Goal: Register for event/course: Sign up to attend an event or enroll in a course

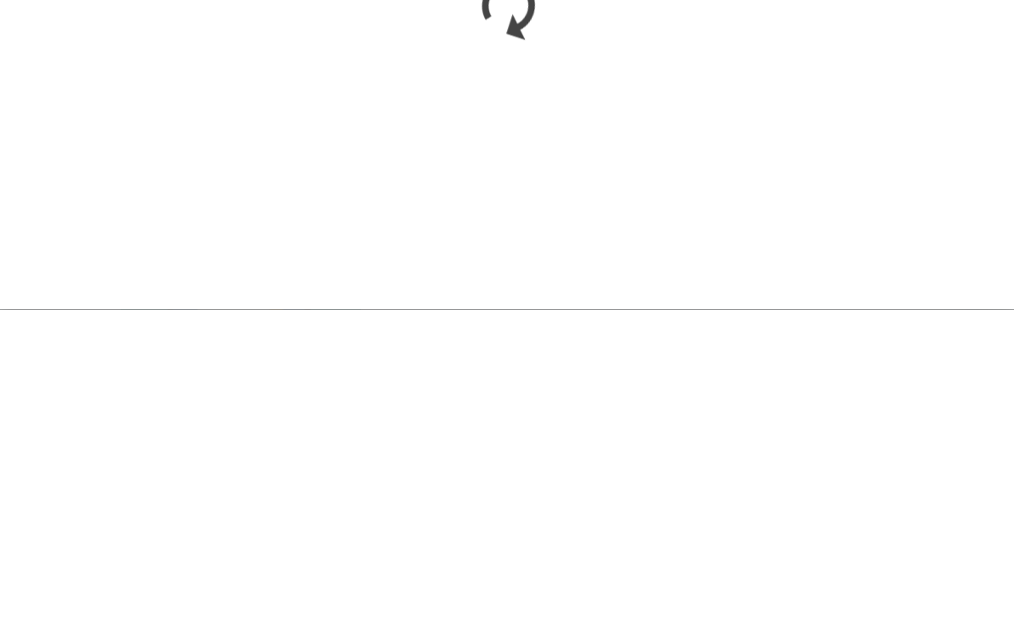
scroll to position [1182, 0]
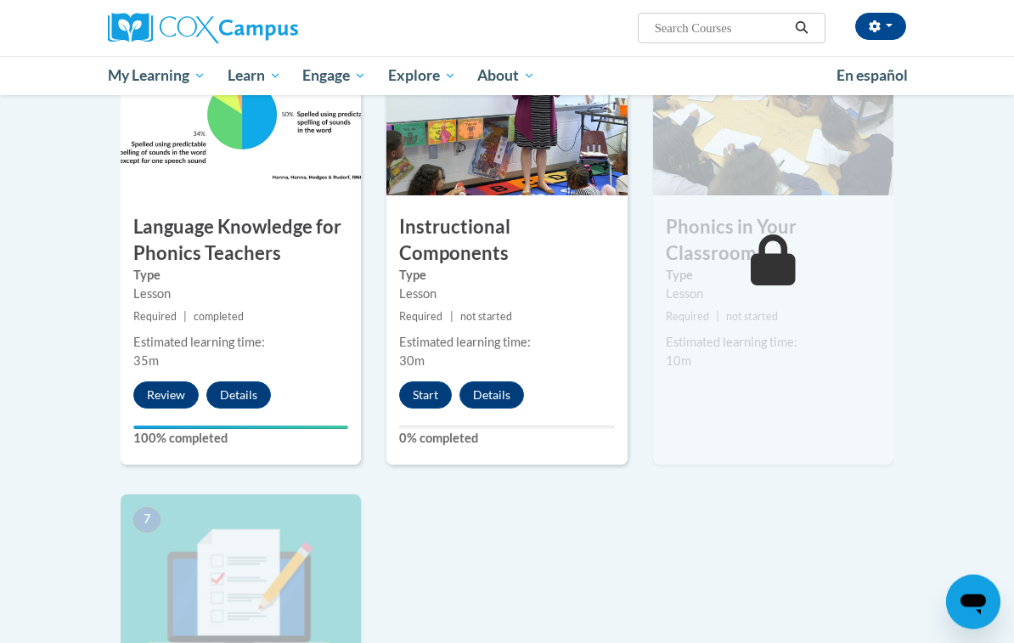
scroll to position [904, 0]
click at [417, 399] on button "Start" at bounding box center [425, 394] width 53 height 27
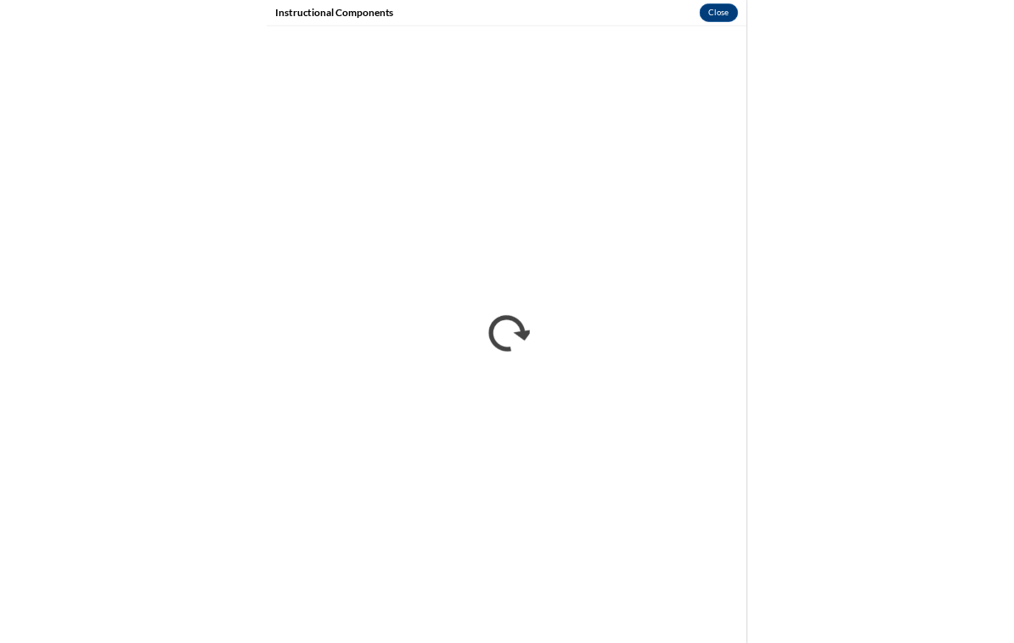
scroll to position [1314, 0]
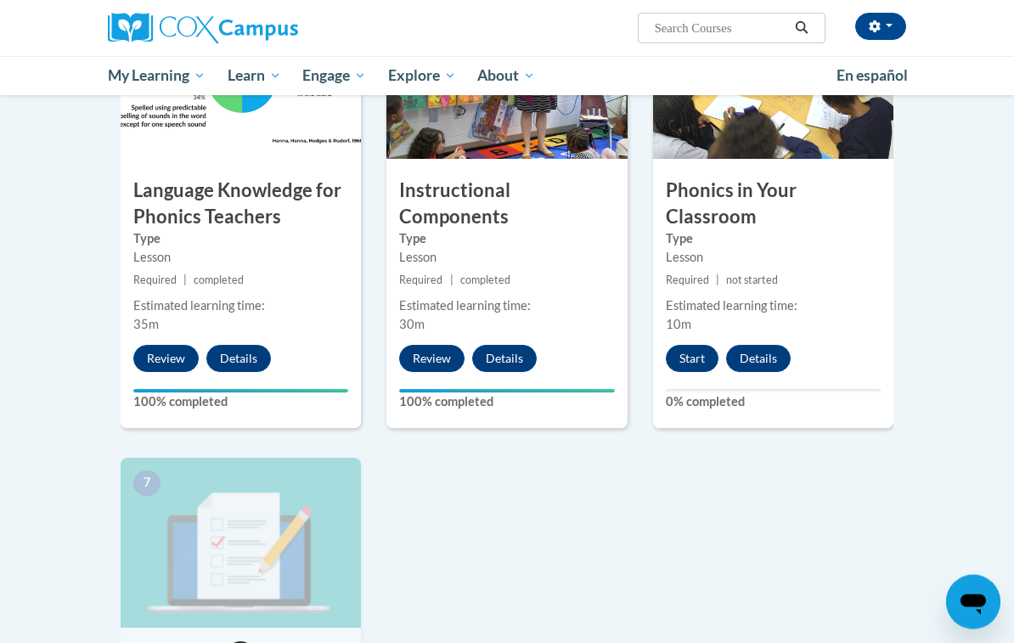
scroll to position [926, 0]
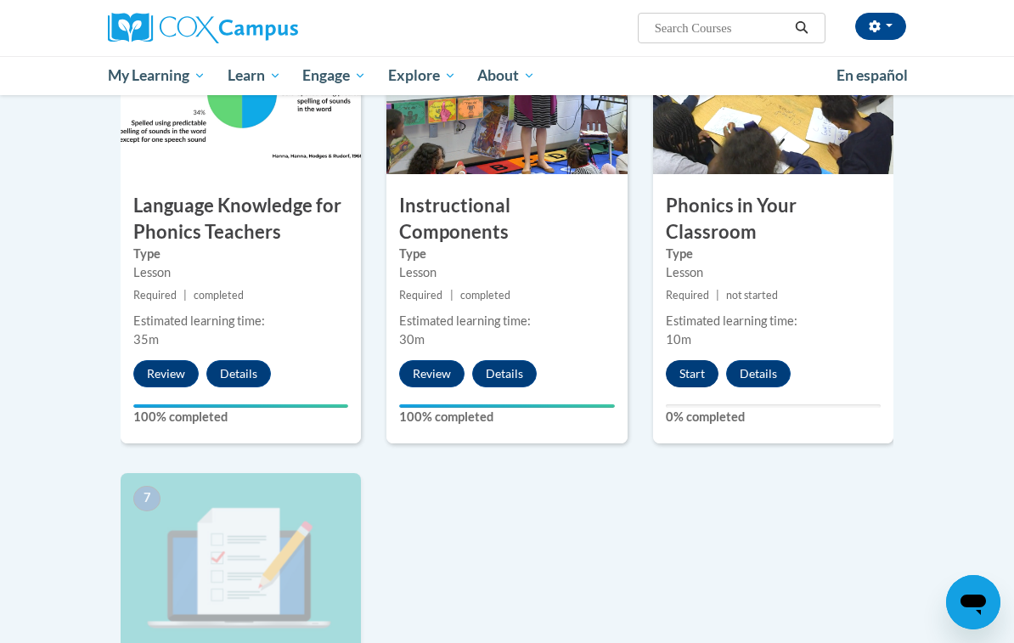
click at [699, 372] on button "Start" at bounding box center [692, 373] width 53 height 27
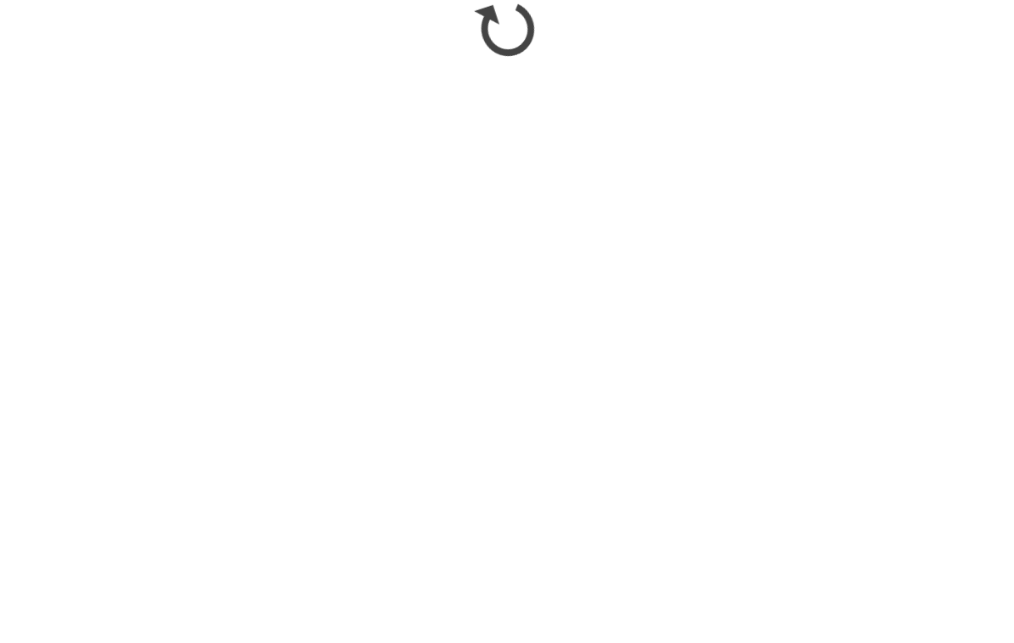
scroll to position [1449, 0]
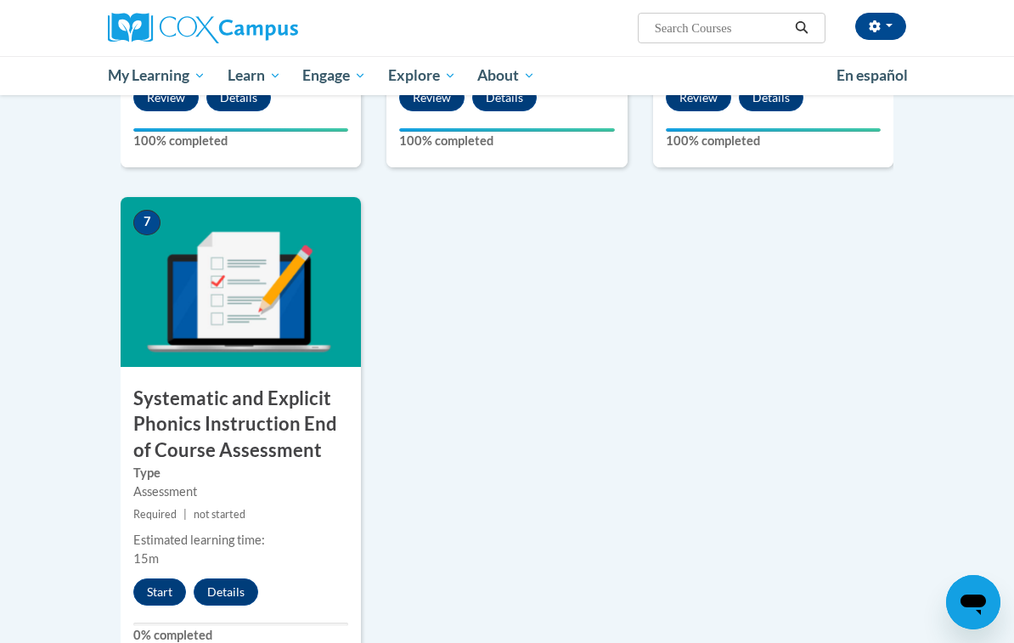
scroll to position [1201, 0]
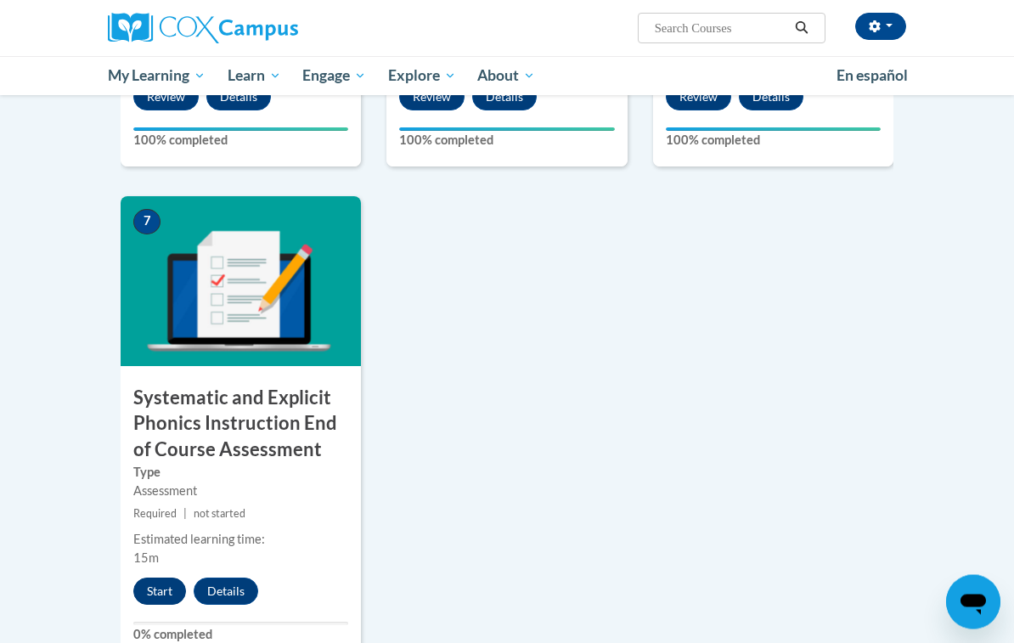
click at [169, 583] on button "Start" at bounding box center [159, 591] width 53 height 27
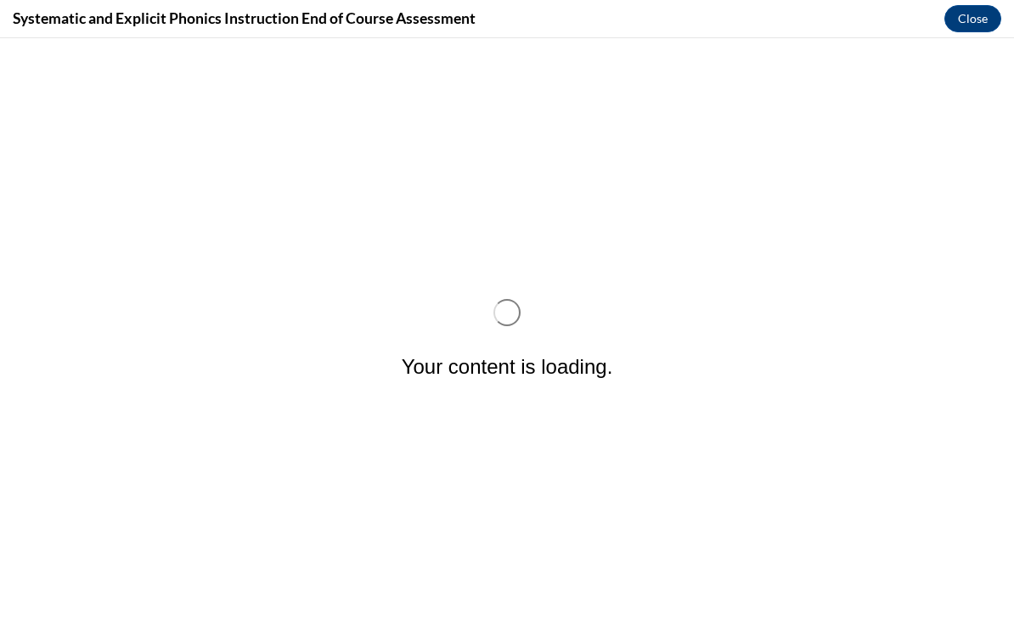
scroll to position [0, 0]
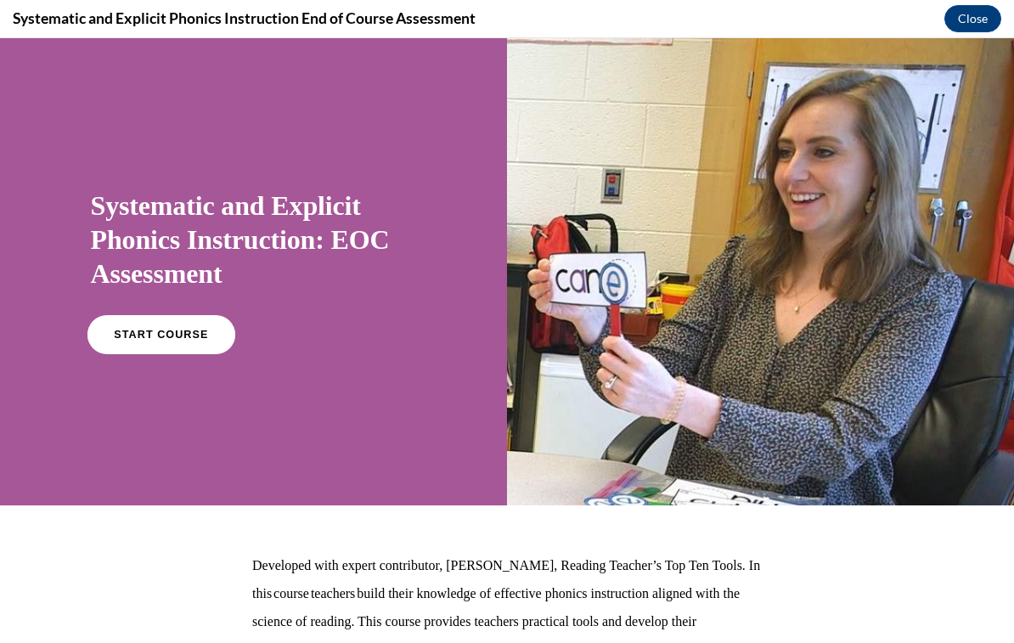
click at [154, 335] on span "START COURSE" at bounding box center [161, 335] width 94 height 13
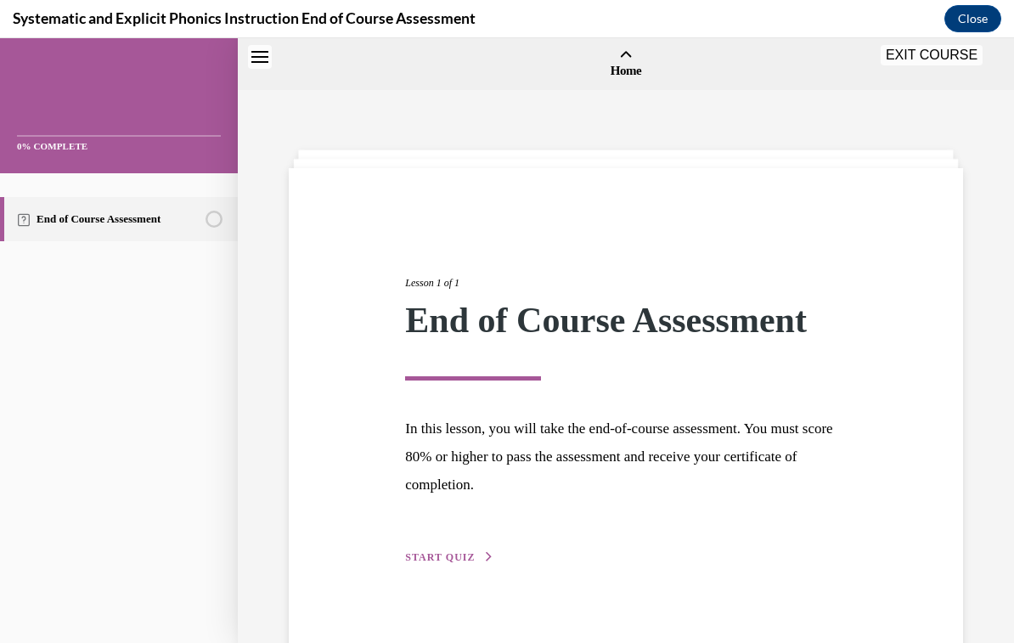
scroll to position [53, 0]
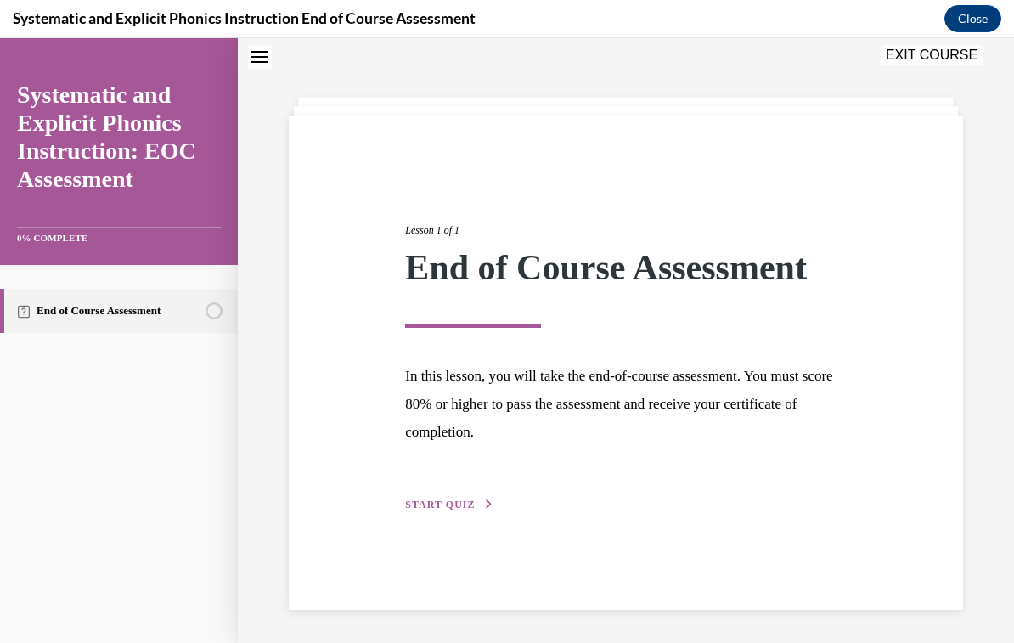
click at [418, 492] on div "Lesson 1 of 1 End of Course Assessment In this lesson, you will take the end-of…" at bounding box center [625, 348] width 466 height 330
click at [413, 508] on span "START QUIZ" at bounding box center [440, 504] width 70 height 12
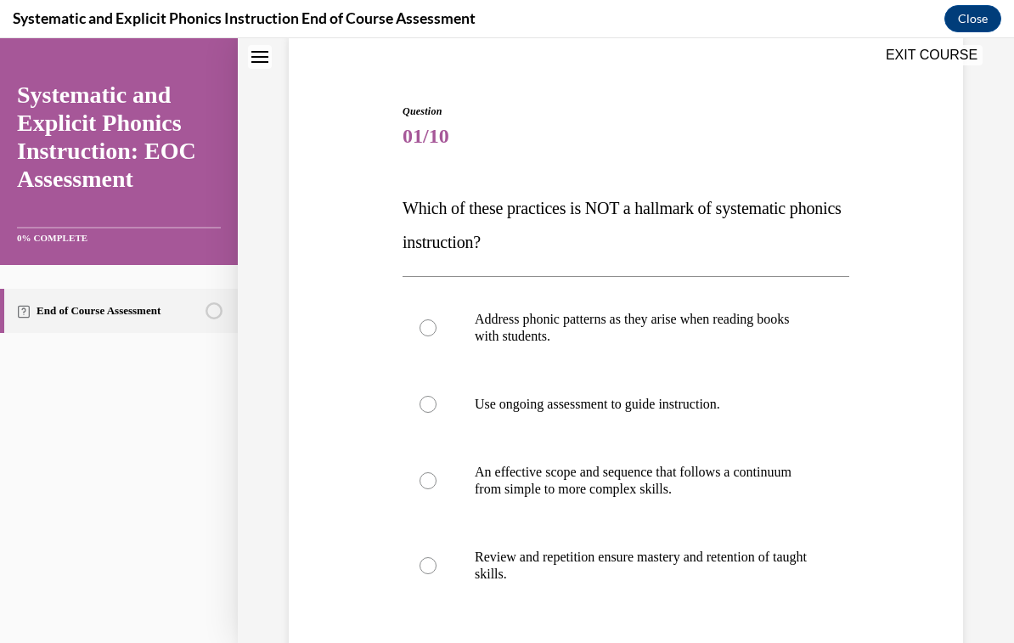
scroll to position [132, 0]
click at [427, 404] on div at bounding box center [427, 404] width 17 height 17
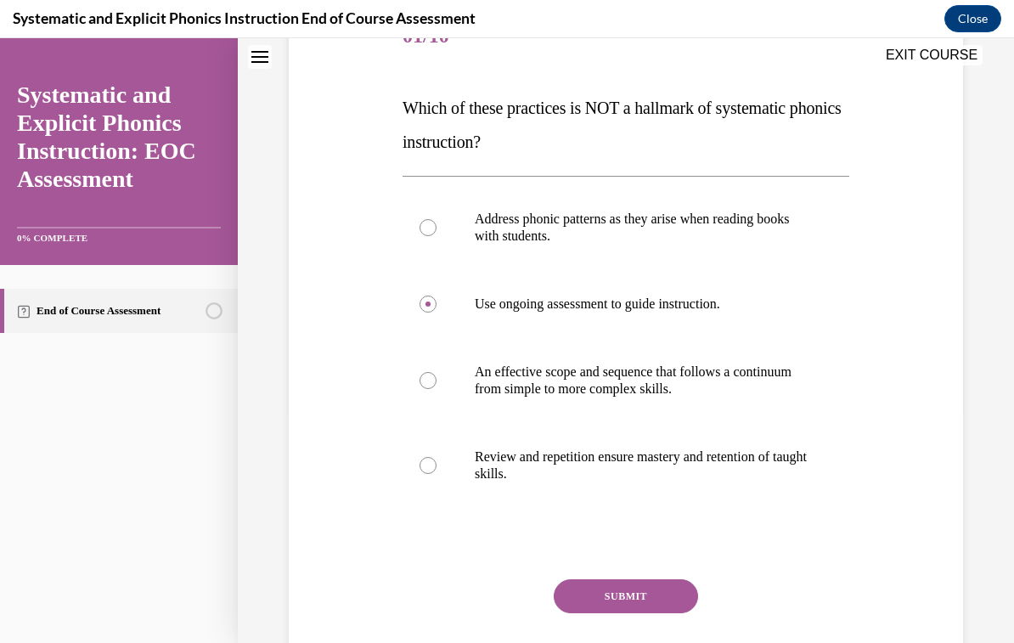
click at [575, 599] on button "SUBMIT" at bounding box center [626, 596] width 144 height 34
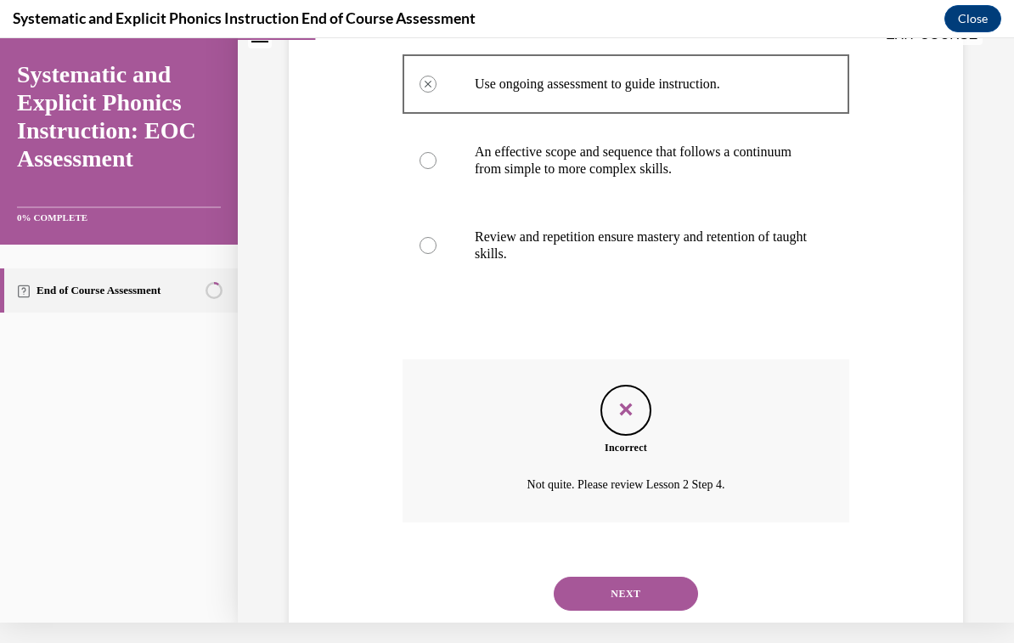
scroll to position [430, 0]
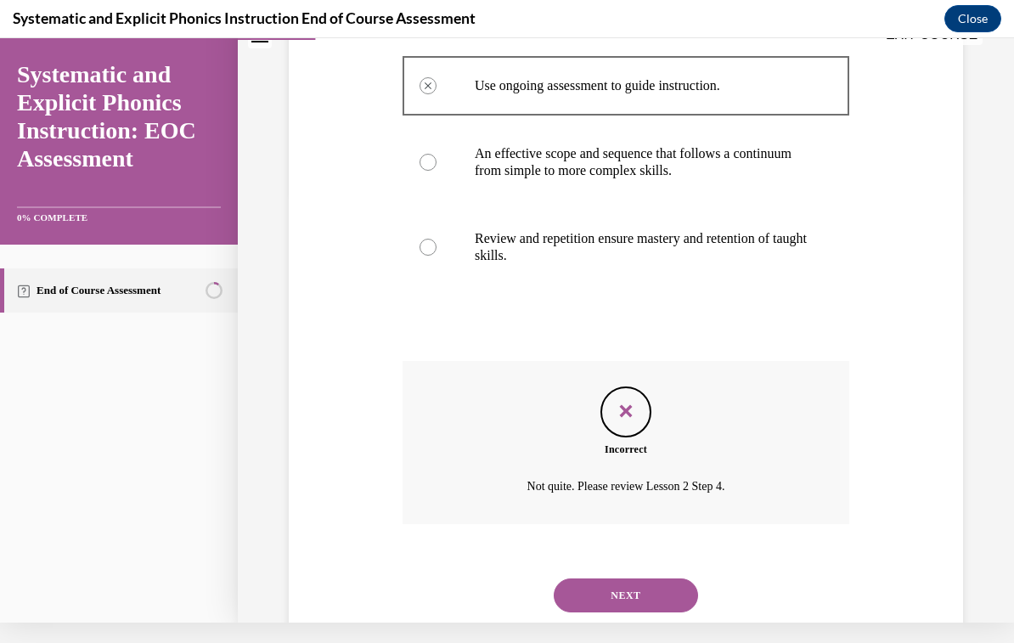
click at [588, 578] on button "NEXT" at bounding box center [626, 595] width 144 height 34
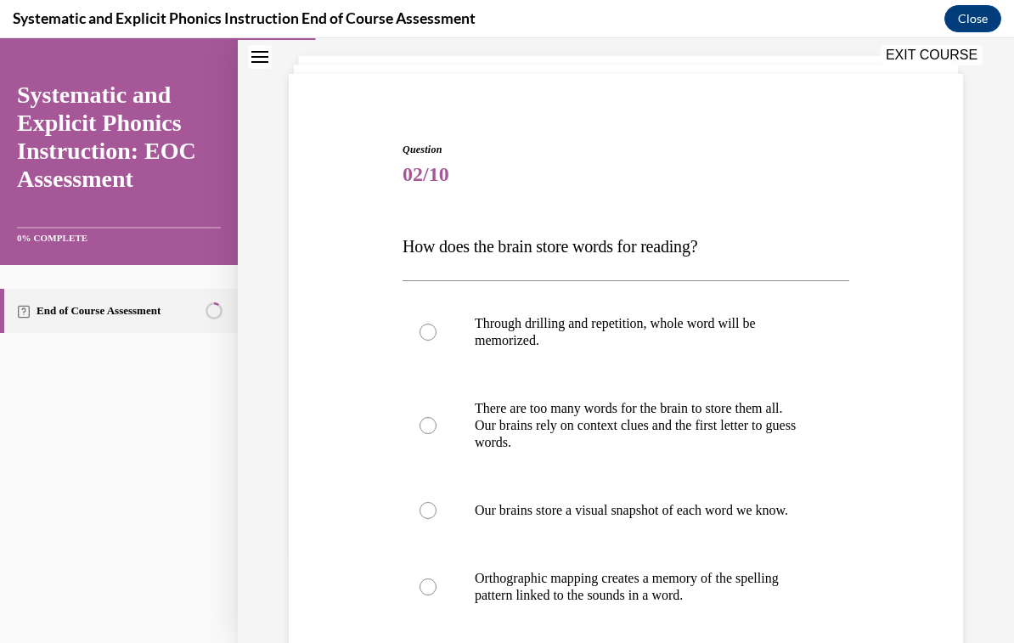
scroll to position [94, 0]
click at [395, 605] on div "Question 02/10 How does the brain store words for reading? Through drilling and…" at bounding box center [625, 465] width 683 height 749
click at [414, 618] on div at bounding box center [625, 586] width 447 height 85
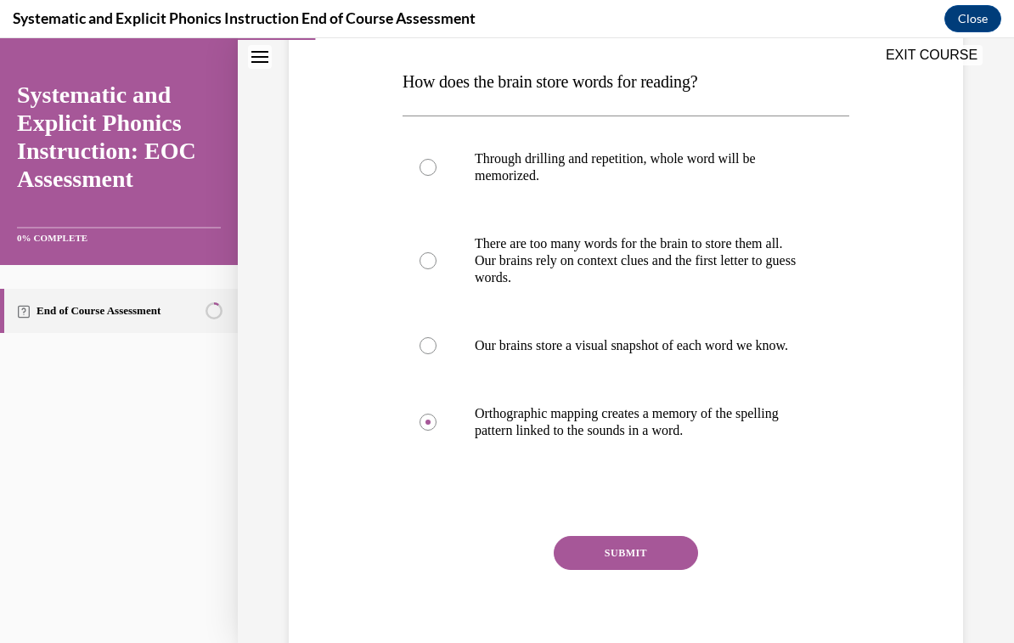
click at [581, 570] on button "SUBMIT" at bounding box center [626, 553] width 144 height 34
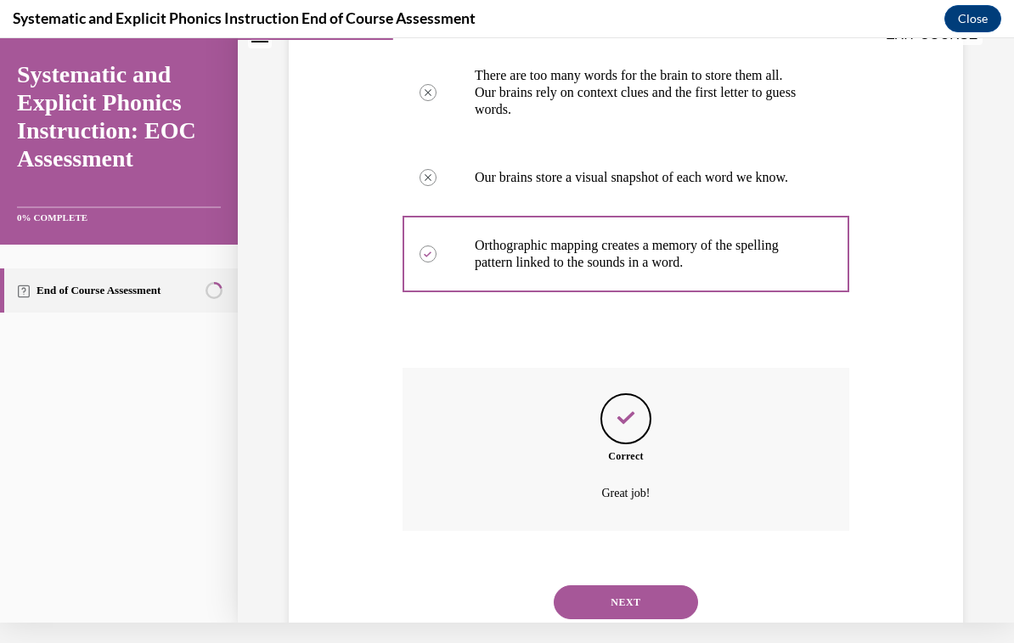
scroll to position [430, 0]
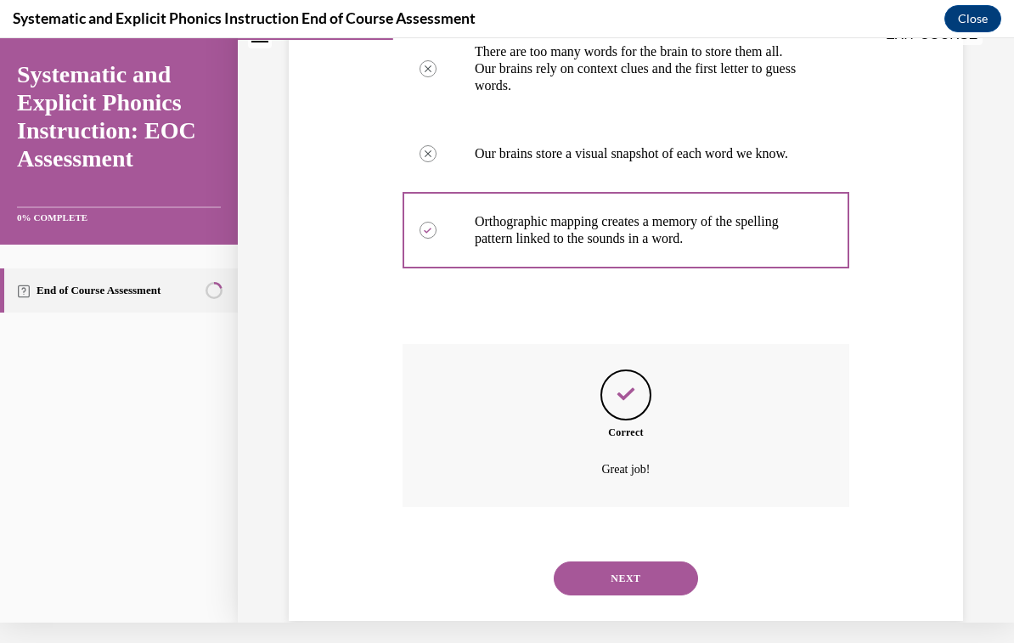
click at [586, 572] on button "NEXT" at bounding box center [626, 578] width 144 height 34
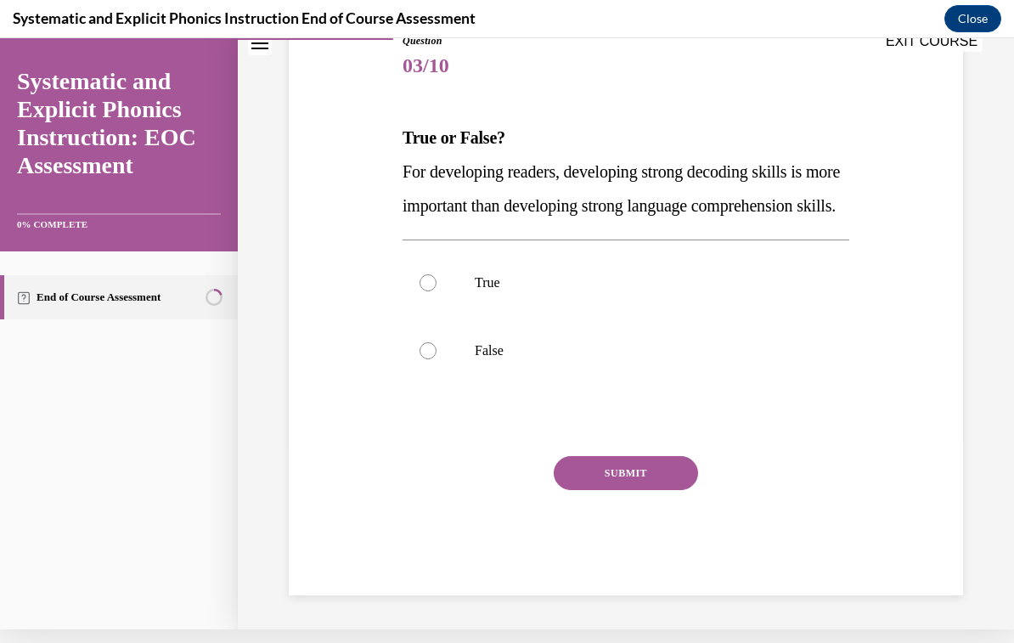
scroll to position [175, 0]
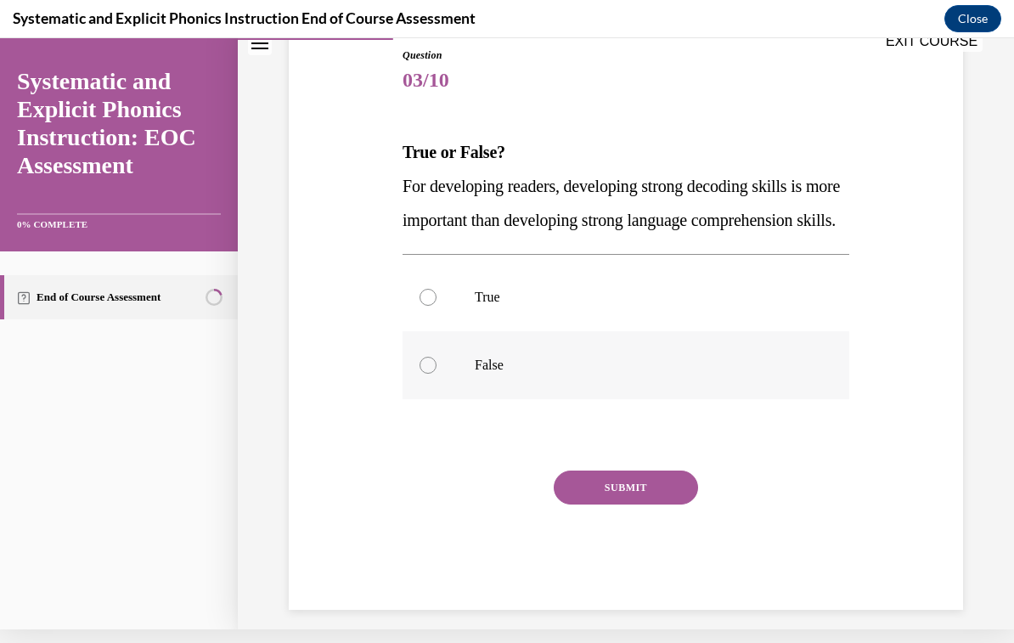
click at [420, 374] on div at bounding box center [427, 365] width 17 height 17
click at [585, 504] on button "SUBMIT" at bounding box center [626, 487] width 144 height 34
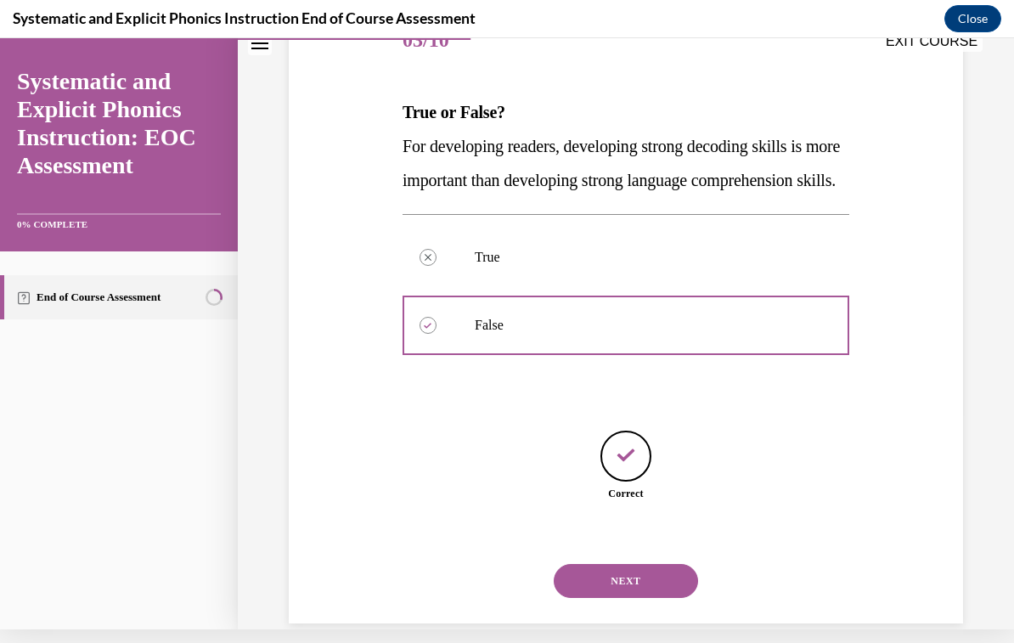
scroll to position [228, 0]
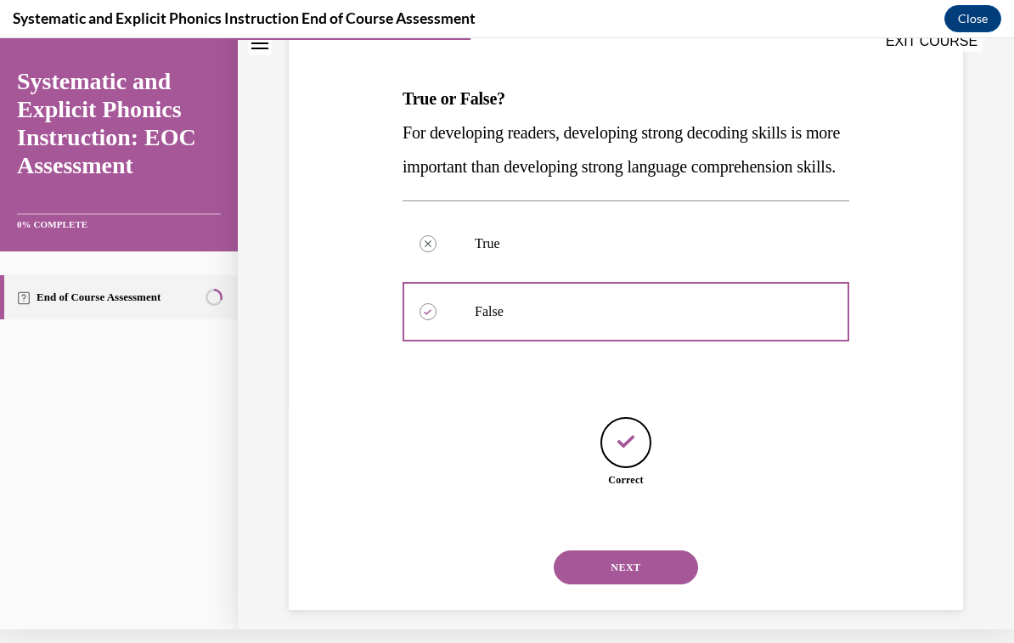
click at [617, 584] on button "NEXT" at bounding box center [626, 567] width 144 height 34
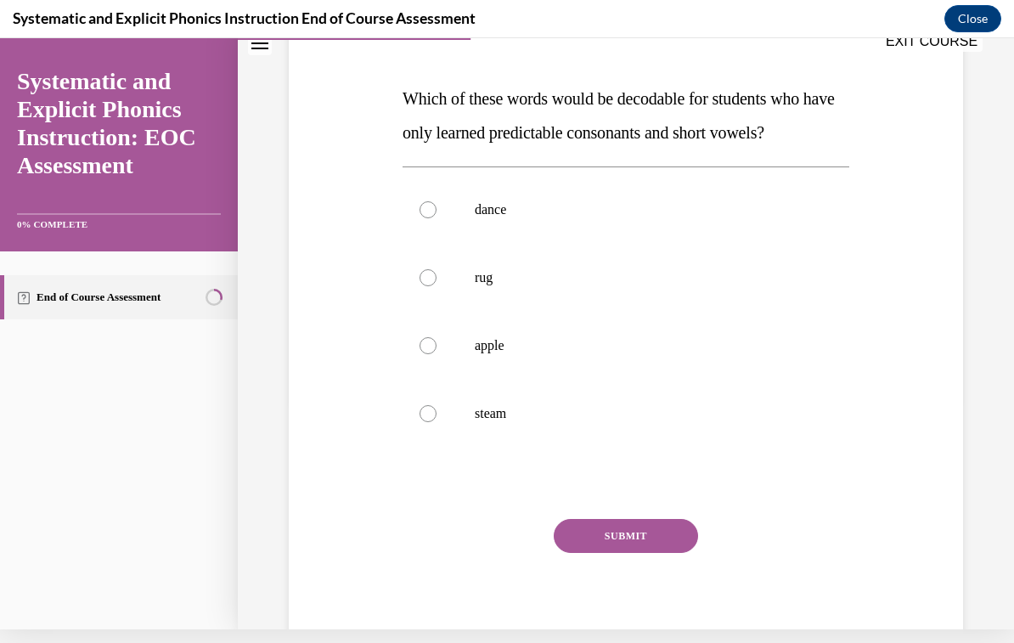
scroll to position [0, 0]
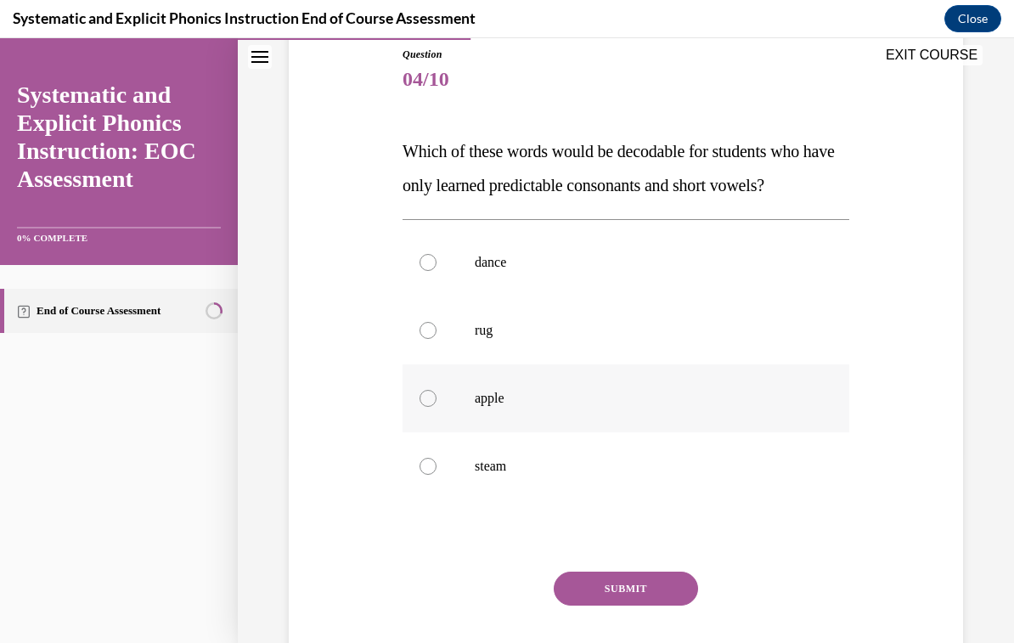
click at [415, 408] on div at bounding box center [625, 398] width 447 height 68
click at [605, 599] on button "SUBMIT" at bounding box center [626, 588] width 144 height 34
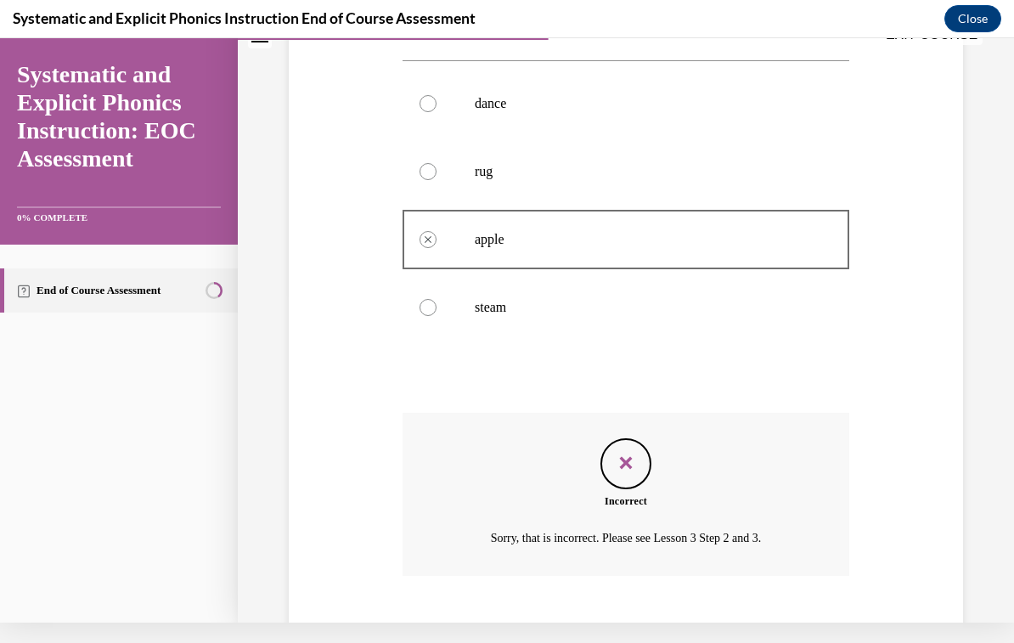
scroll to position [380, 0]
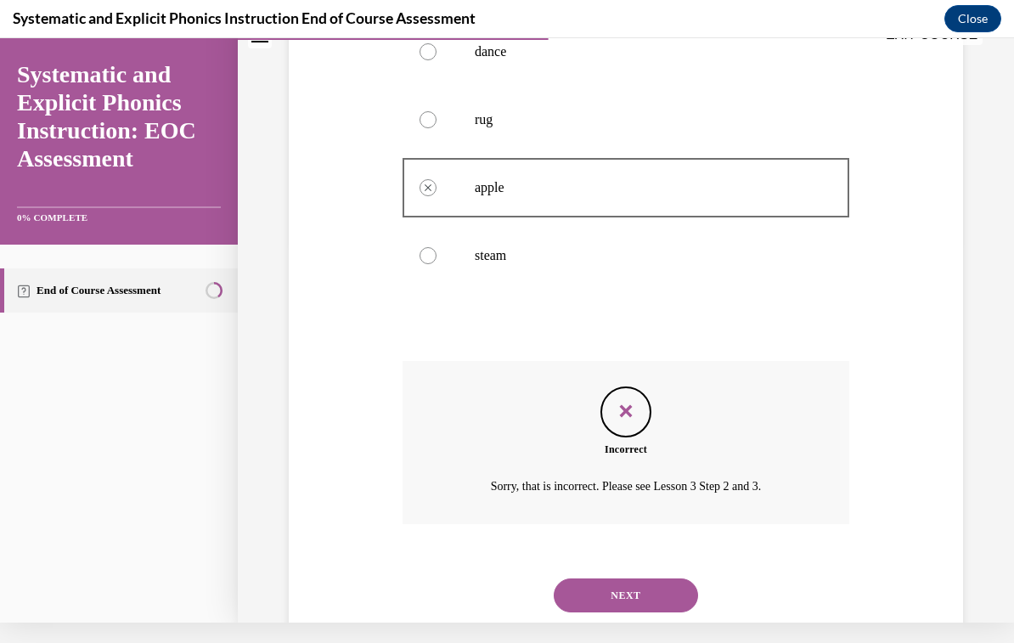
click at [580, 581] on button "NEXT" at bounding box center [626, 595] width 144 height 34
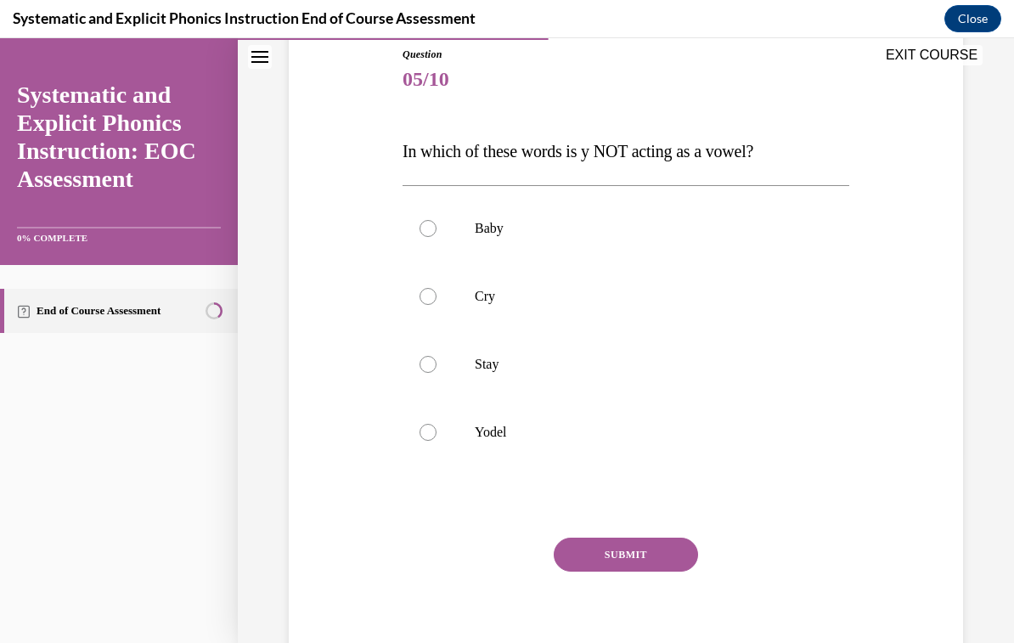
click at [397, 438] on div "Question 05/10 In which of these words is y NOT acting as a vowel? Baby Cry Sta…" at bounding box center [625, 336] width 683 height 681
click at [408, 439] on div at bounding box center [625, 432] width 447 height 68
click at [593, 567] on button "SUBMIT" at bounding box center [626, 554] width 144 height 34
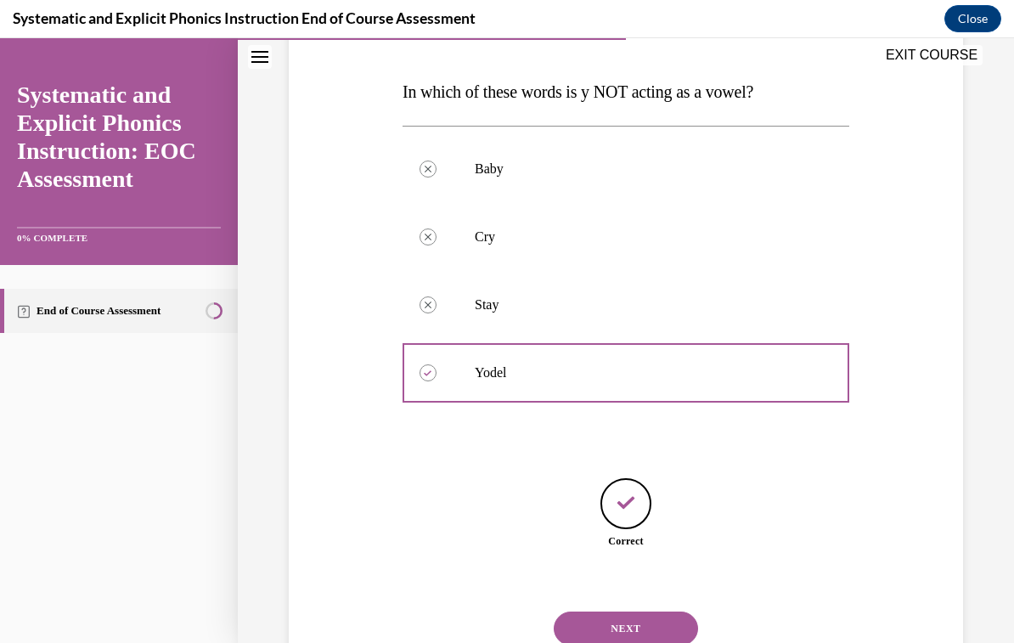
scroll to position [262, 0]
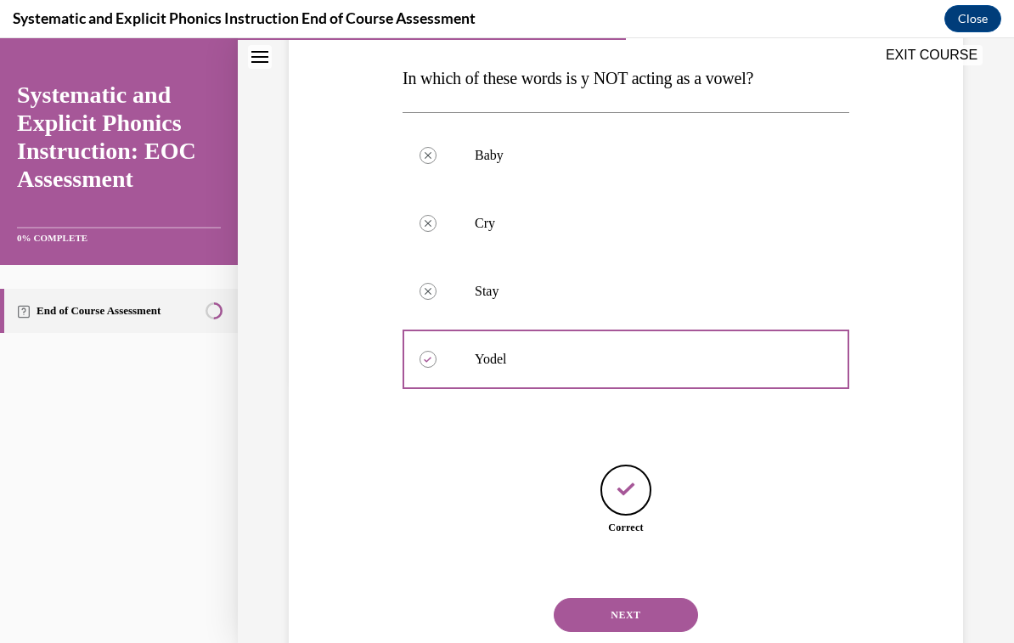
click at [591, 598] on button "NEXT" at bounding box center [626, 615] width 144 height 34
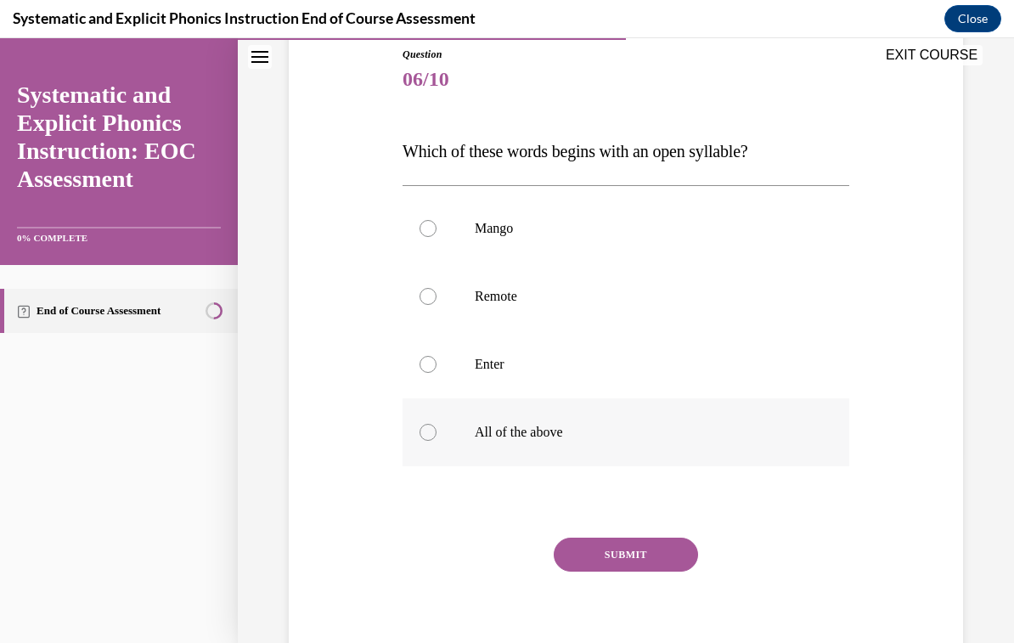
click at [410, 439] on div at bounding box center [625, 432] width 447 height 68
click at [585, 571] on button "SUBMIT" at bounding box center [626, 554] width 144 height 34
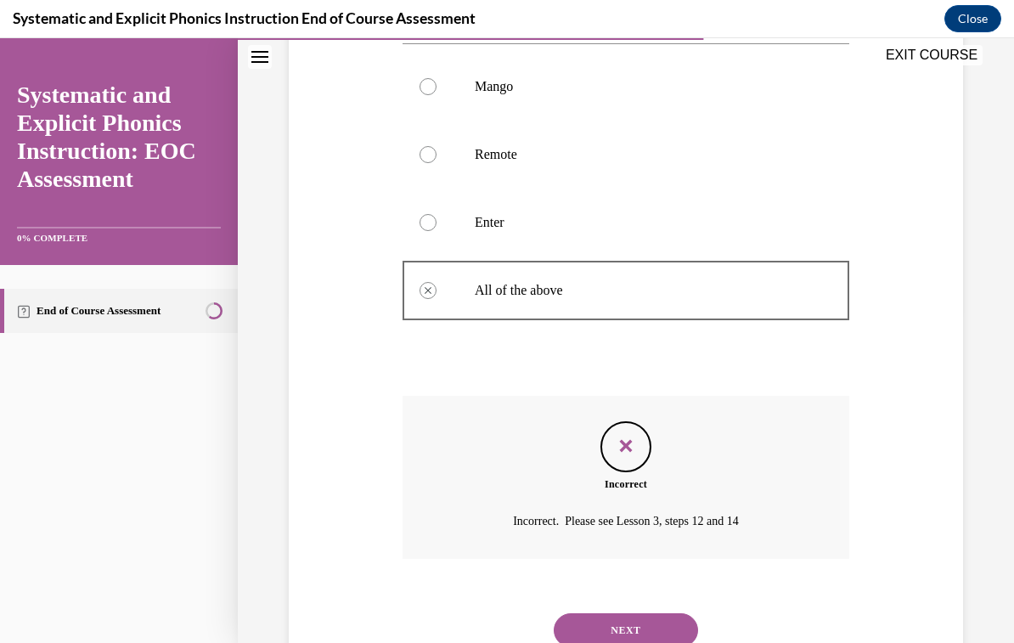
scroll to position [346, 0]
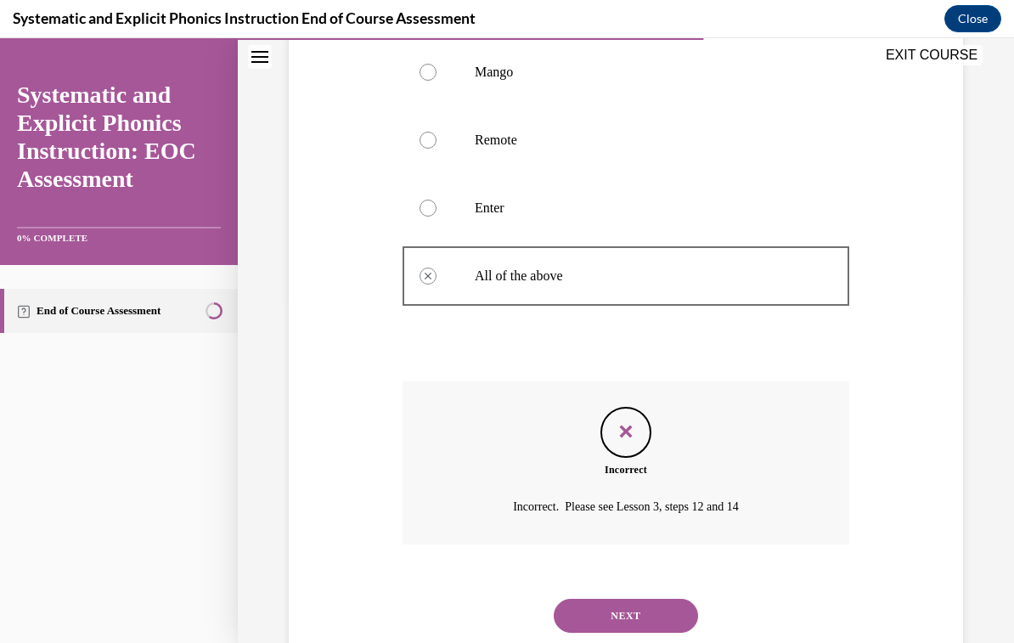
click at [597, 599] on button "NEXT" at bounding box center [626, 616] width 144 height 34
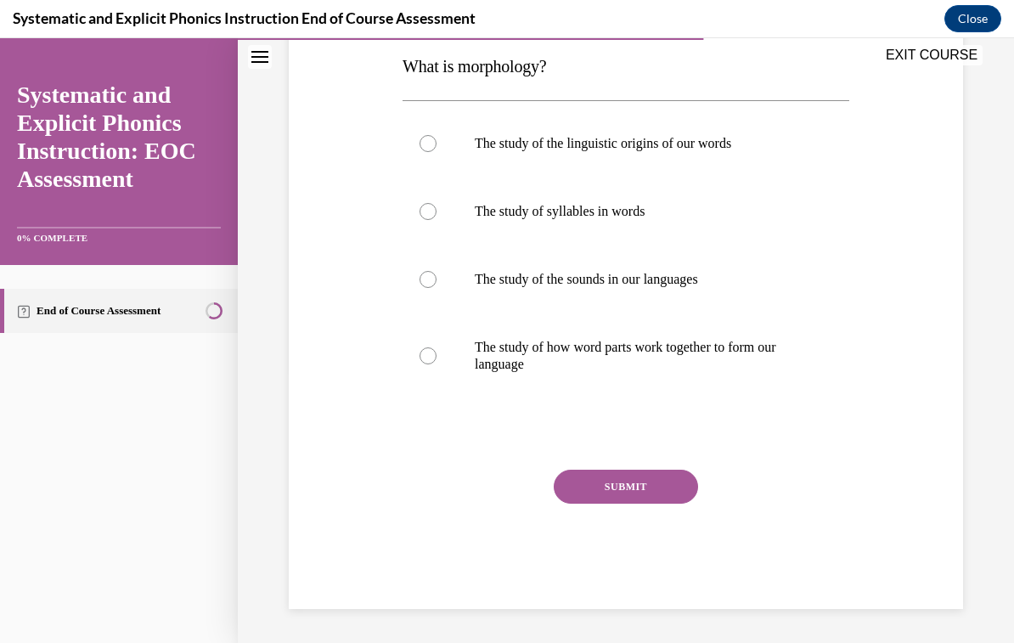
scroll to position [189, 0]
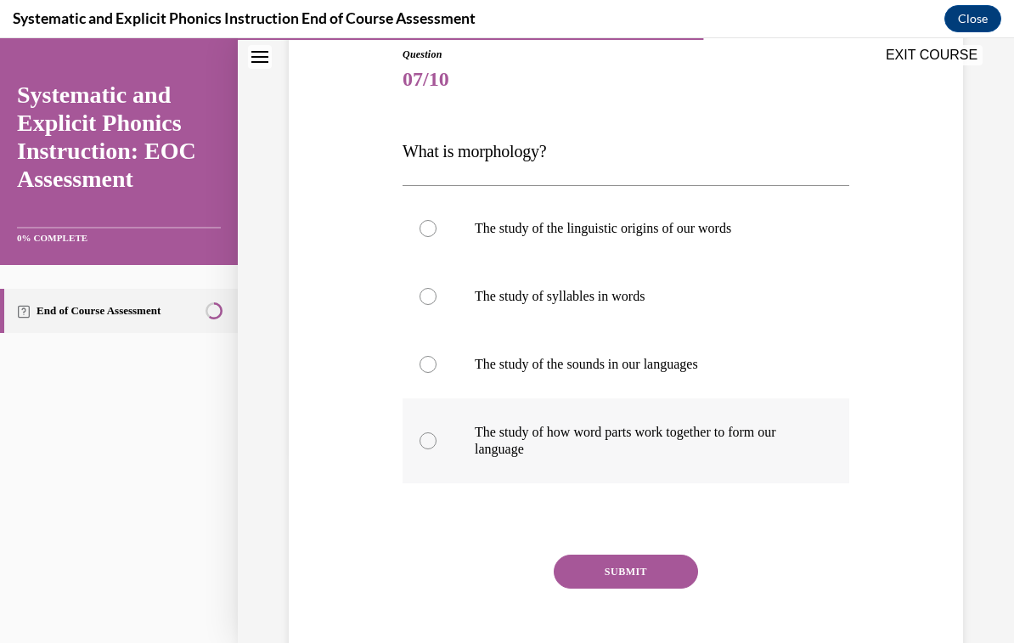
click at [459, 451] on div at bounding box center [625, 440] width 447 height 85
click at [605, 571] on button "SUBMIT" at bounding box center [626, 571] width 144 height 34
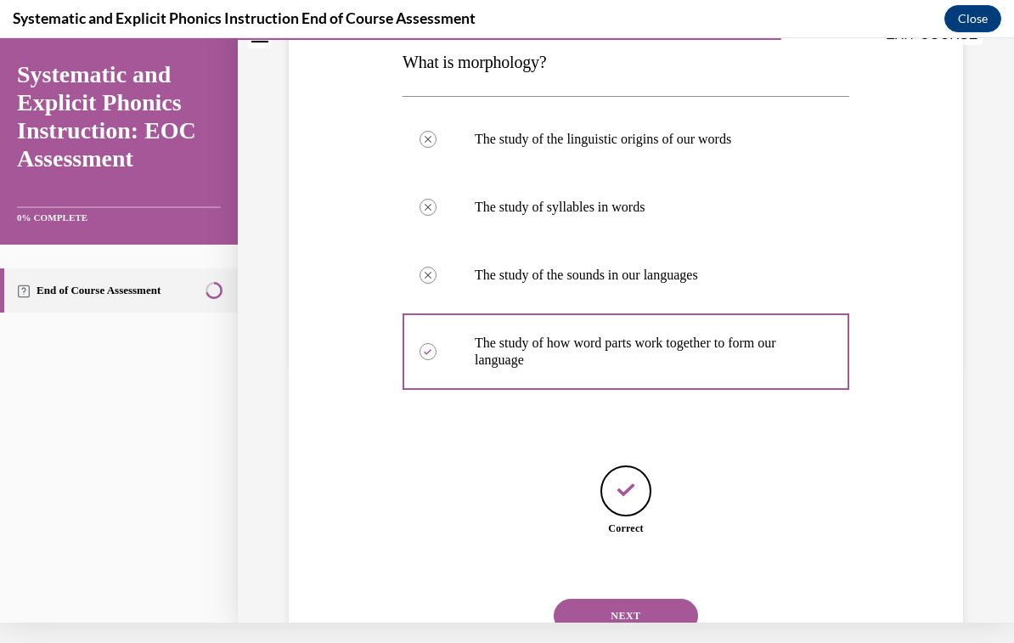
scroll to position [279, 0]
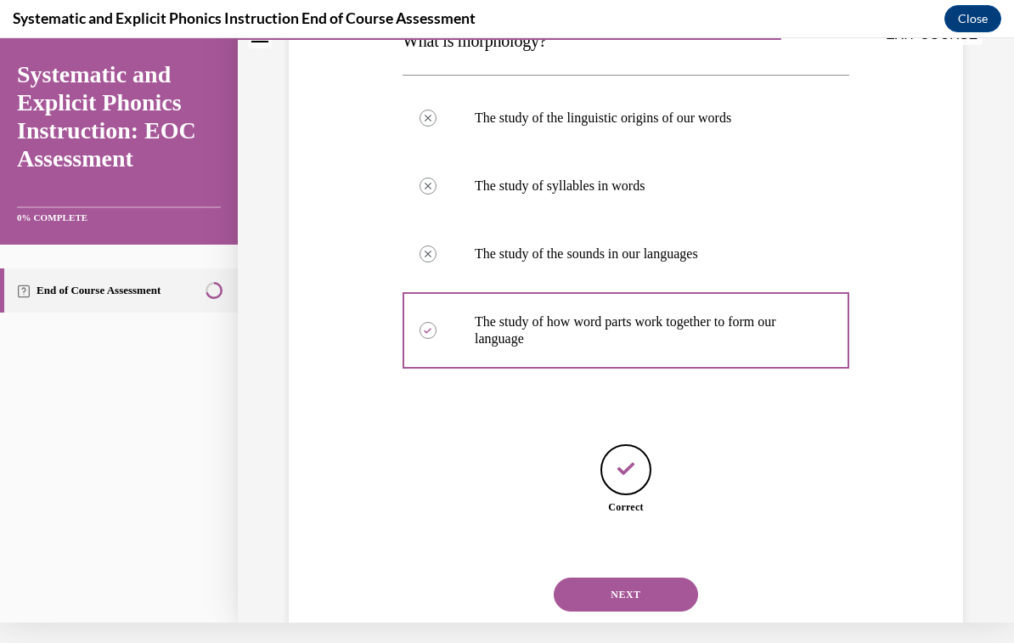
click at [591, 577] on button "NEXT" at bounding box center [626, 594] width 144 height 34
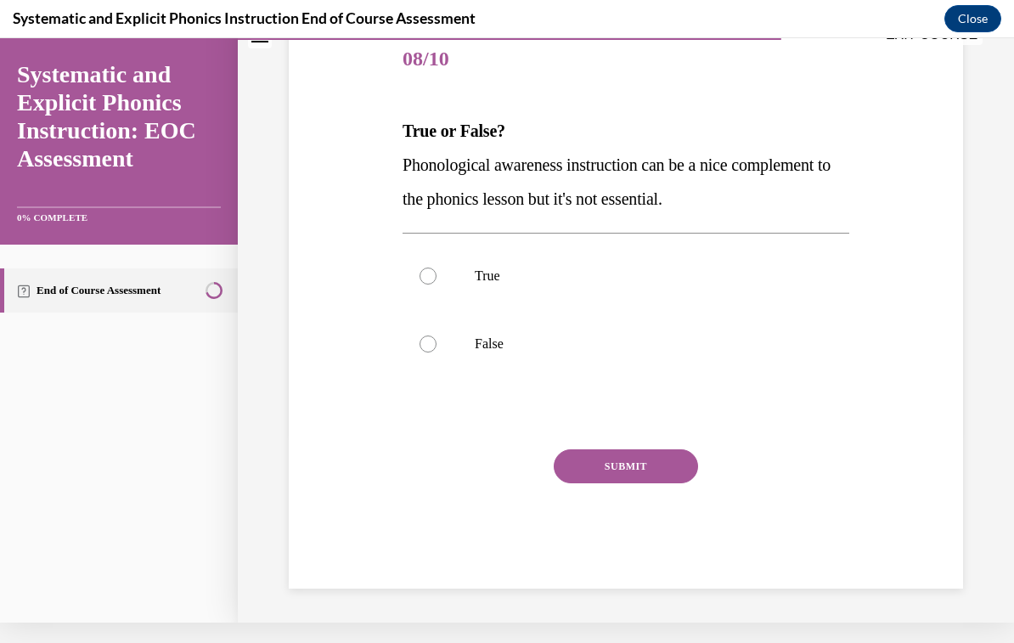
scroll to position [141, 0]
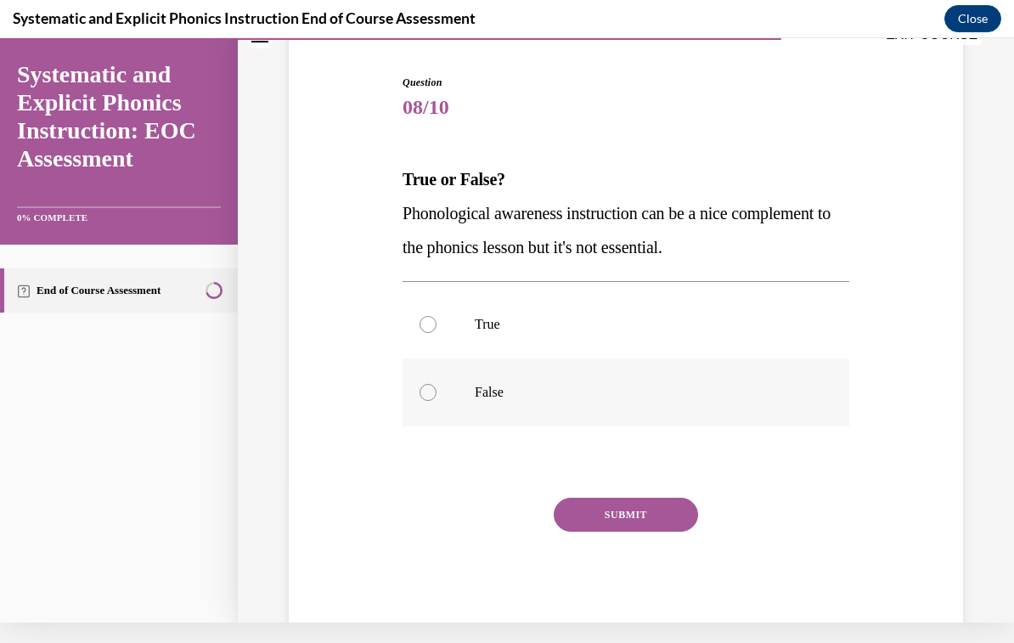
click at [414, 403] on div at bounding box center [625, 392] width 447 height 68
click at [589, 513] on button "SUBMIT" at bounding box center [626, 515] width 144 height 34
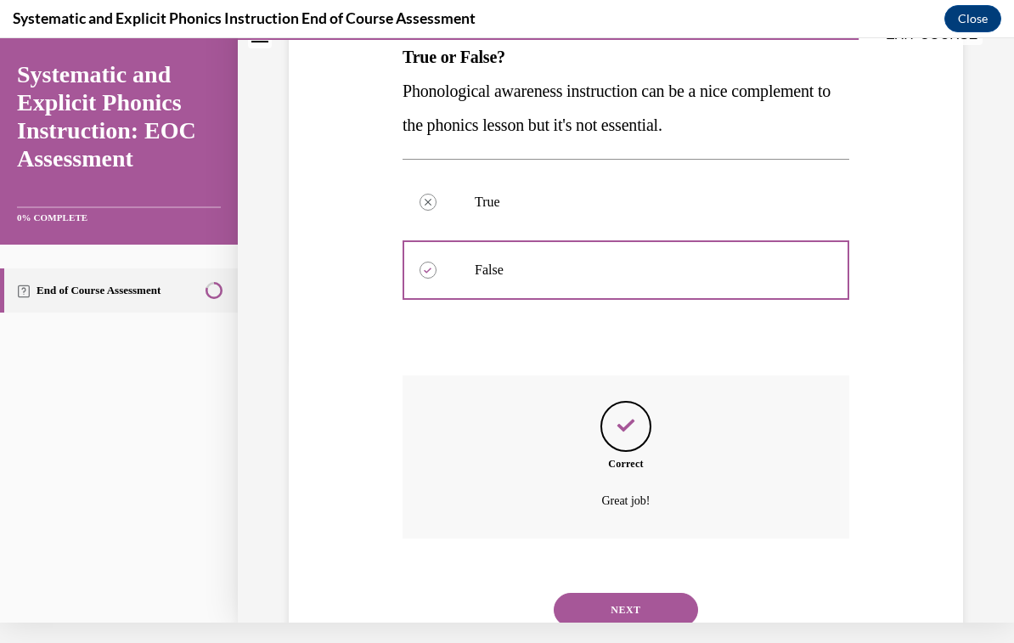
scroll to position [278, 0]
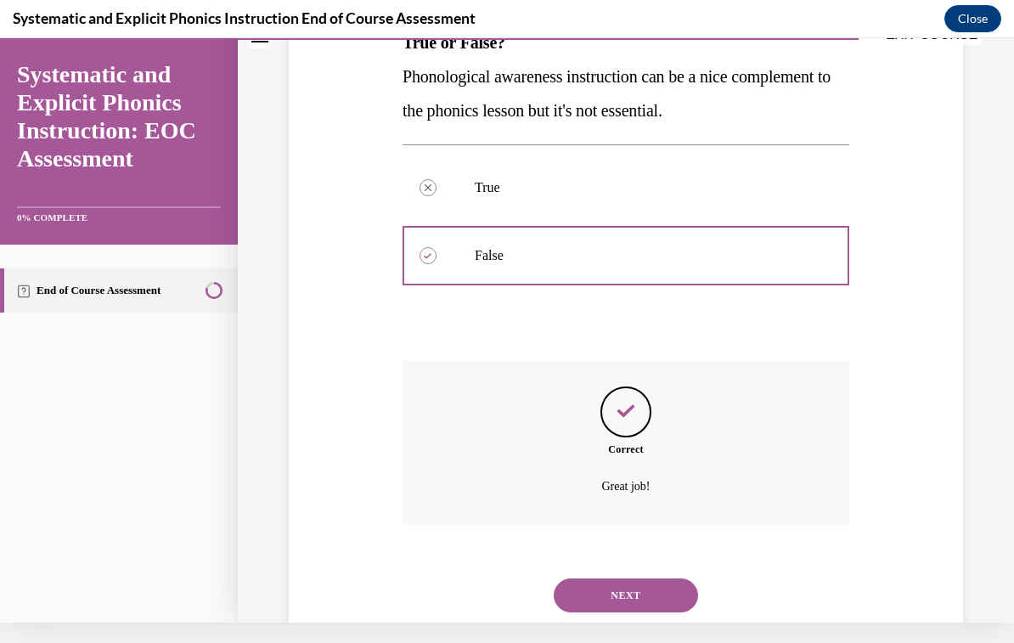
click at [592, 578] on button "NEXT" at bounding box center [626, 595] width 144 height 34
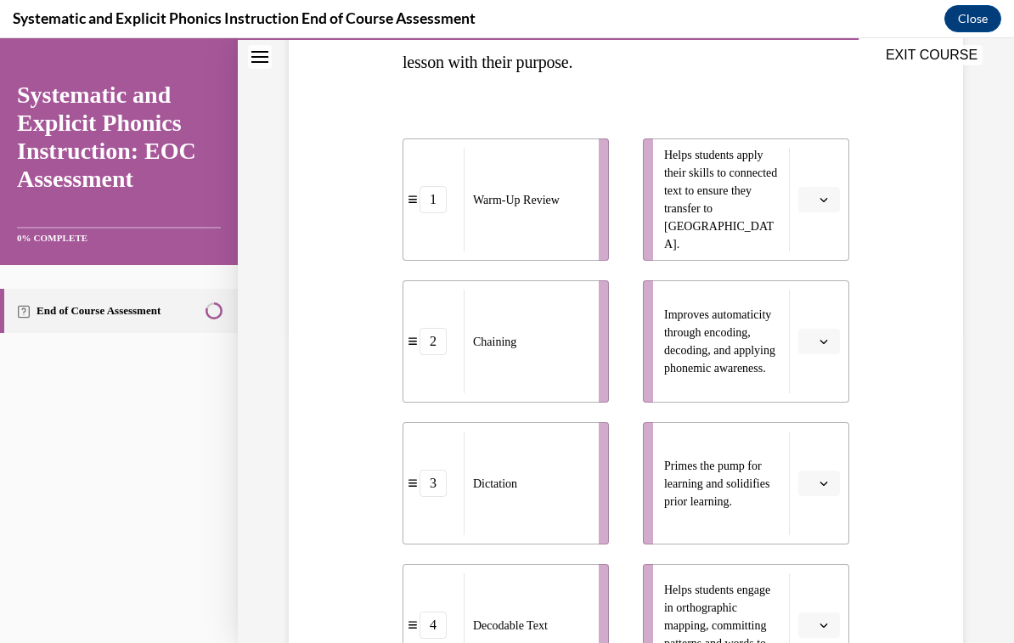
scroll to position [314, 0]
click at [804, 492] on button "button" at bounding box center [819, 481] width 42 height 25
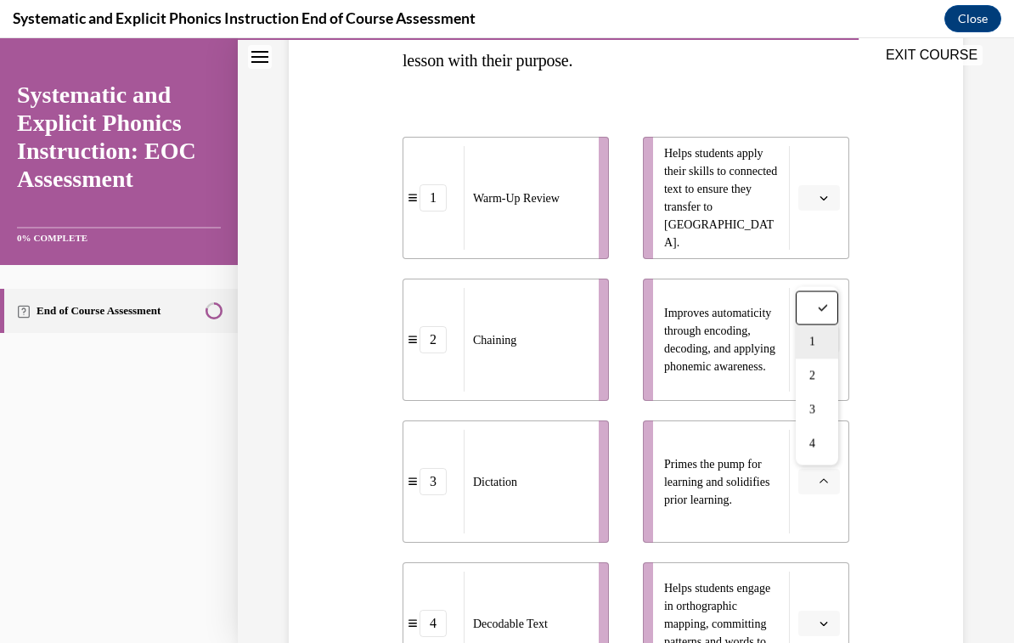
click at [810, 346] on span "1" at bounding box center [812, 342] width 6 height 14
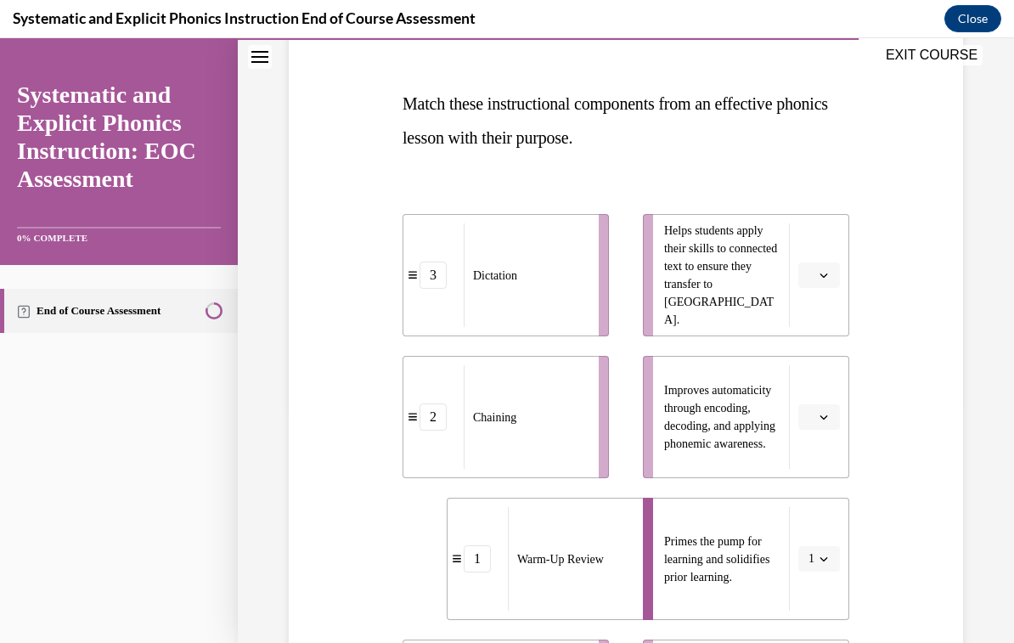
scroll to position [238, 0]
click at [812, 276] on span "Please select an option" at bounding box center [811, 274] width 6 height 17
click at [824, 380] on div "2" at bounding box center [817, 380] width 42 height 34
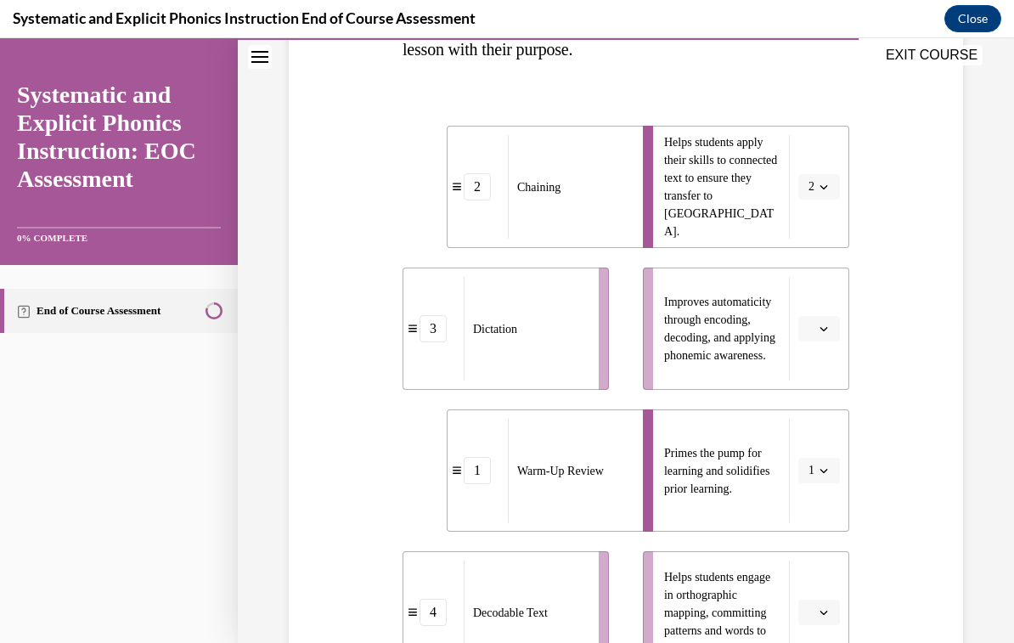
scroll to position [347, 0]
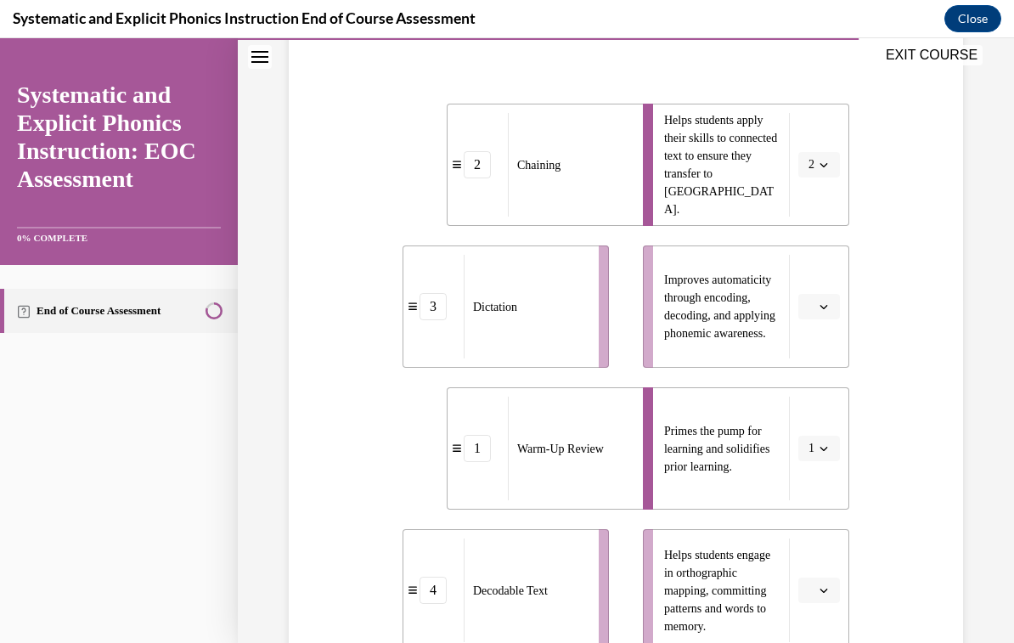
click at [811, 306] on span "Please select an option" at bounding box center [811, 306] width 6 height 17
click at [829, 486] on div "4" at bounding box center [817, 481] width 42 height 34
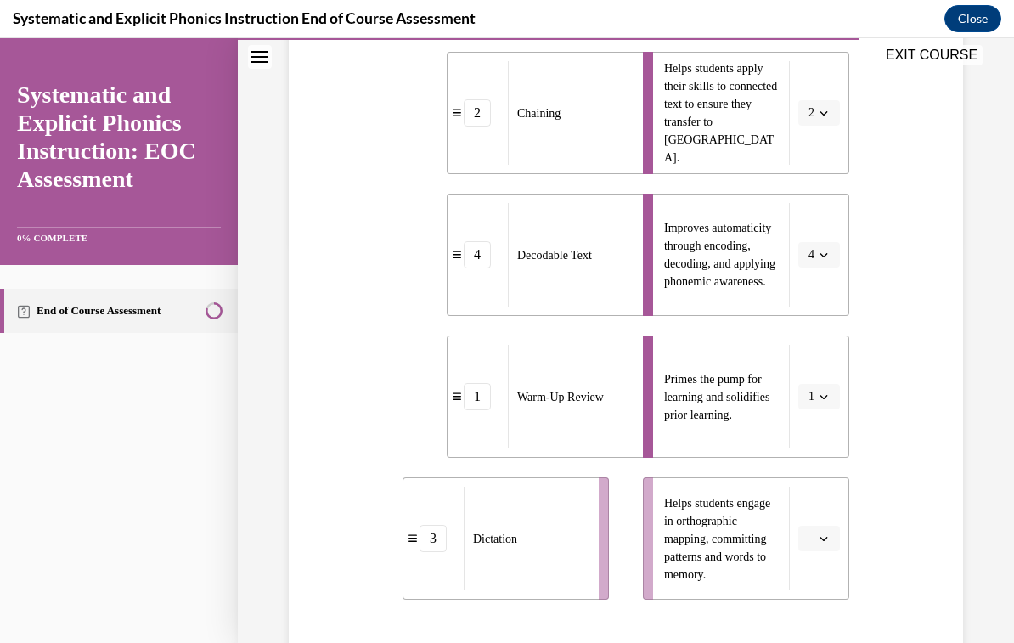
scroll to position [440, 0]
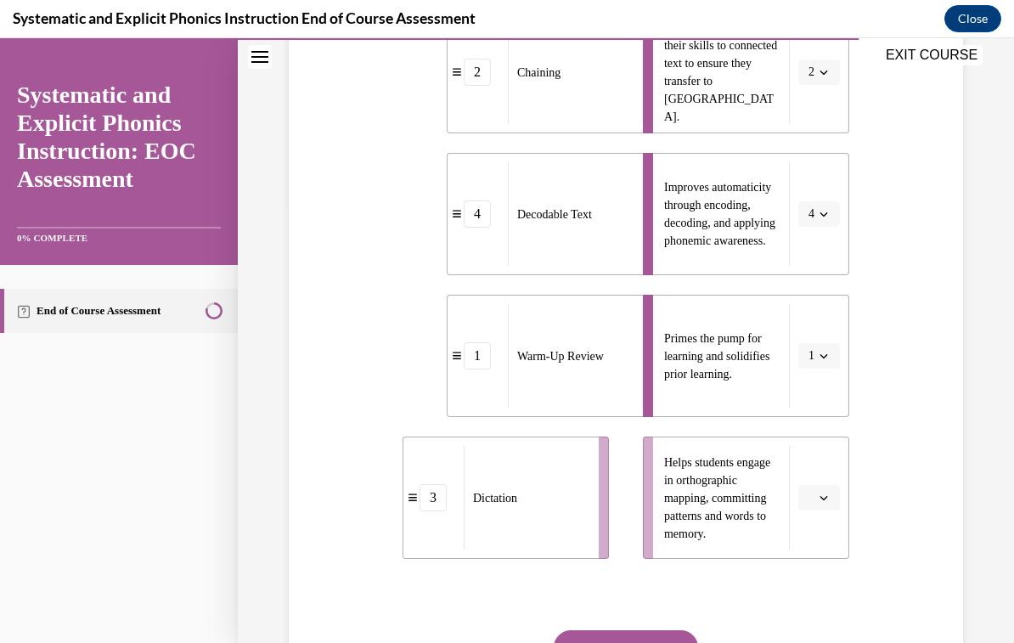
click at [837, 492] on button "button" at bounding box center [819, 497] width 42 height 25
click at [816, 436] on div "3" at bounding box center [817, 426] width 42 height 34
click at [682, 641] on button "SUBMIT" at bounding box center [626, 647] width 144 height 34
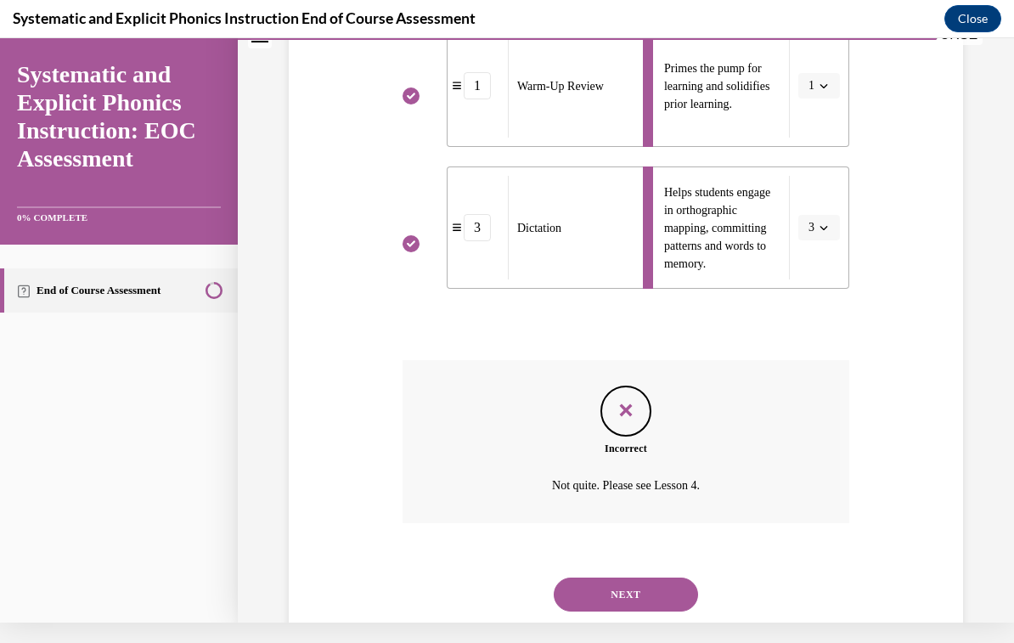
scroll to position [689, 0]
click at [662, 579] on button "NEXT" at bounding box center [626, 595] width 144 height 34
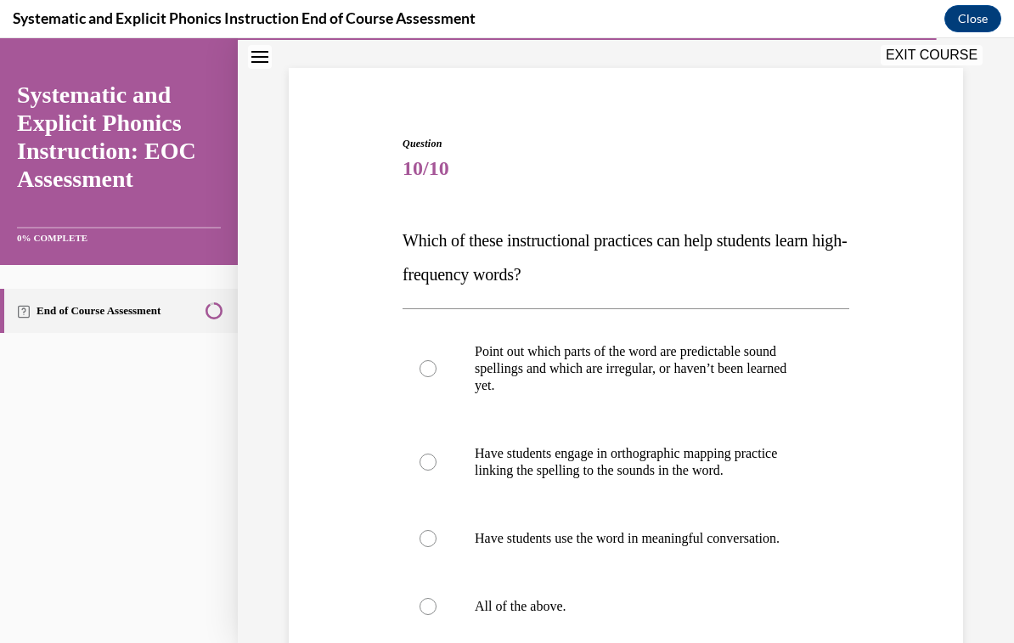
scroll to position [104, 0]
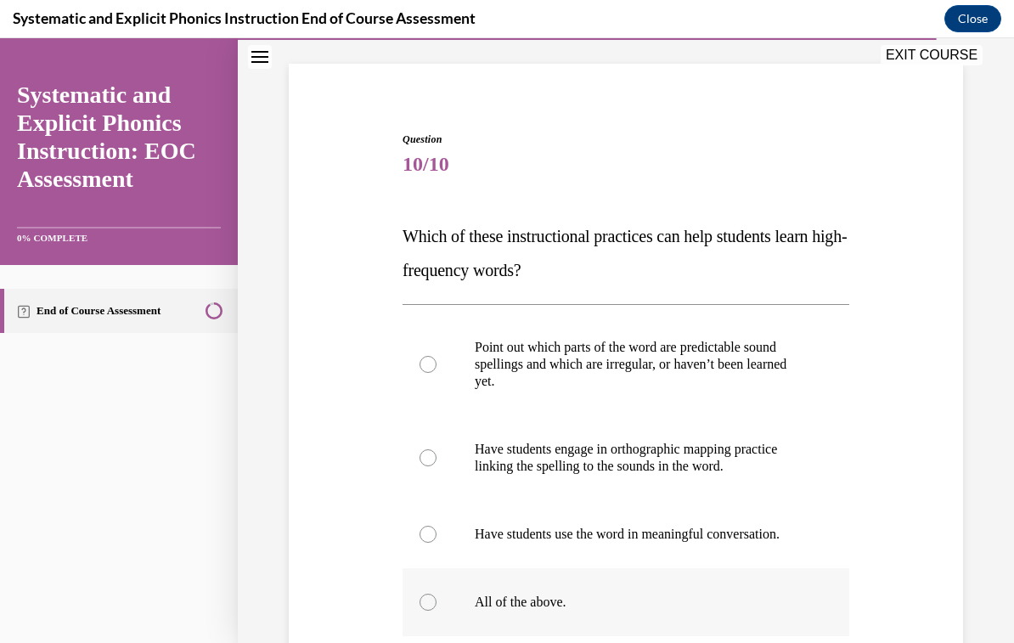
click at [540, 592] on div at bounding box center [625, 602] width 447 height 68
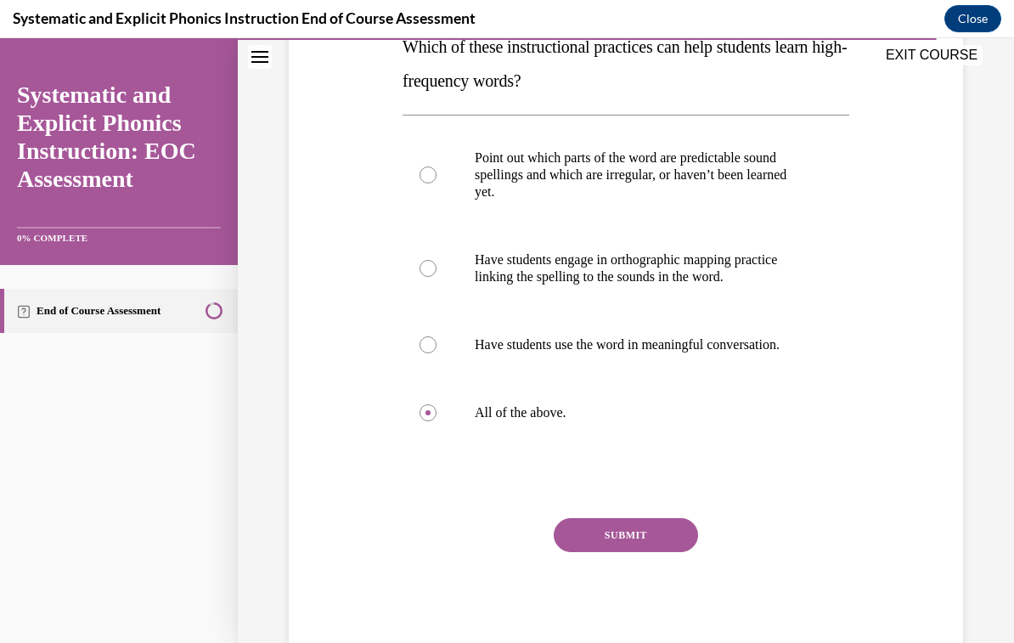
click at [671, 536] on button "SUBMIT" at bounding box center [626, 535] width 144 height 34
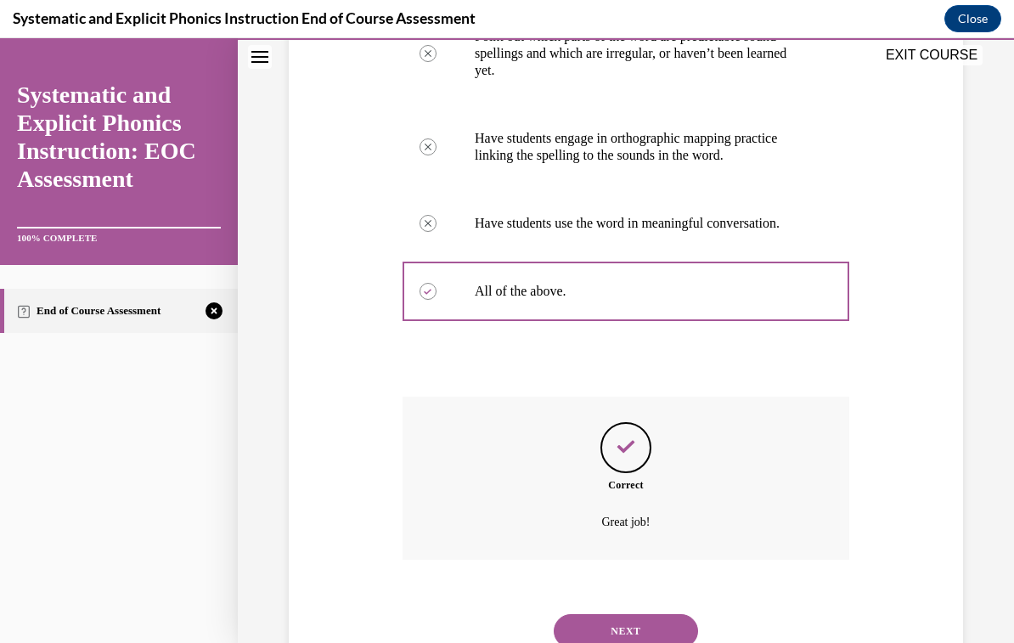
scroll to position [430, 0]
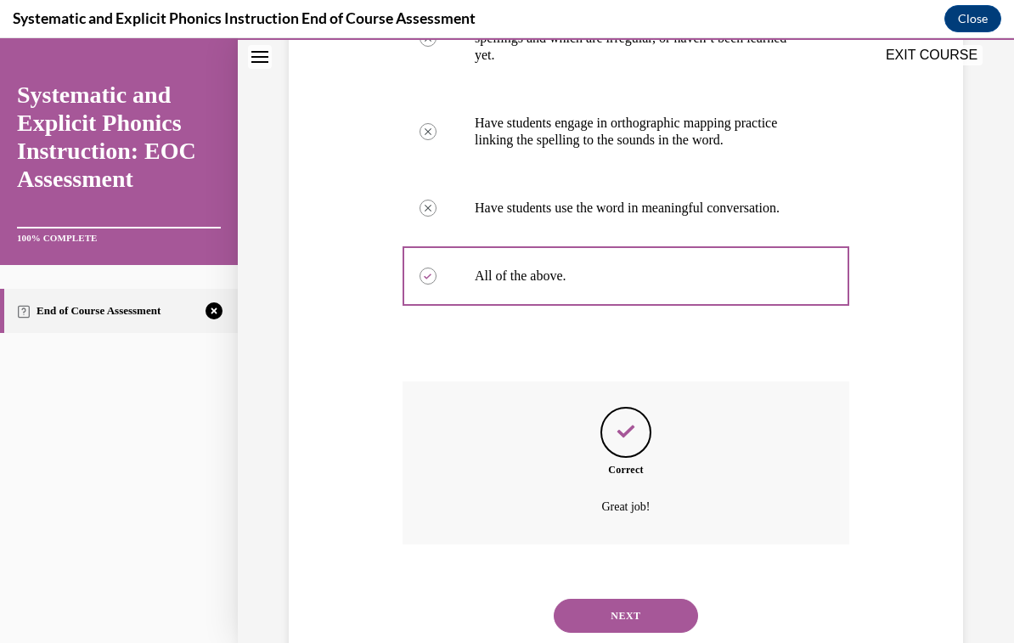
click at [658, 599] on button "NEXT" at bounding box center [626, 616] width 144 height 34
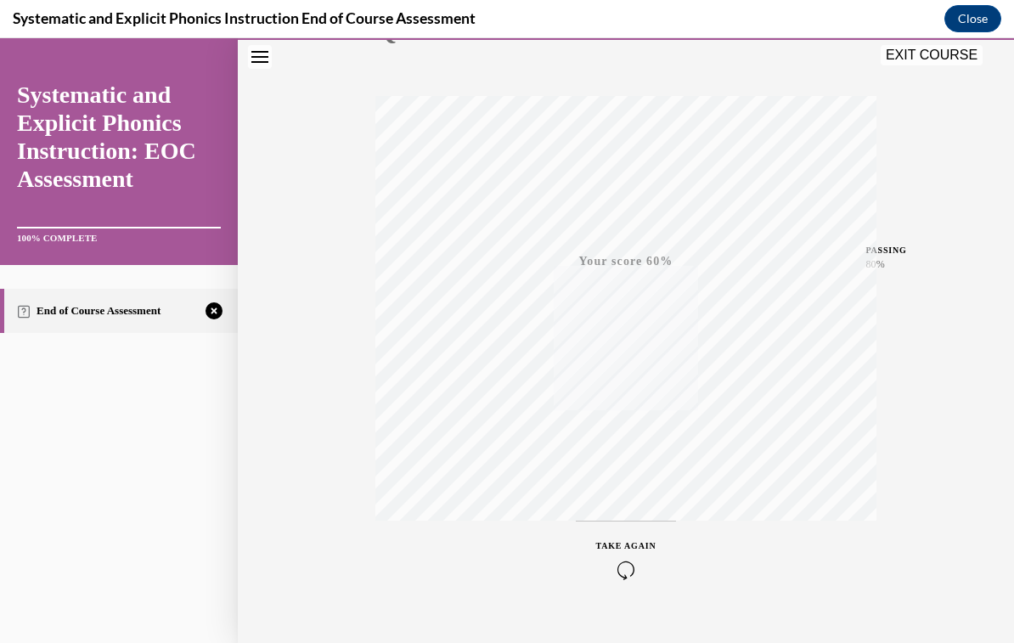
scroll to position [238, 0]
click at [635, 556] on div "TAKE AGAIN" at bounding box center [626, 557] width 60 height 40
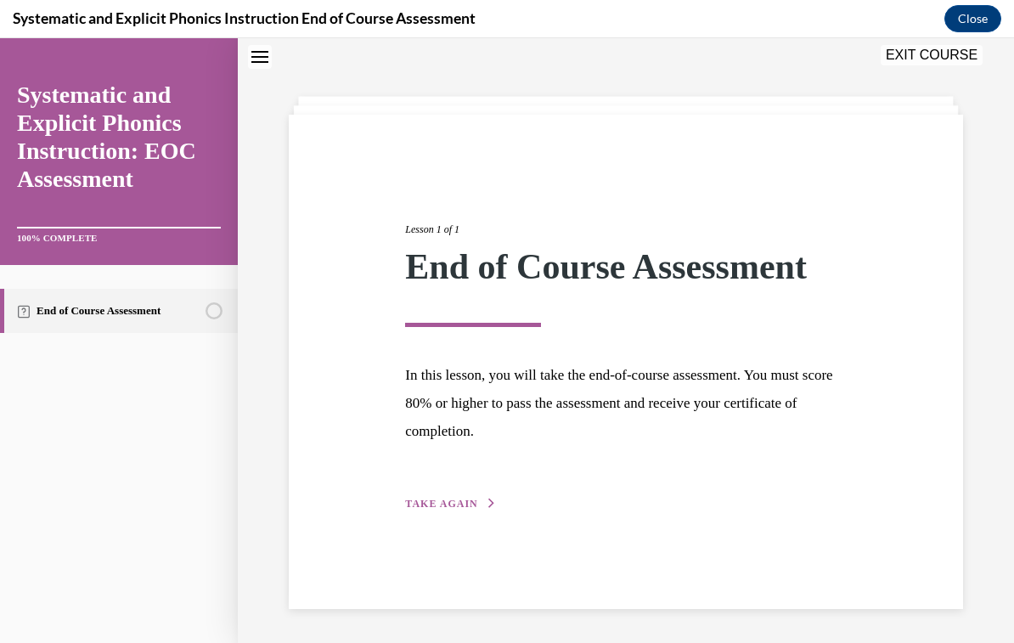
click at [458, 501] on span "TAKE AGAIN" at bounding box center [441, 504] width 72 height 12
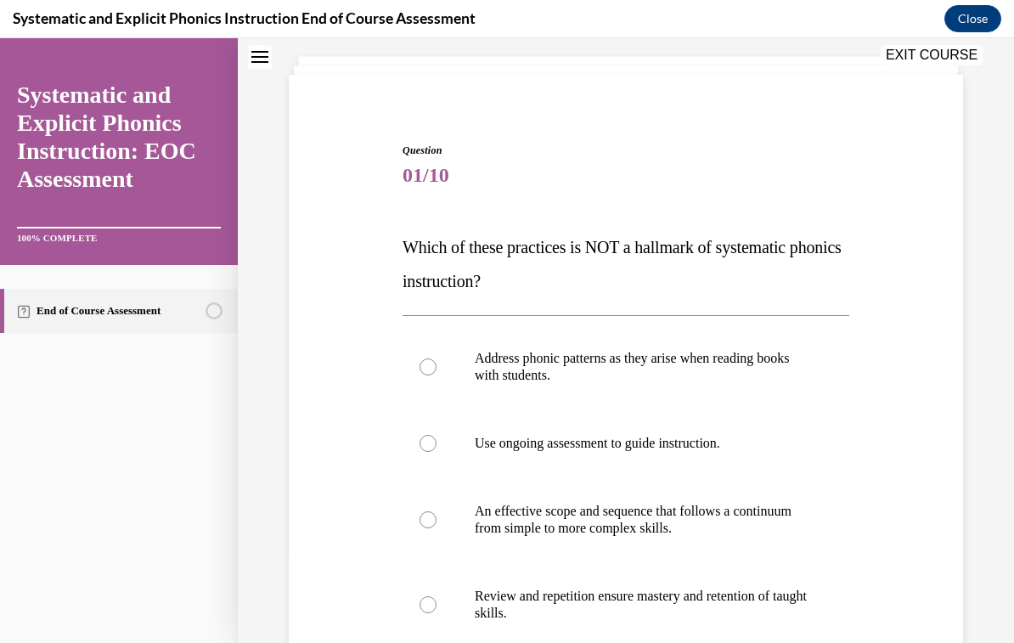
scroll to position [94, 0]
click at [639, 521] on p "An effective scope and sequence that follows a continuum from simple to more co…" at bounding box center [641, 519] width 332 height 34
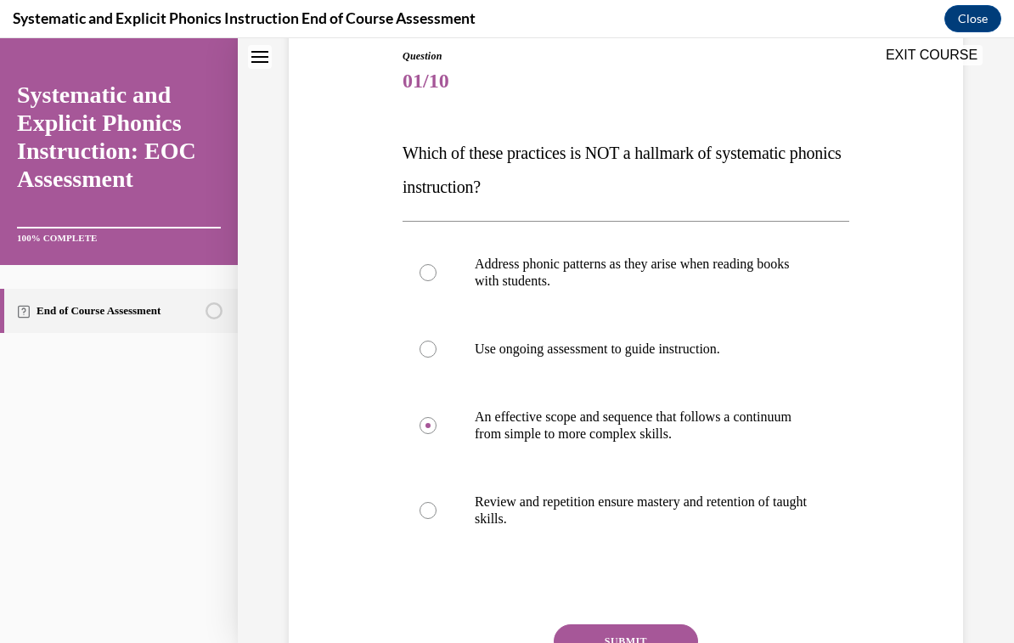
click at [636, 637] on button "SUBMIT" at bounding box center [626, 641] width 144 height 34
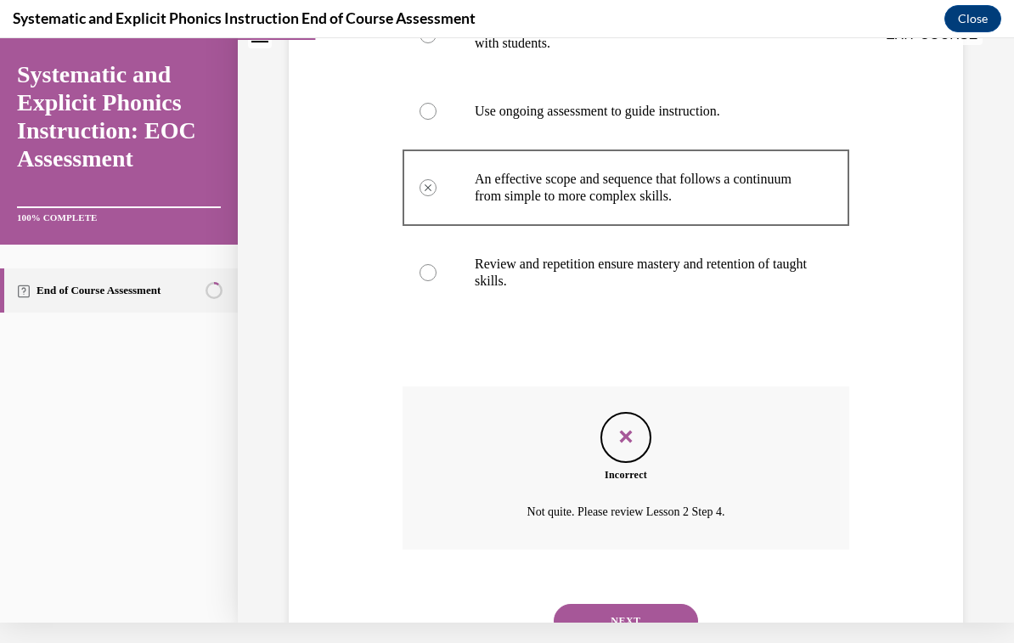
scroll to position [430, 0]
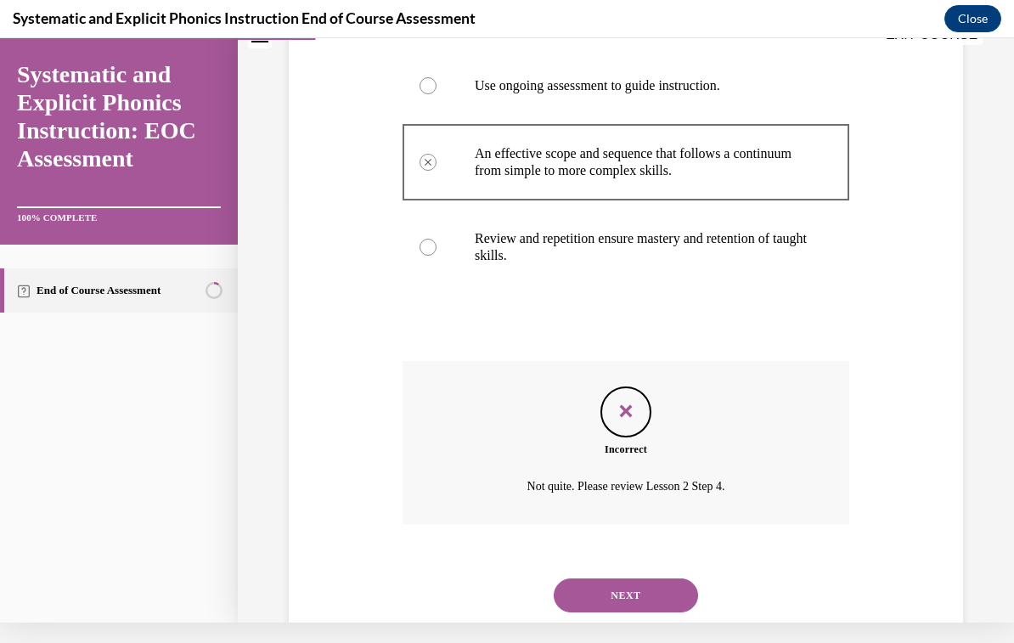
click at [661, 588] on button "NEXT" at bounding box center [626, 595] width 144 height 34
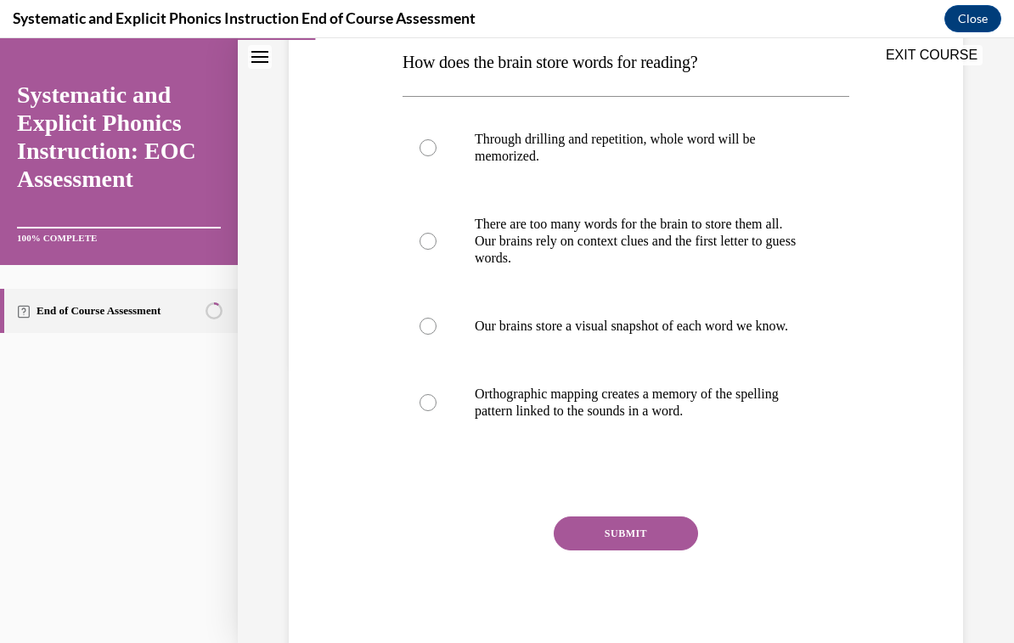
scroll to position [279, 0]
click at [780, 419] on p "Orthographic mapping creates a memory of the spelling pattern linked to the sou…" at bounding box center [641, 402] width 332 height 34
click at [667, 550] on button "SUBMIT" at bounding box center [626, 533] width 144 height 34
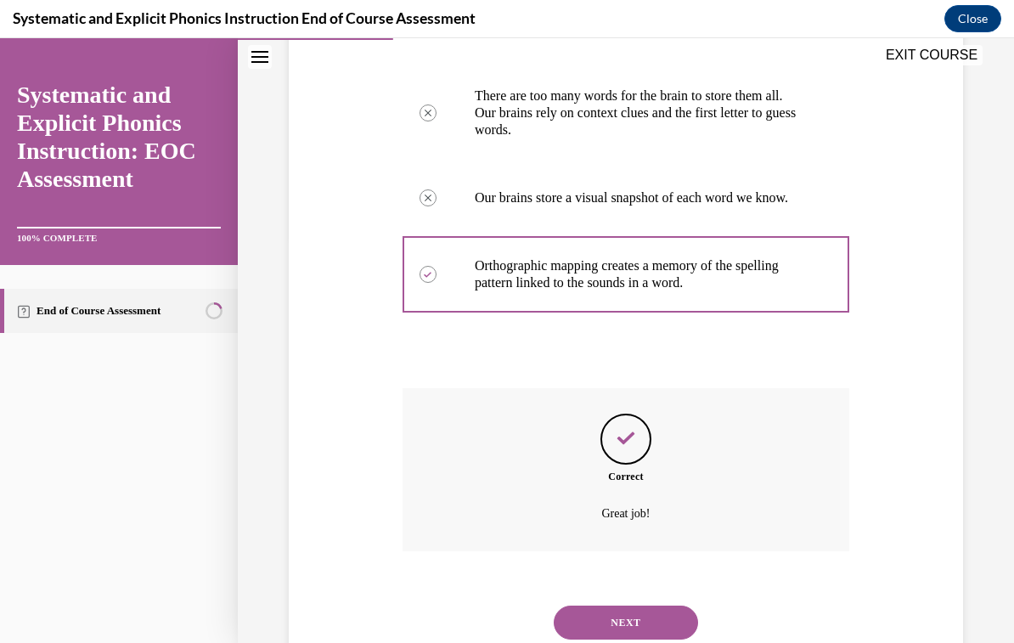
scroll to position [430, 0]
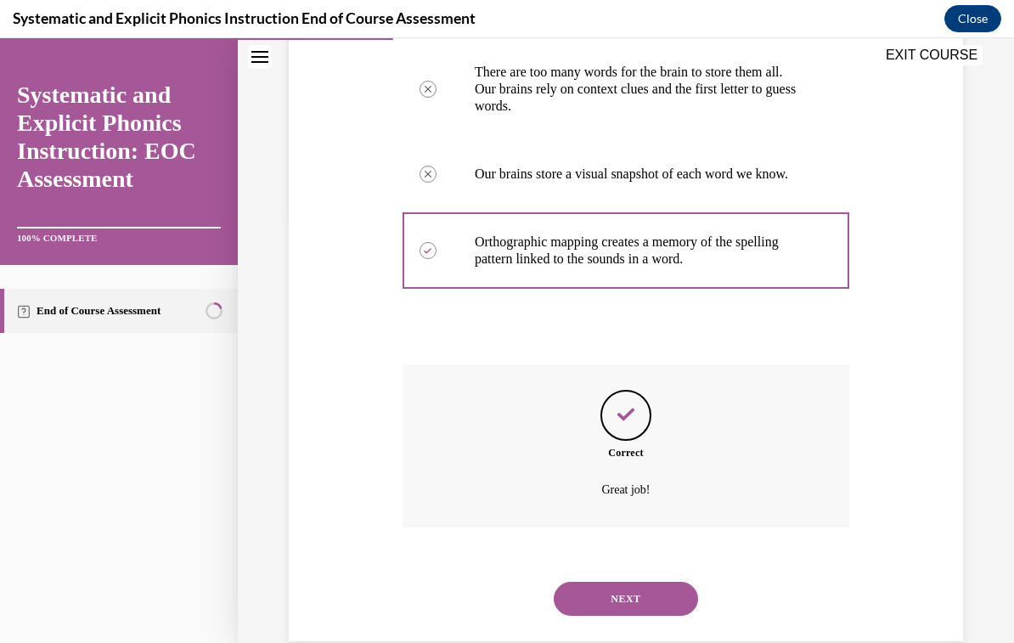
click at [684, 593] on button "NEXT" at bounding box center [626, 599] width 144 height 34
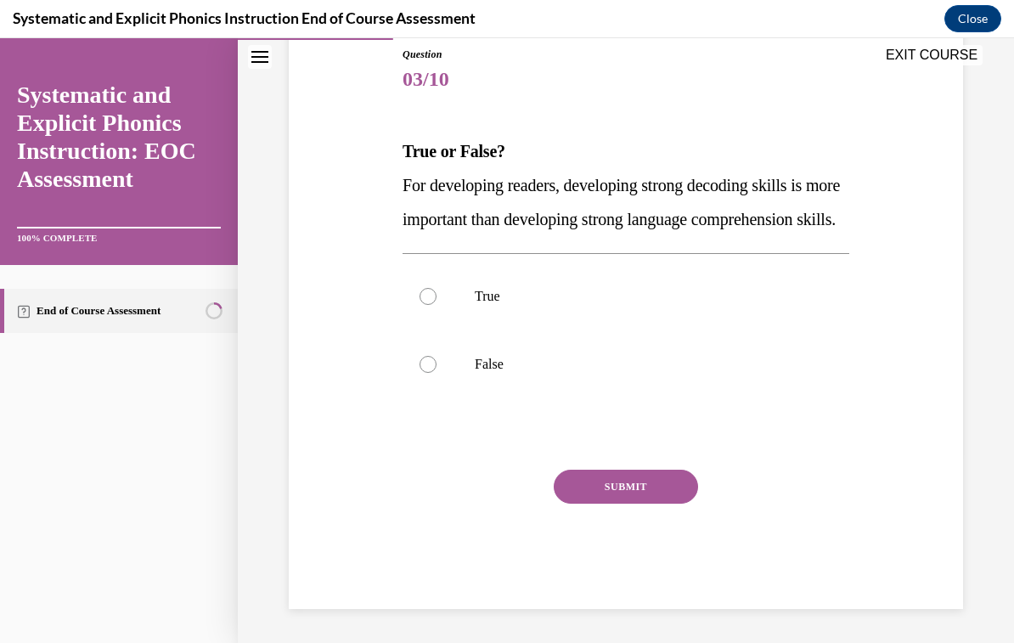
scroll to position [175, 0]
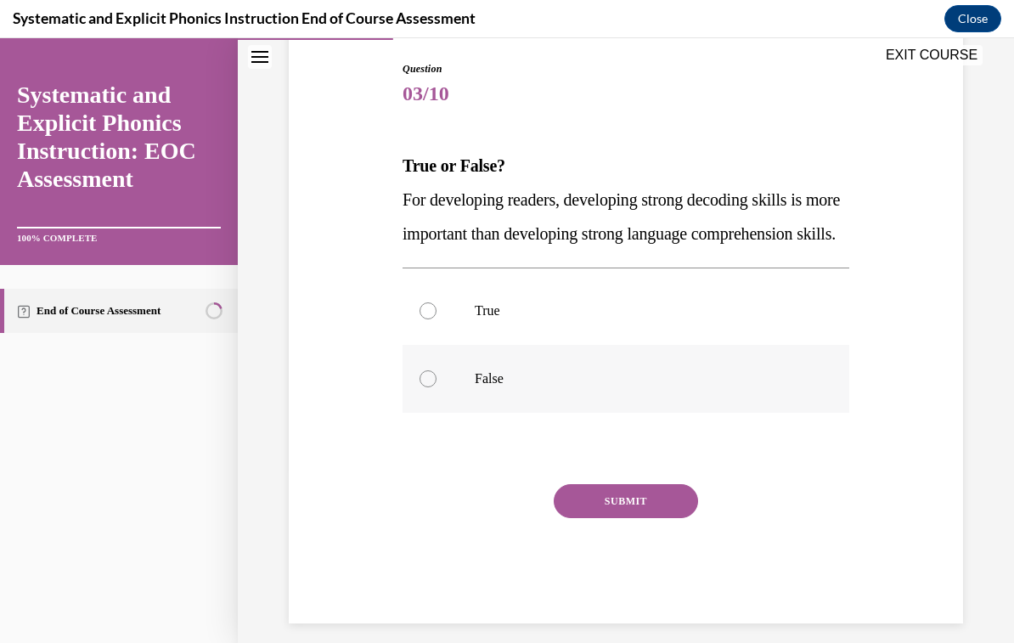
click at [495, 387] on p "False" at bounding box center [641, 378] width 332 height 17
click at [635, 518] on button "SUBMIT" at bounding box center [626, 501] width 144 height 34
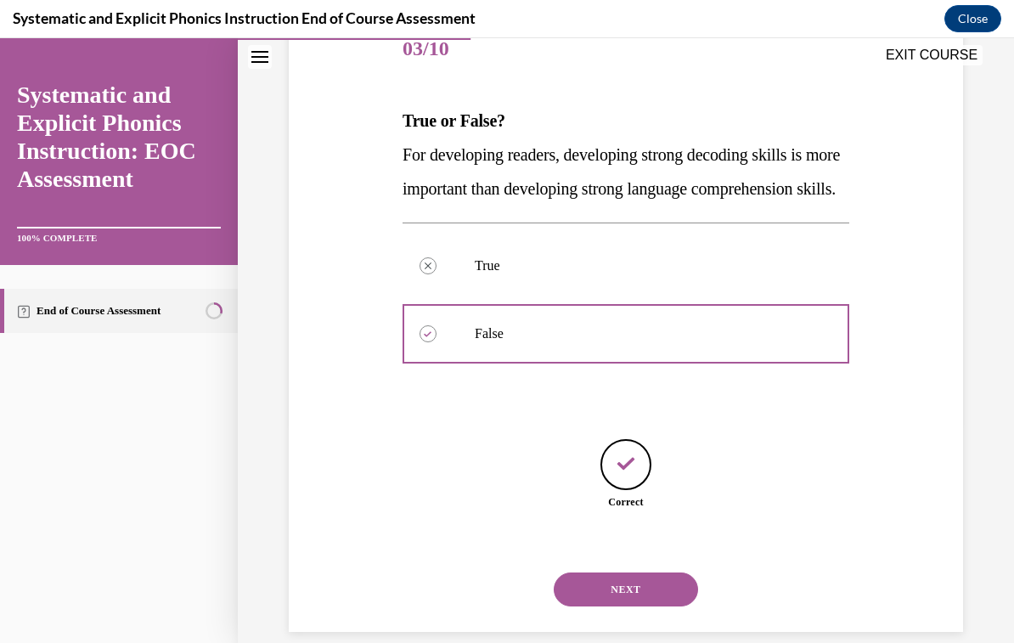
scroll to position [228, 0]
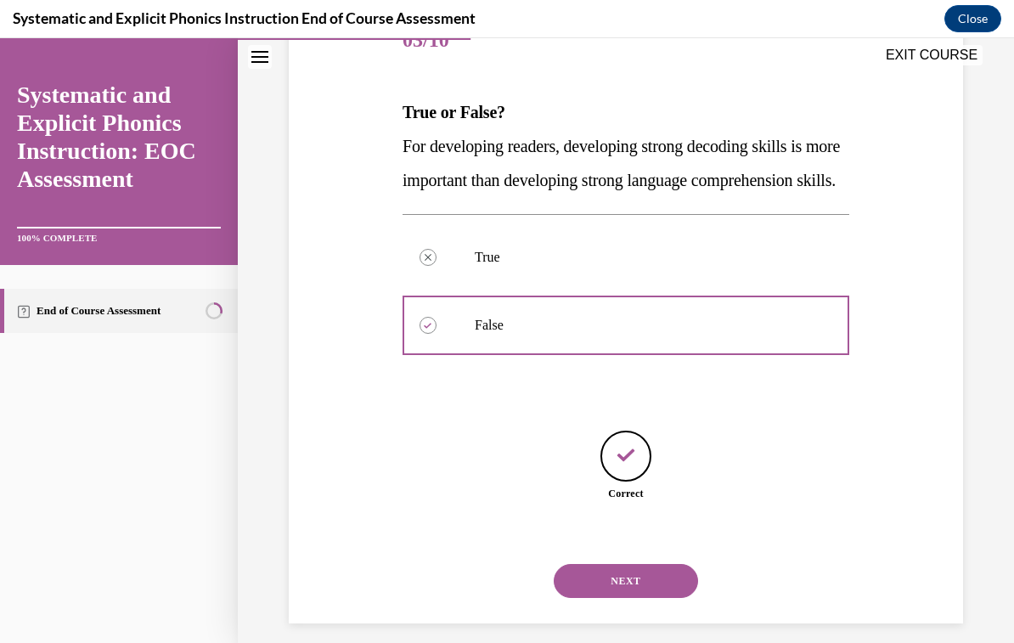
click at [661, 598] on button "NEXT" at bounding box center [626, 581] width 144 height 34
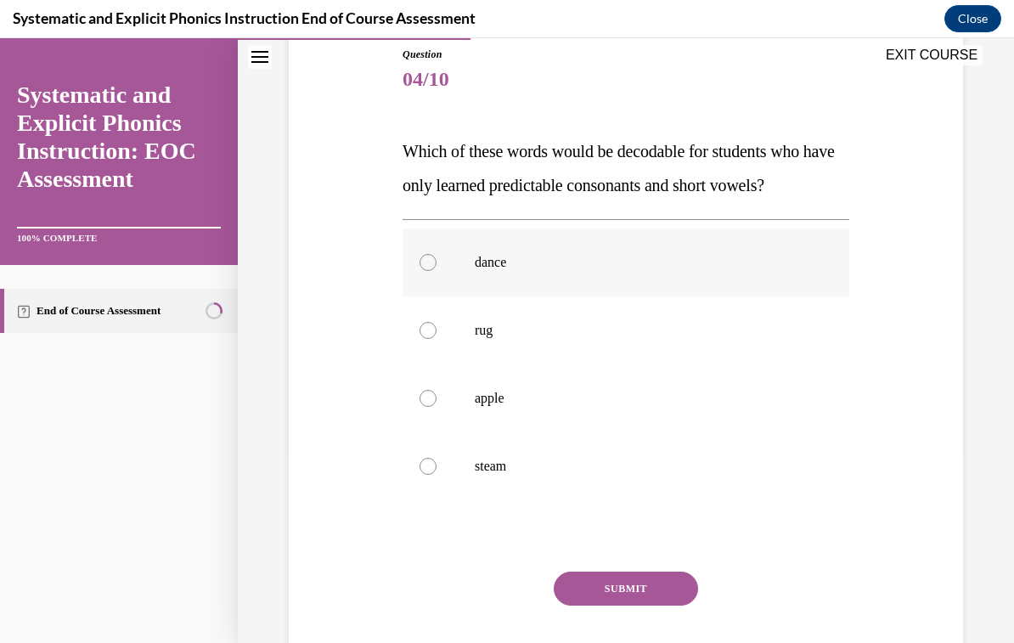
click at [506, 271] on div at bounding box center [625, 262] width 447 height 68
click at [682, 586] on button "SUBMIT" at bounding box center [626, 588] width 144 height 34
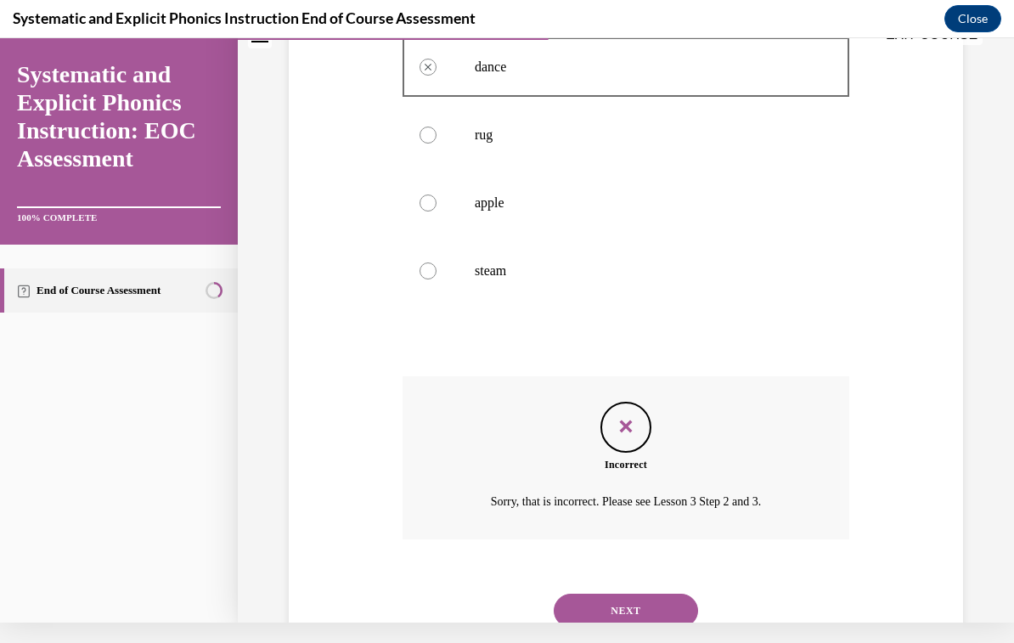
scroll to position [380, 0]
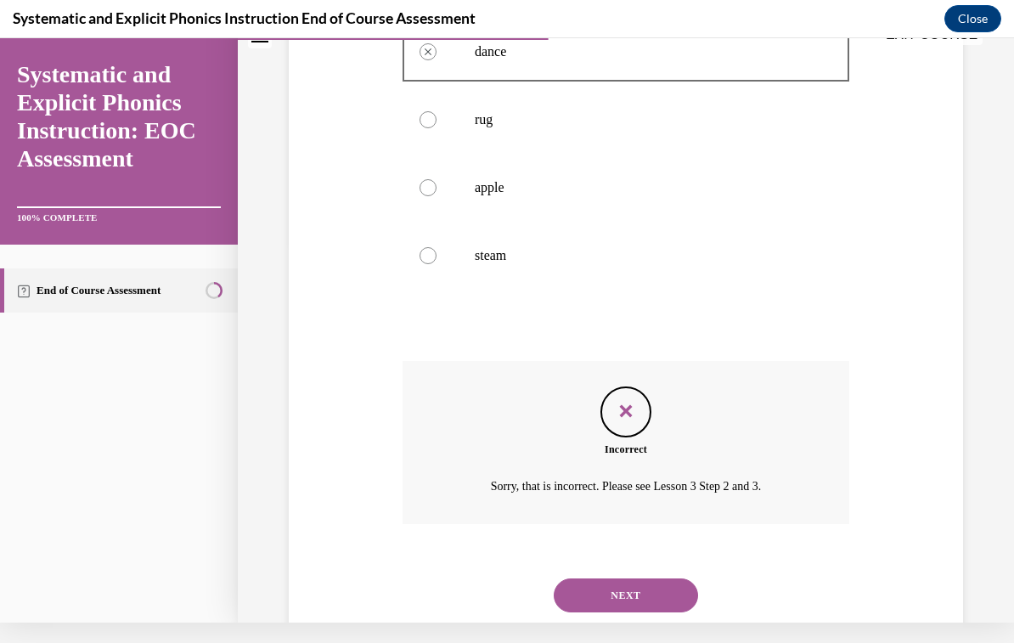
click at [678, 578] on button "NEXT" at bounding box center [626, 595] width 144 height 34
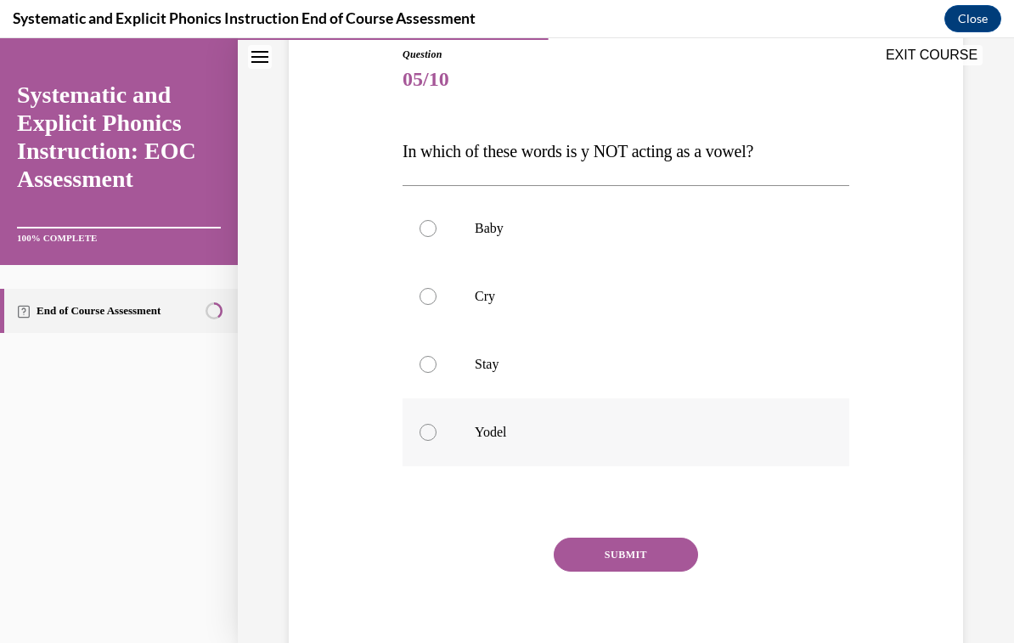
click at [499, 437] on p "Yodel" at bounding box center [641, 432] width 332 height 17
click at [647, 552] on button "SUBMIT" at bounding box center [626, 554] width 144 height 34
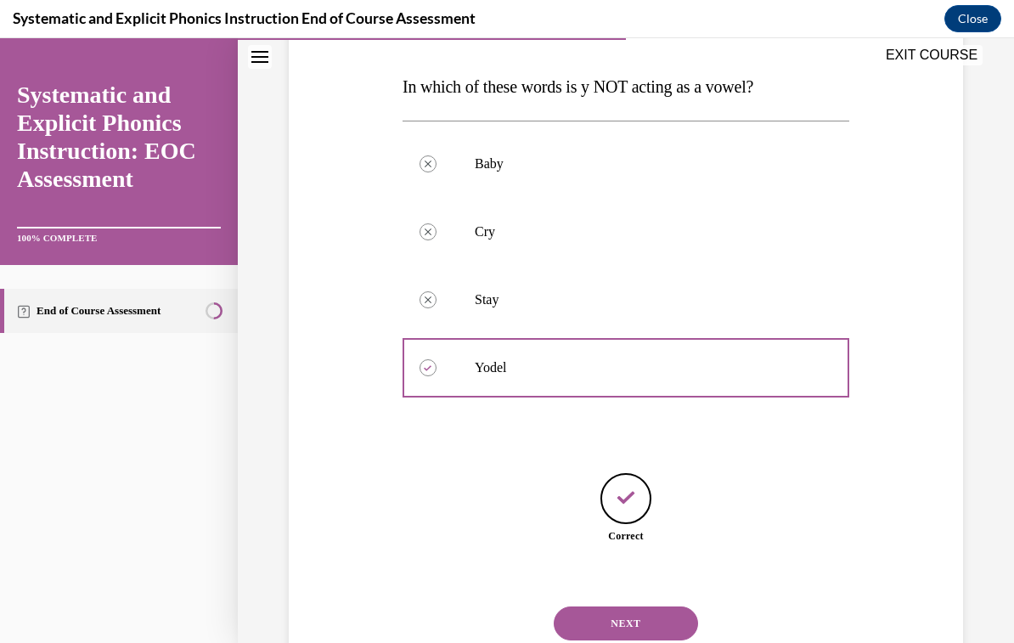
scroll to position [262, 0]
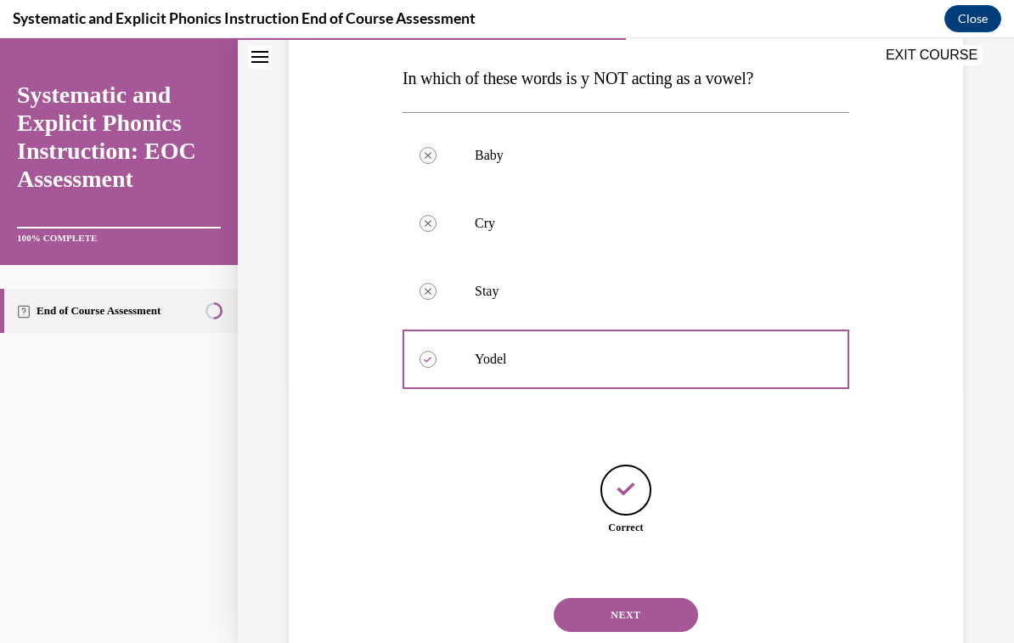
click at [677, 598] on button "NEXT" at bounding box center [626, 615] width 144 height 34
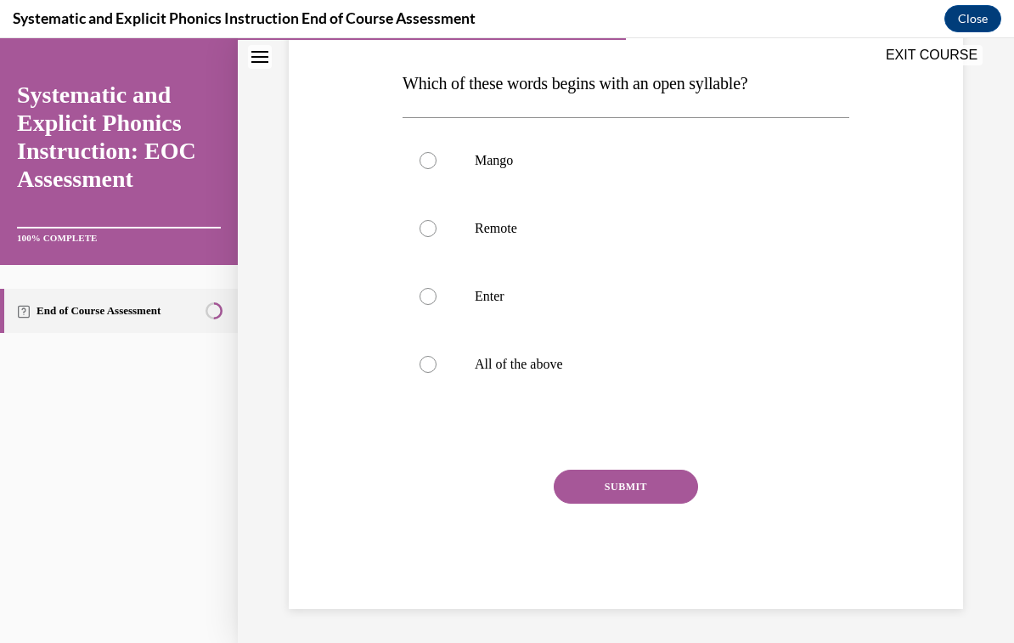
scroll to position [189, 0]
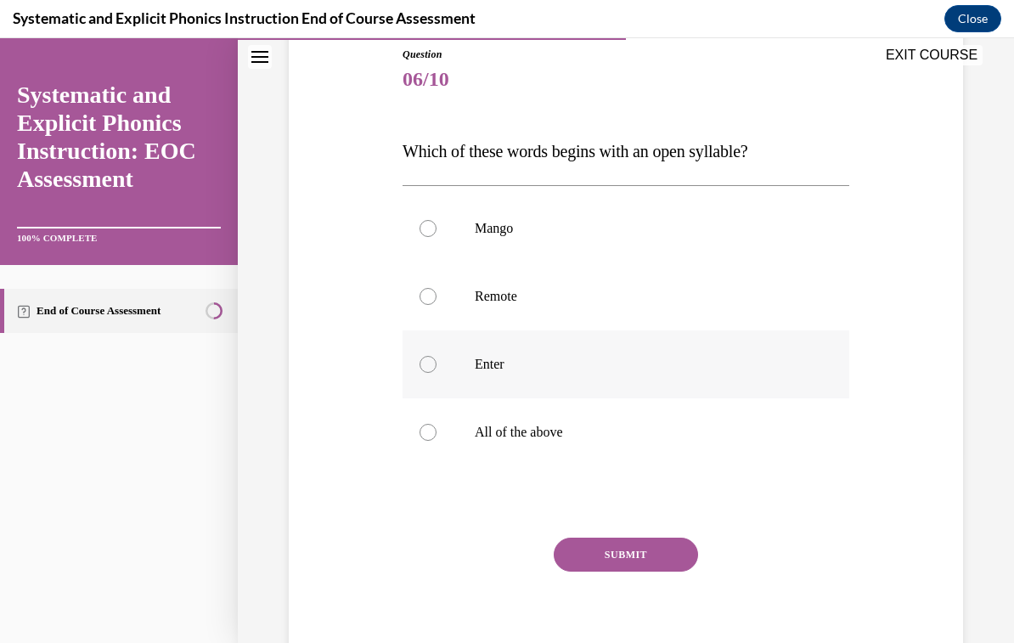
click at [505, 377] on div at bounding box center [625, 364] width 447 height 68
click at [632, 556] on button "SUBMIT" at bounding box center [626, 554] width 144 height 34
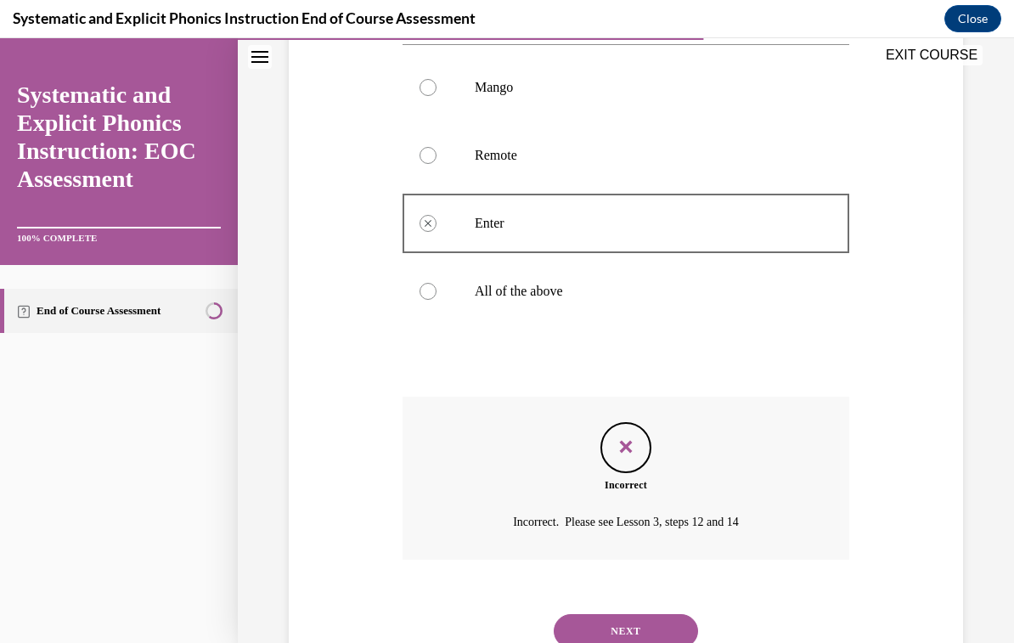
scroll to position [346, 0]
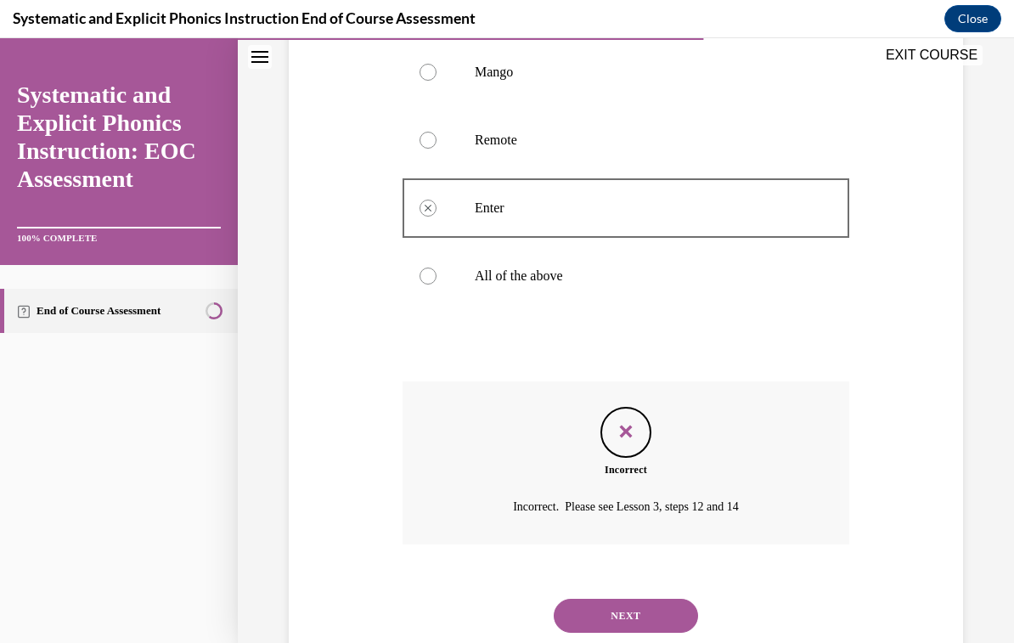
click at [667, 604] on button "NEXT" at bounding box center [626, 616] width 144 height 34
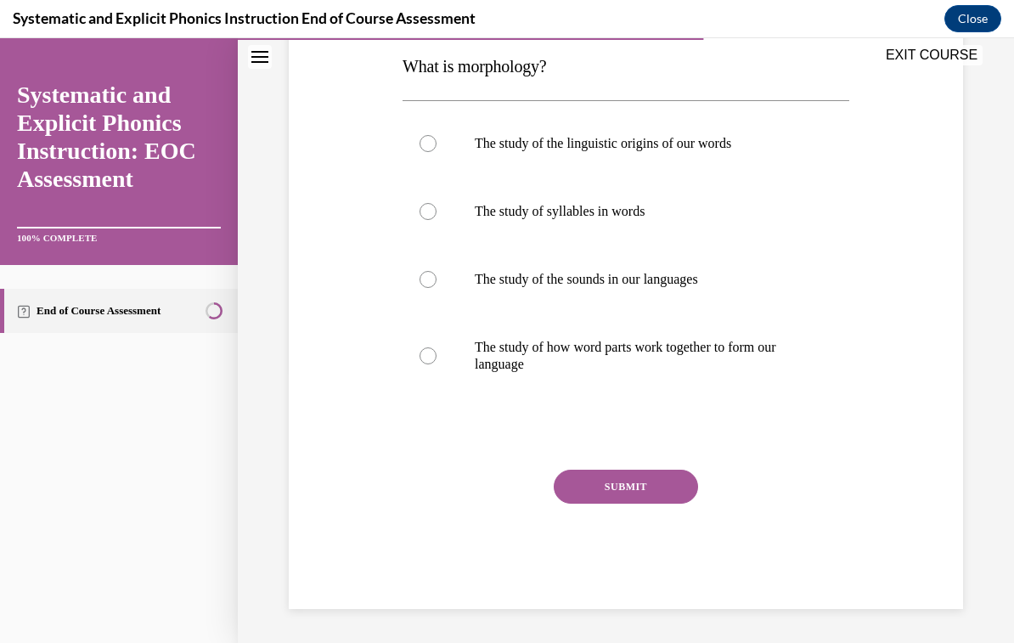
scroll to position [189, 0]
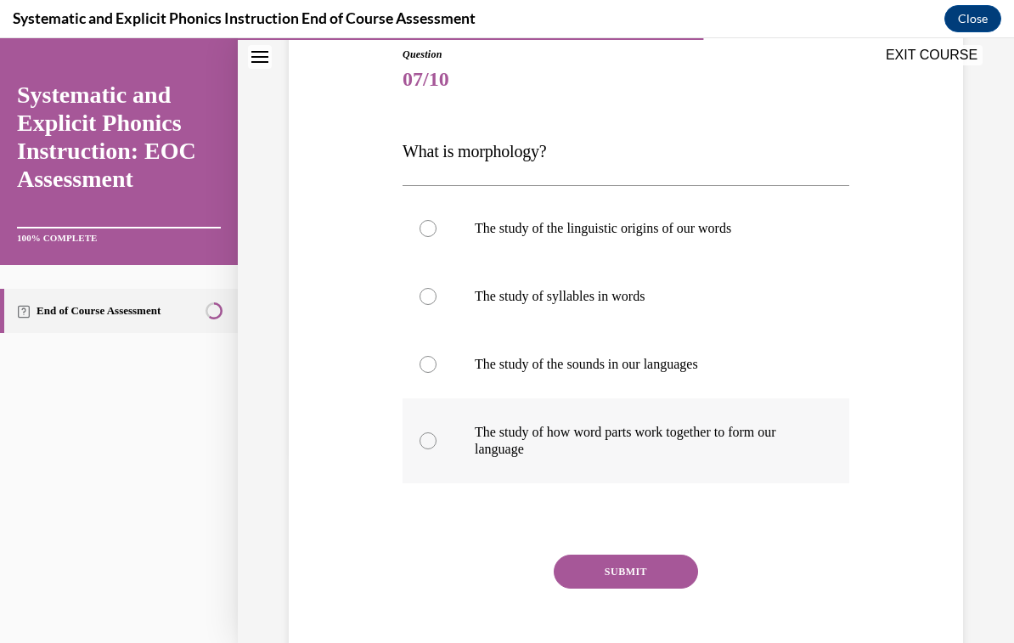
click at [780, 422] on div at bounding box center [625, 440] width 447 height 85
click at [667, 559] on button "SUBMIT" at bounding box center [626, 571] width 144 height 34
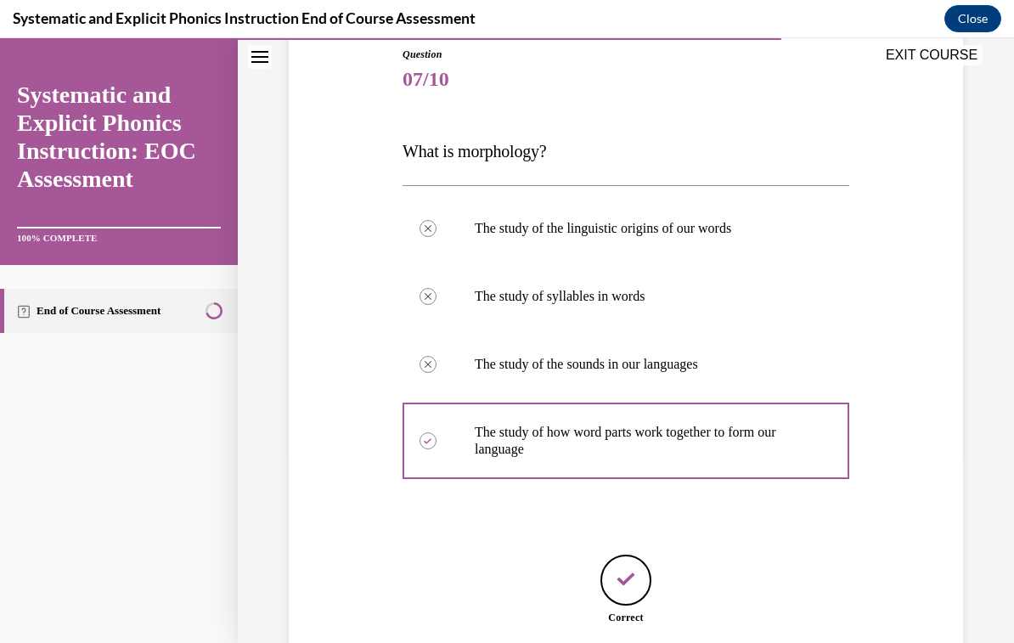
scroll to position [20, 0]
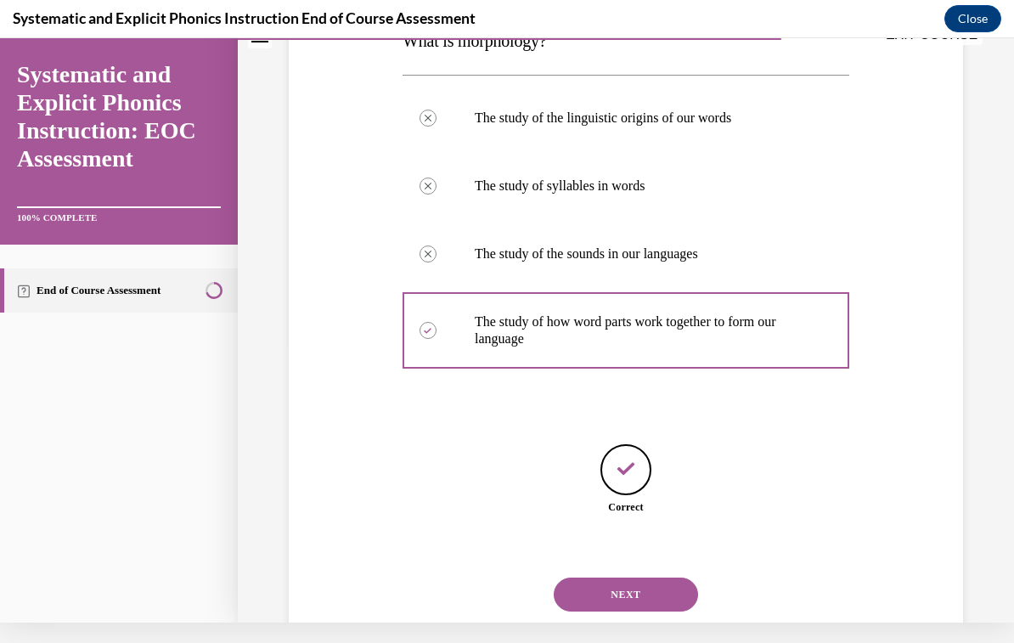
click at [680, 578] on button "NEXT" at bounding box center [626, 594] width 144 height 34
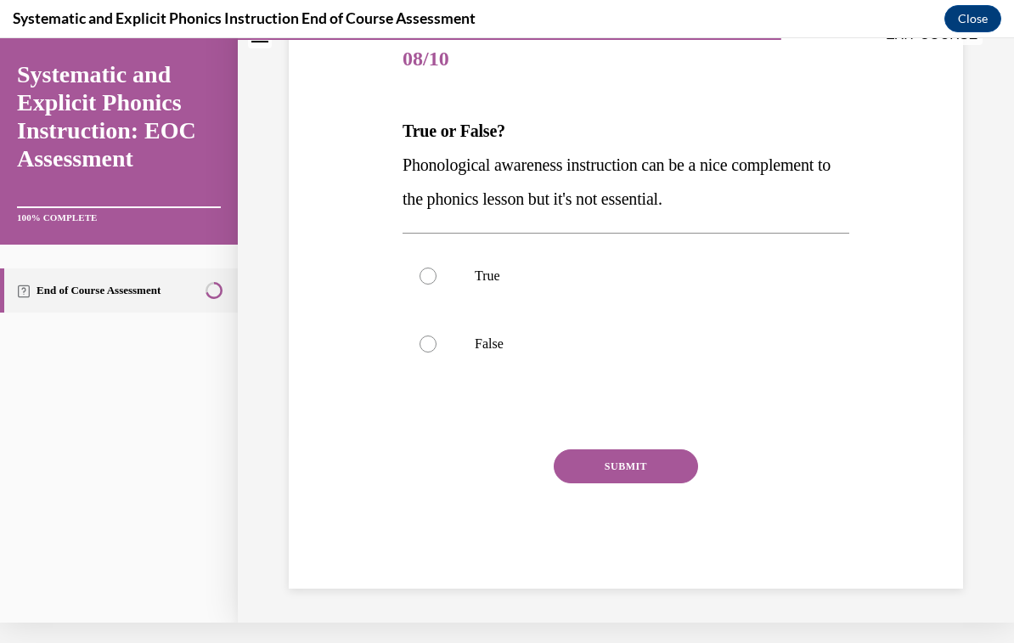
scroll to position [141, 0]
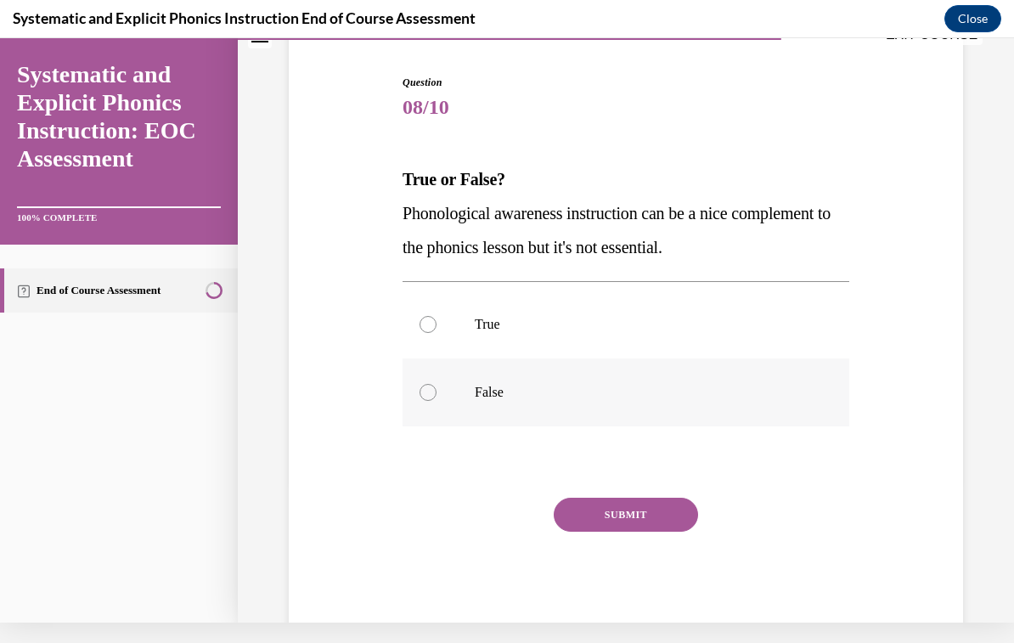
click at [504, 396] on p "False" at bounding box center [641, 392] width 332 height 17
click at [648, 526] on button "SUBMIT" at bounding box center [626, 515] width 144 height 34
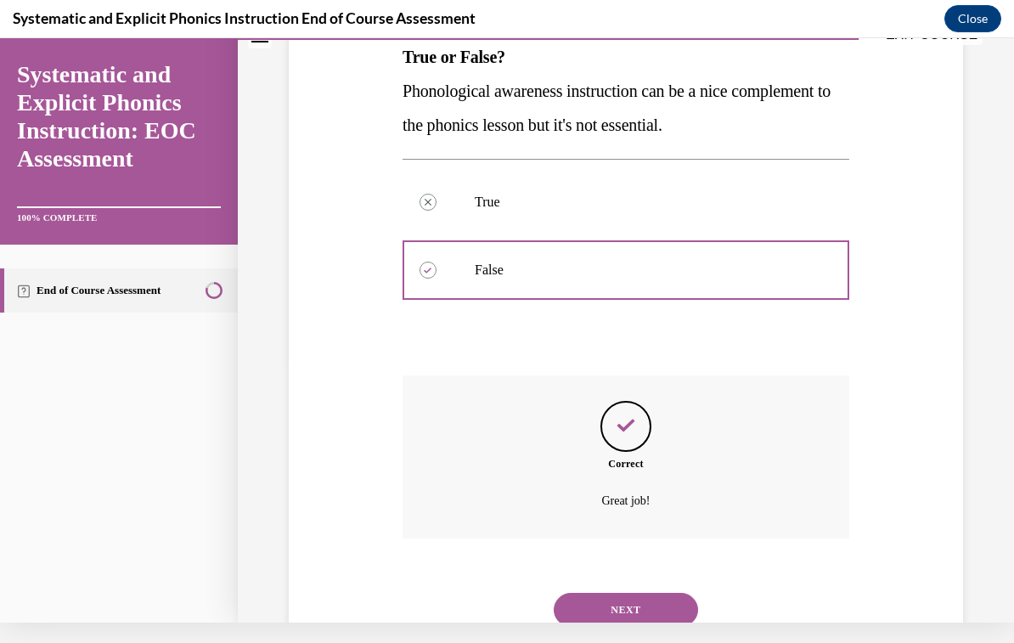
scroll to position [278, 0]
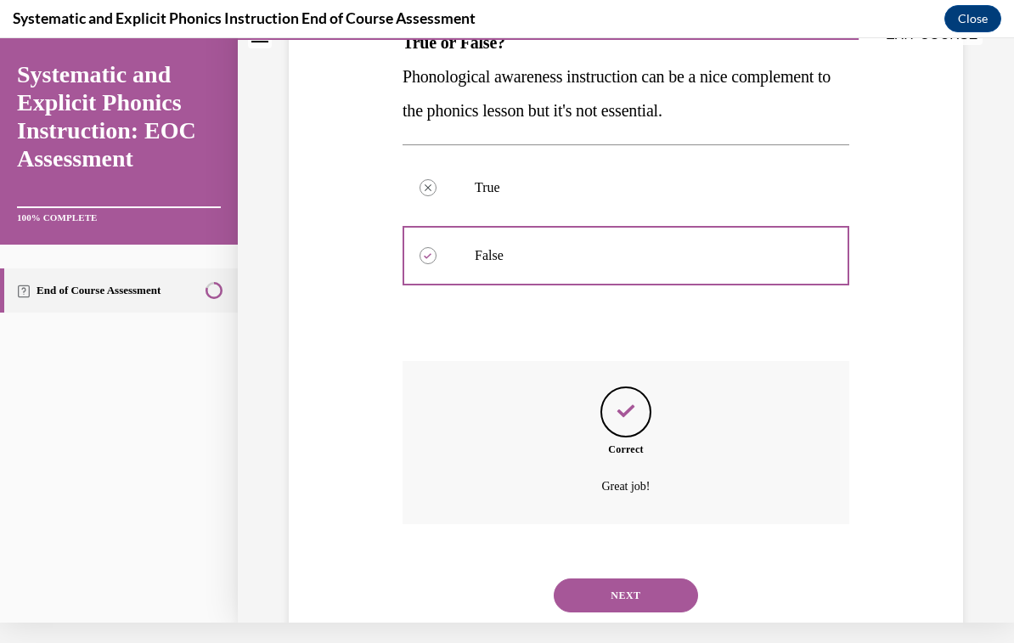
click at [689, 579] on button "NEXT" at bounding box center [626, 595] width 144 height 34
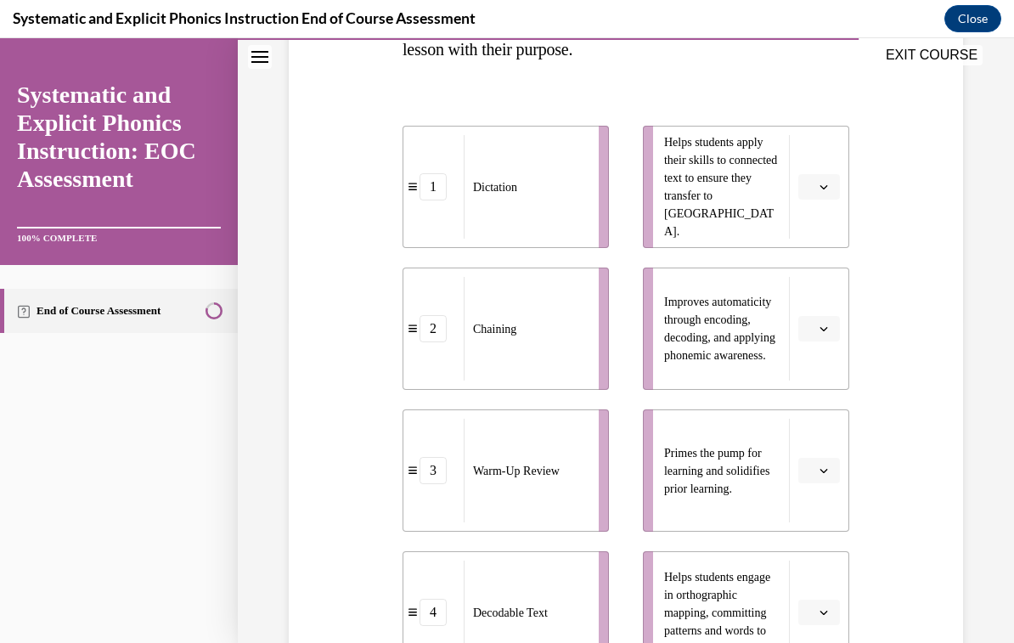
scroll to position [325, 0]
click at [826, 328] on icon "button" at bounding box center [824, 329] width 8 height 4
click at [821, 436] on div "2" at bounding box center [817, 435] width 42 height 34
click at [815, 179] on button "button" at bounding box center [819, 186] width 42 height 25
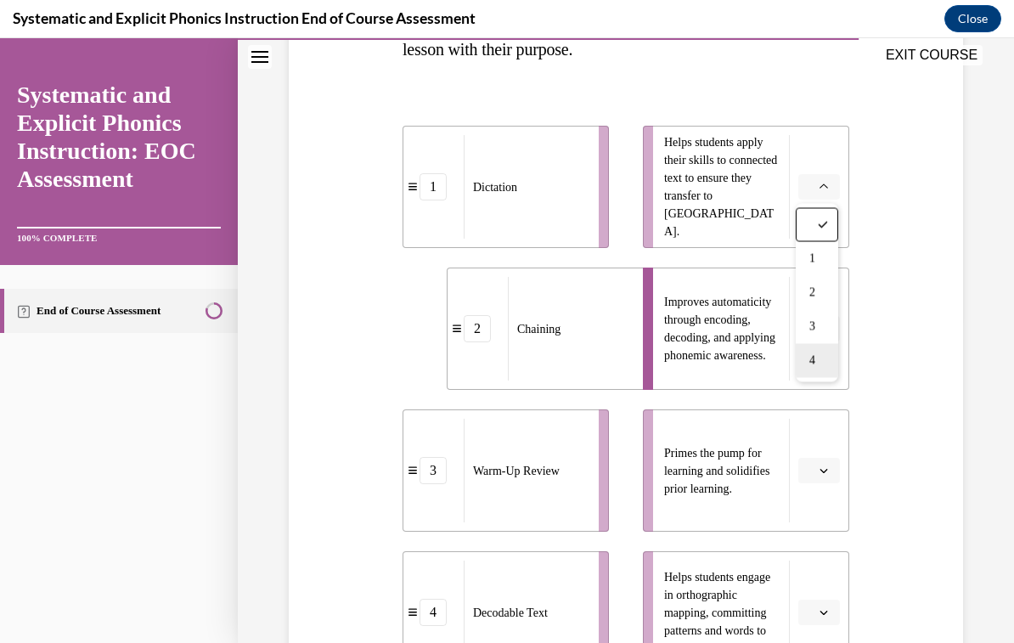
click at [814, 351] on div "4" at bounding box center [817, 361] width 42 height 34
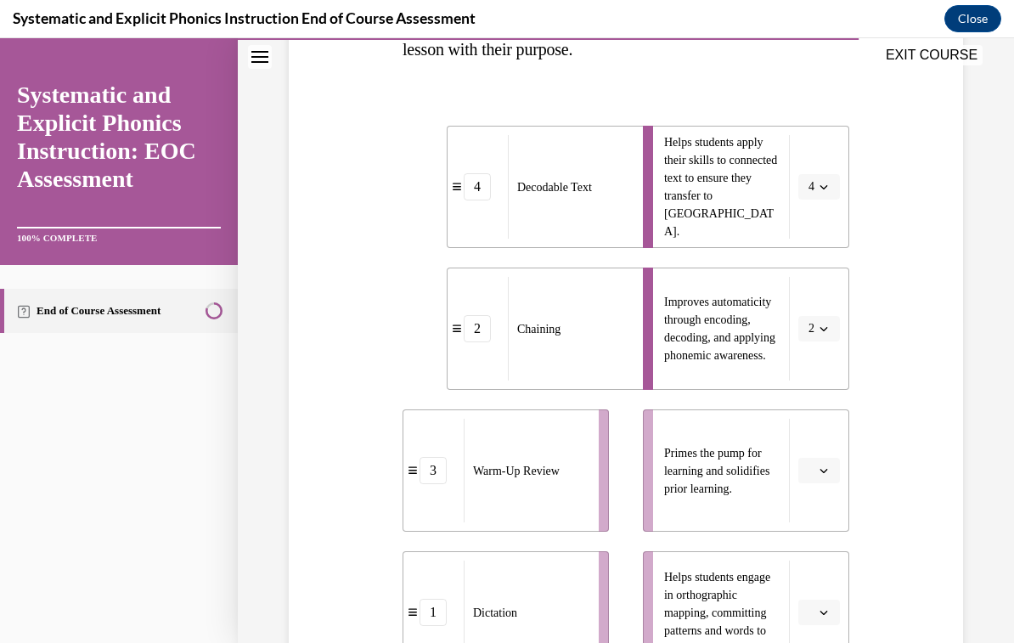
click at [827, 476] on button "button" at bounding box center [819, 470] width 42 height 25
click at [827, 610] on div "3" at bounding box center [817, 611] width 42 height 34
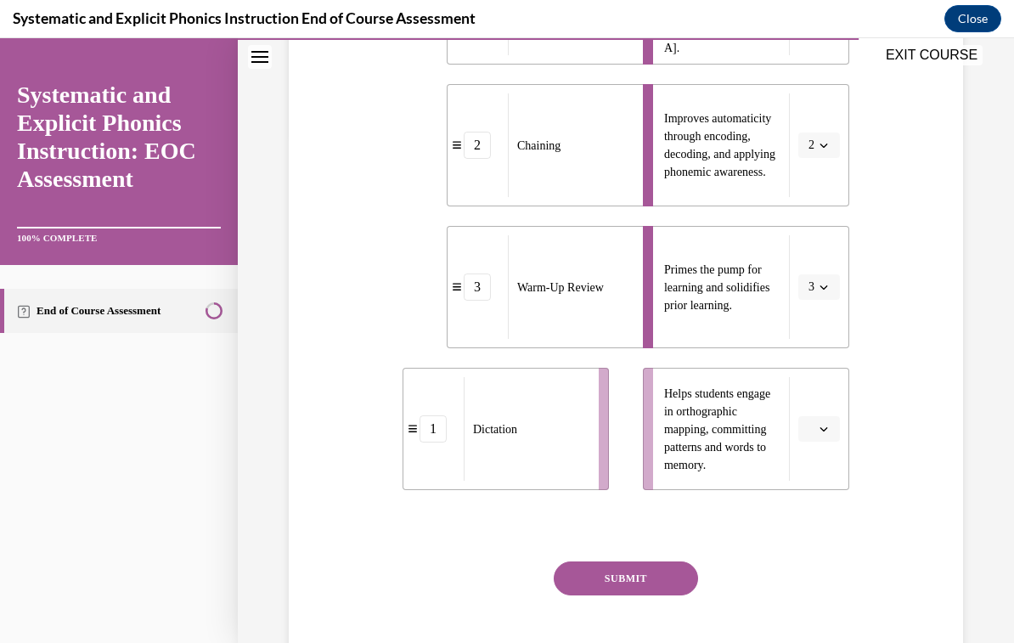
scroll to position [509, 0]
click at [832, 439] on button "button" at bounding box center [819, 428] width 42 height 25
click at [819, 502] on div "1" at bounding box center [817, 501] width 42 height 34
click at [679, 581] on button "SUBMIT" at bounding box center [626, 578] width 144 height 34
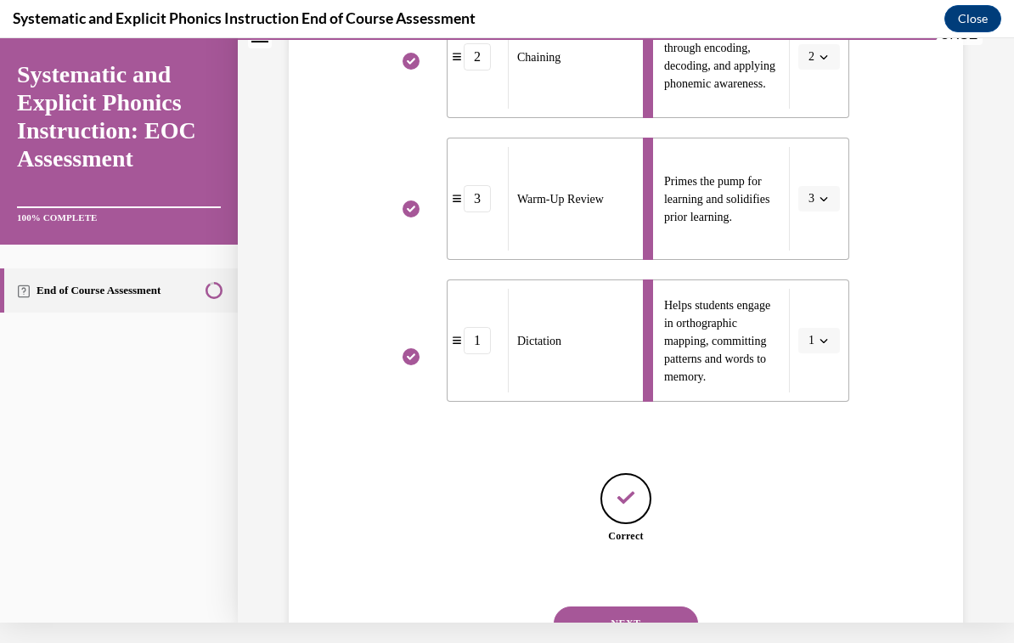
scroll to position [605, 0]
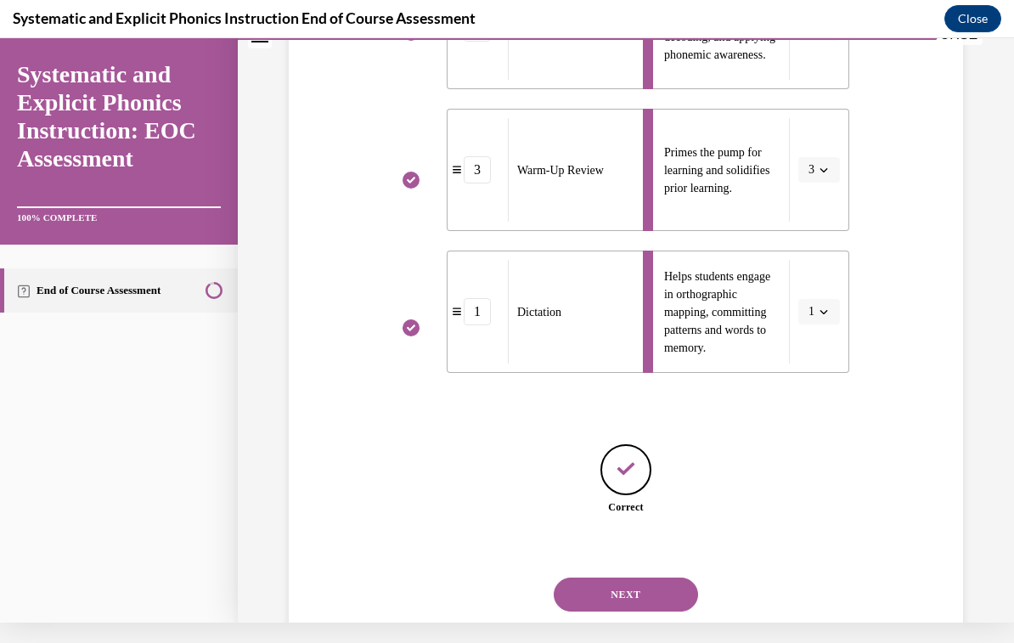
click at [678, 581] on button "NEXT" at bounding box center [626, 594] width 144 height 34
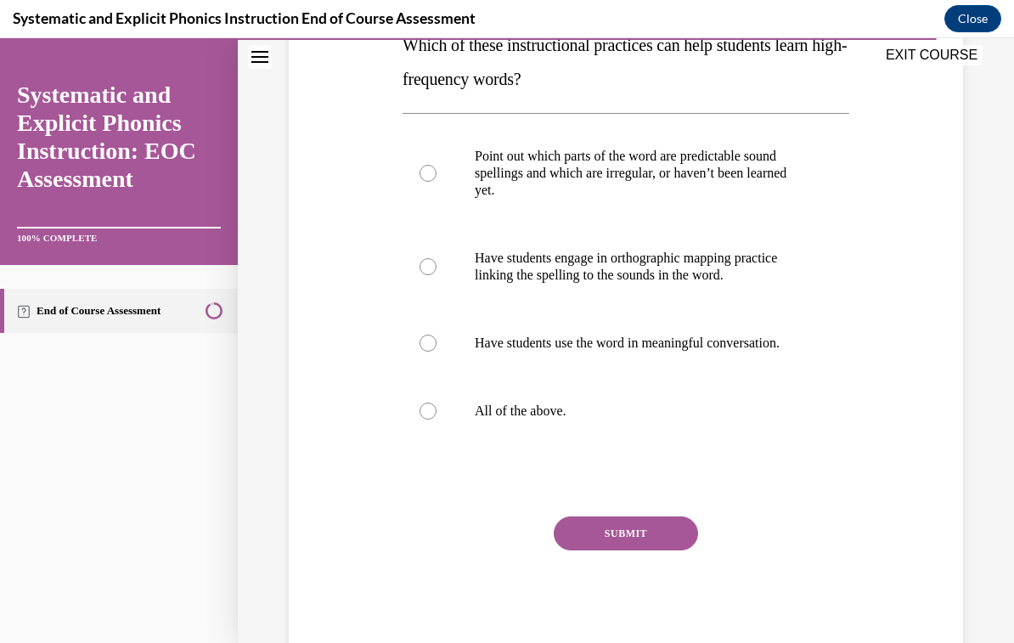
scroll to position [294, 0]
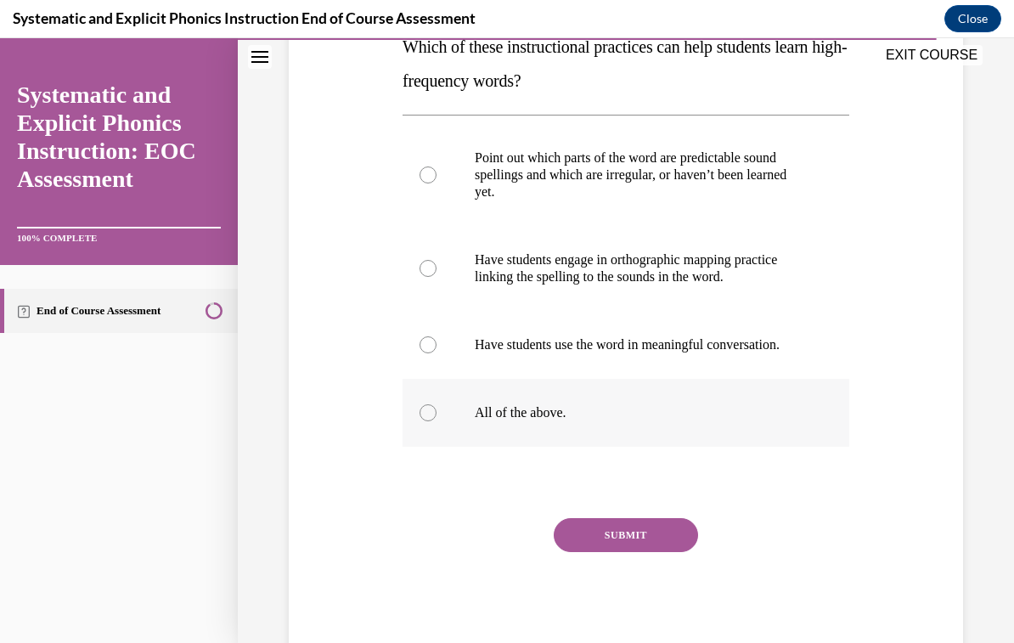
click at [545, 403] on div at bounding box center [625, 413] width 447 height 68
click at [650, 536] on button "SUBMIT" at bounding box center [626, 535] width 144 height 34
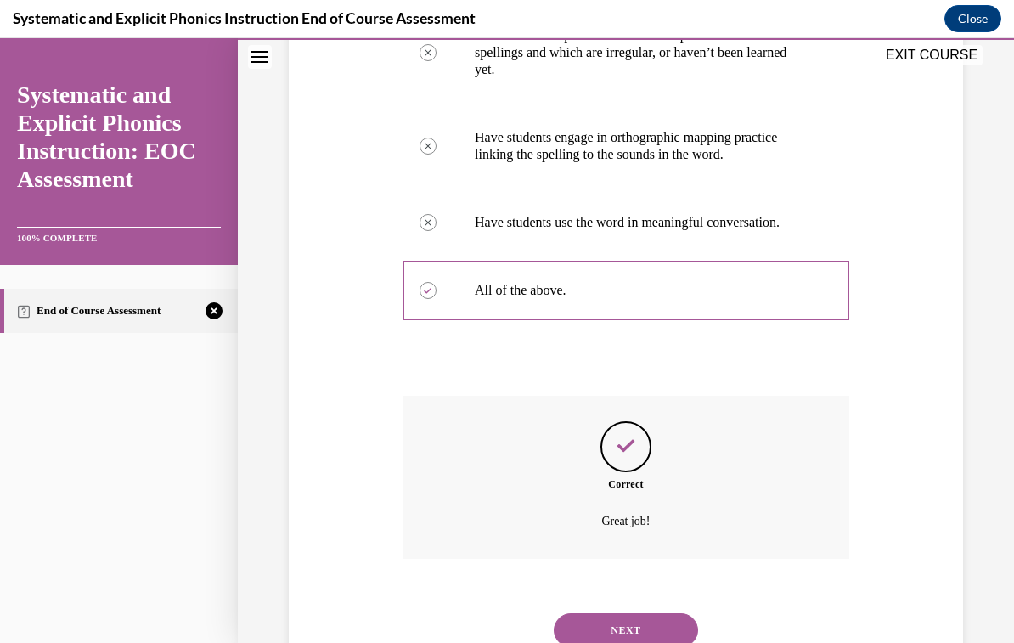
scroll to position [430, 0]
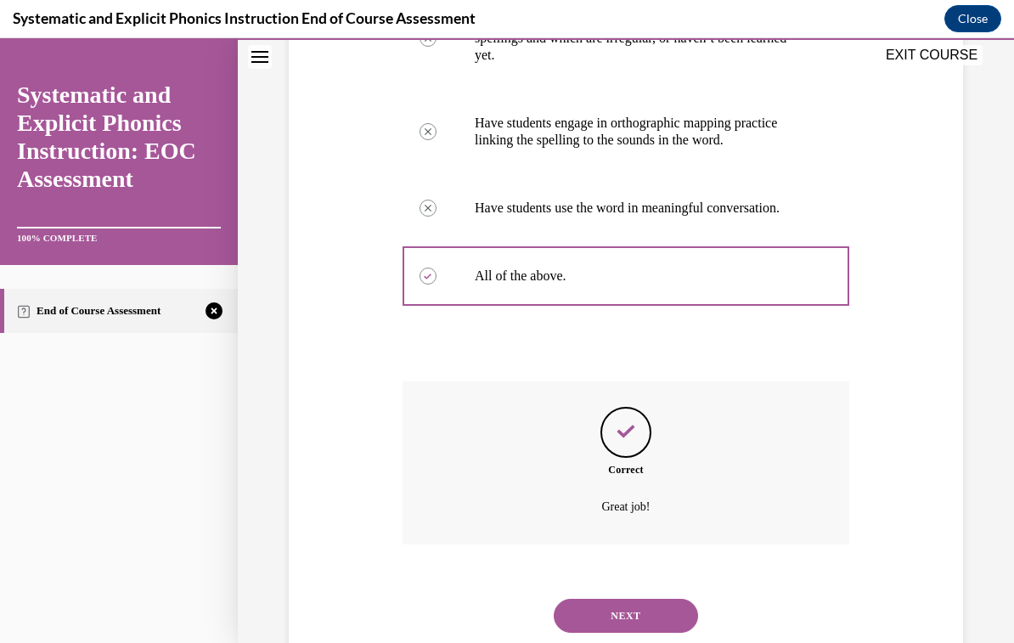
click at [662, 599] on button "NEXT" at bounding box center [626, 616] width 144 height 34
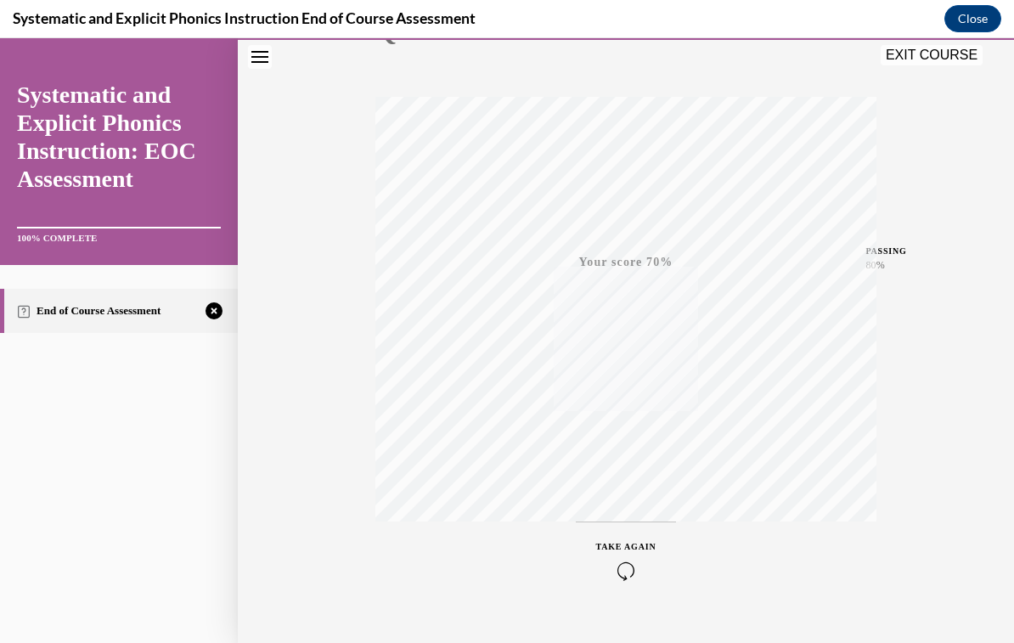
scroll to position [238, 0]
click at [627, 584] on button "TAKE AGAIN" at bounding box center [626, 556] width 101 height 76
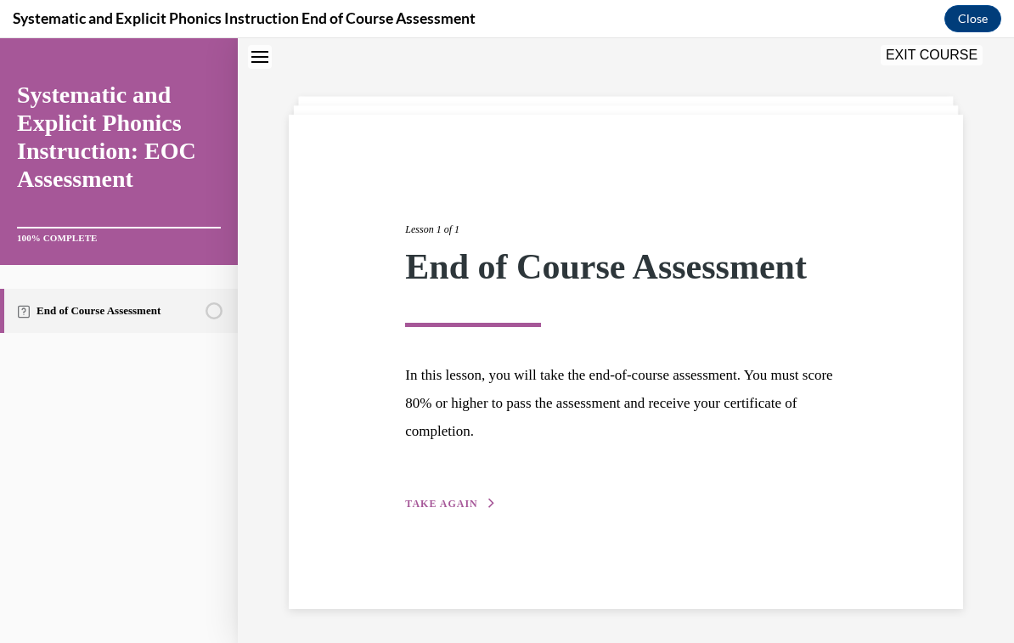
click at [470, 509] on button "TAKE AGAIN" at bounding box center [450, 503] width 91 height 15
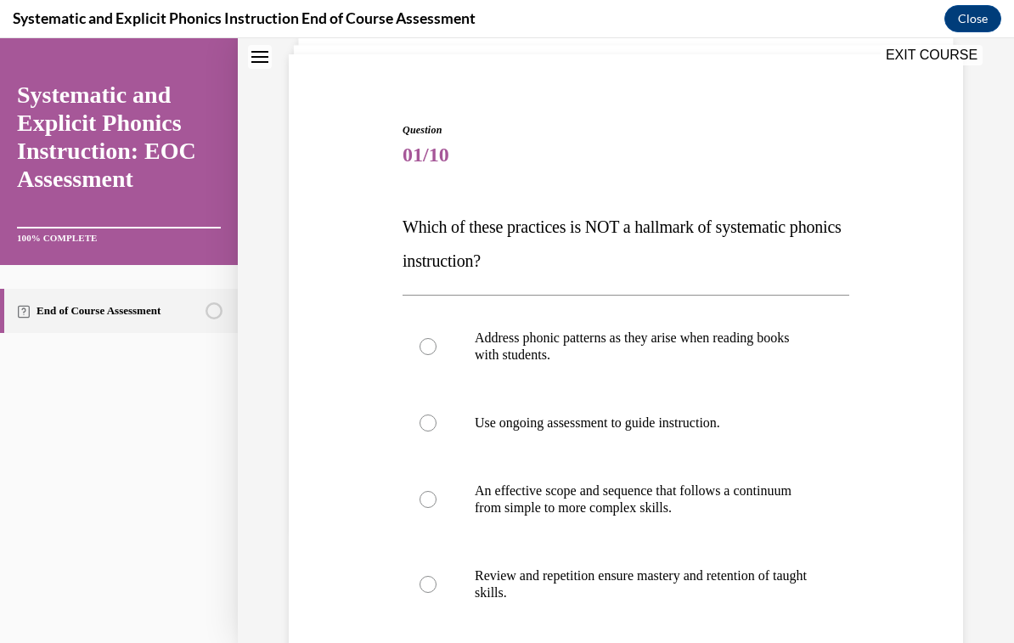
scroll to position [114, 0]
click at [733, 580] on p "Review and repetition ensure mastery and retention of taught skills." at bounding box center [641, 584] width 332 height 34
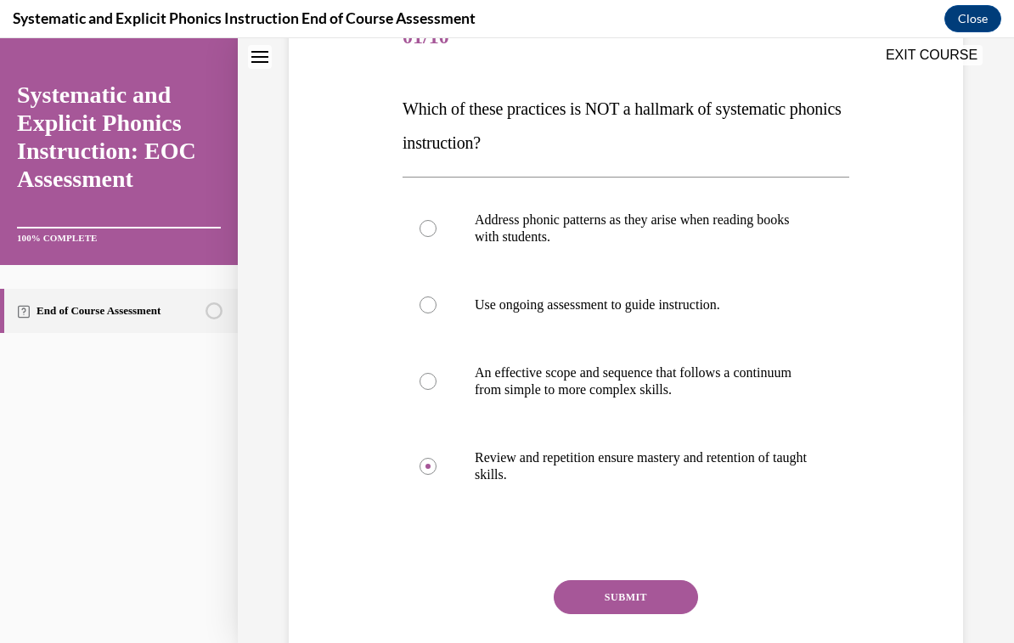
click at [672, 594] on button "SUBMIT" at bounding box center [626, 597] width 144 height 34
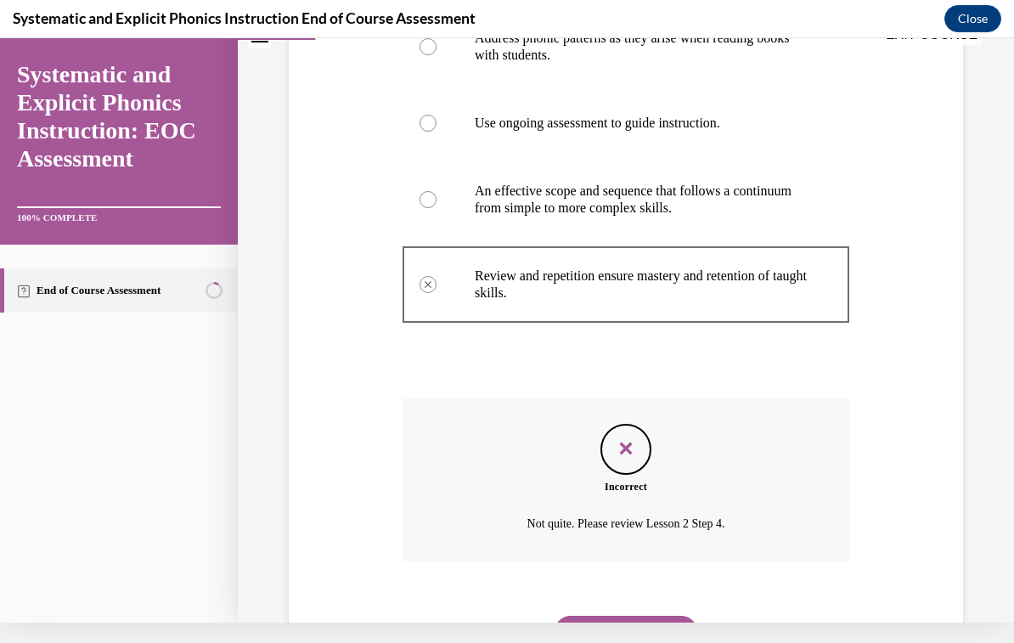
scroll to position [430, 0]
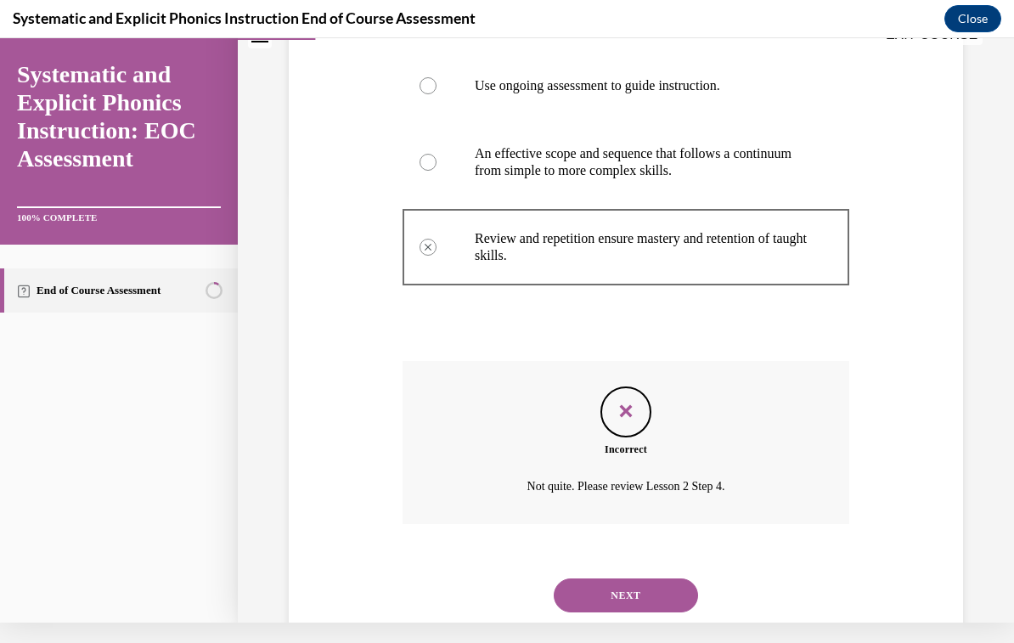
click at [679, 578] on button "NEXT" at bounding box center [626, 595] width 144 height 34
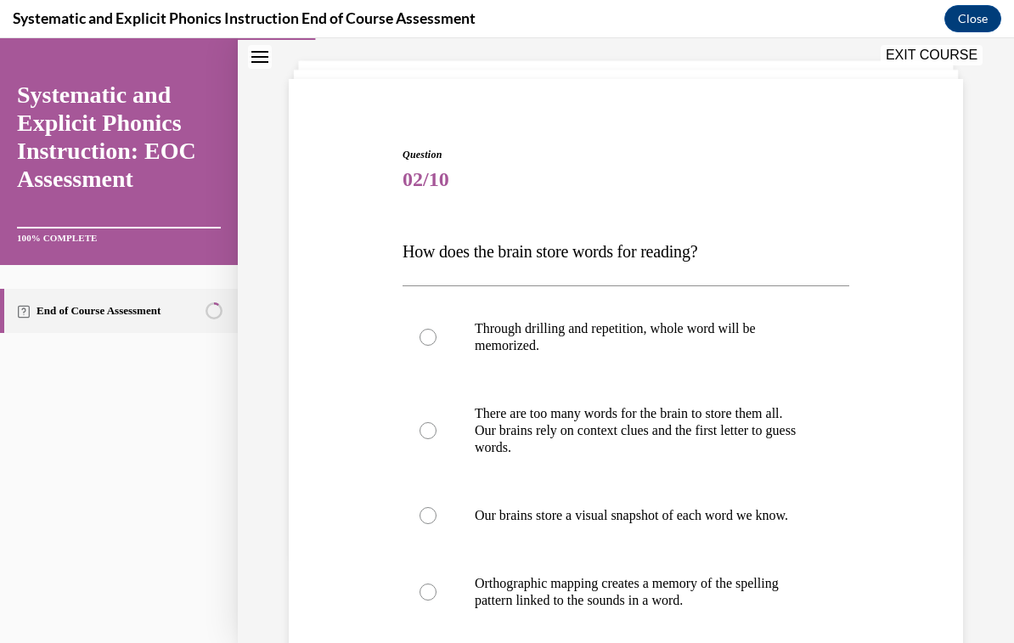
scroll to position [91, 0]
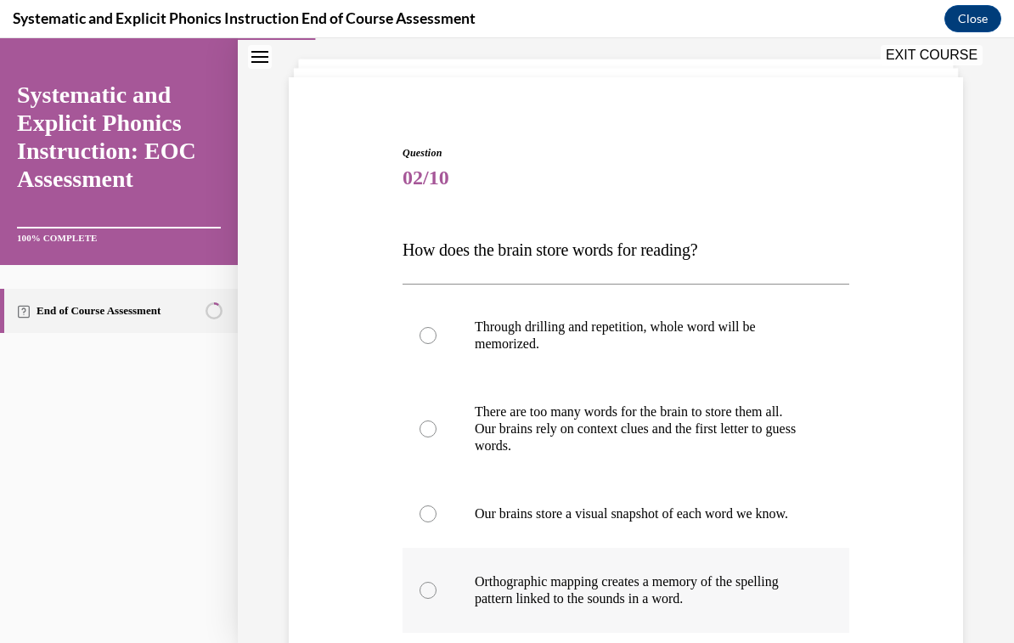
click at [745, 607] on p "Orthographic mapping creates a memory of the spelling pattern linked to the sou…" at bounding box center [641, 590] width 332 height 34
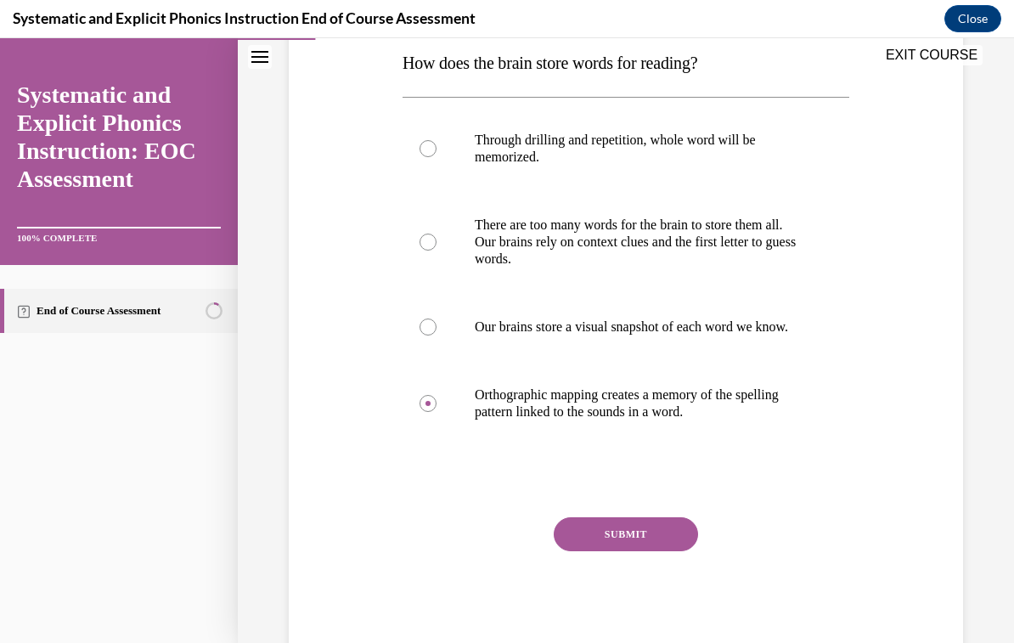
click at [675, 551] on button "SUBMIT" at bounding box center [626, 534] width 144 height 34
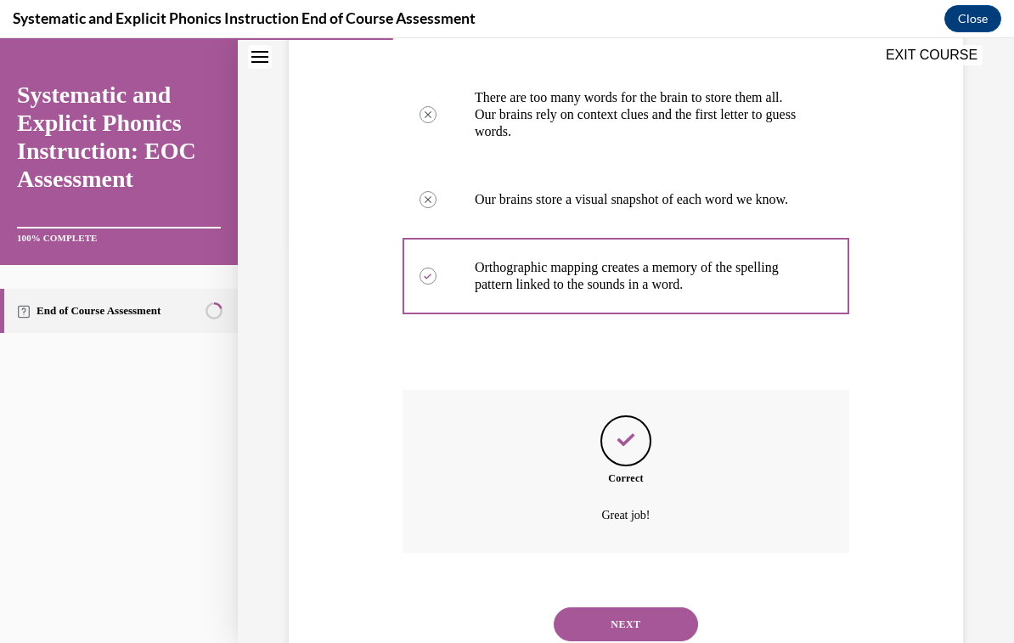
scroll to position [430, 0]
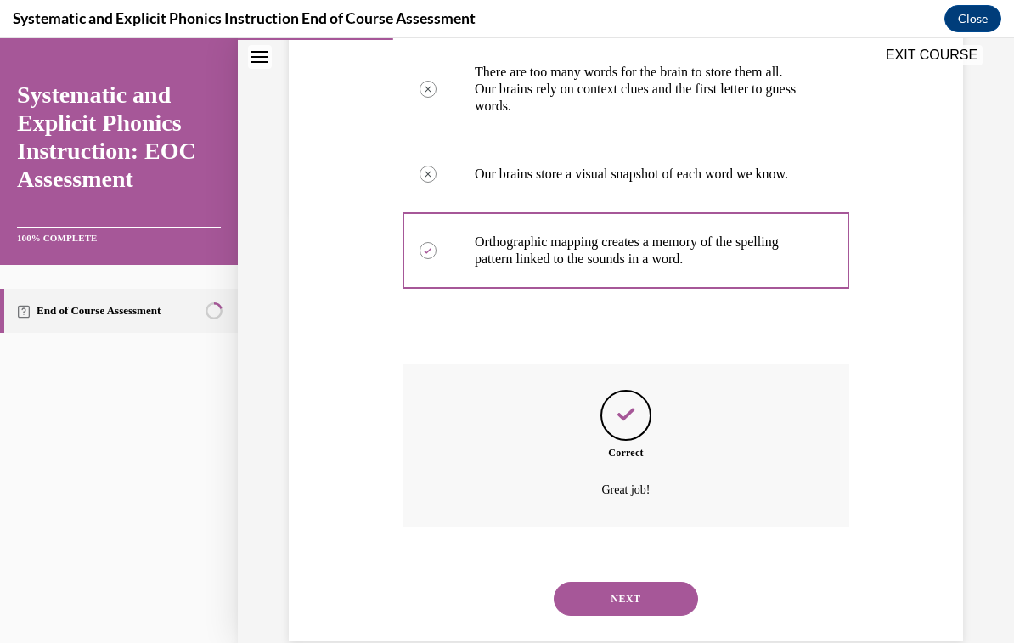
click at [687, 595] on button "NEXT" at bounding box center [626, 599] width 144 height 34
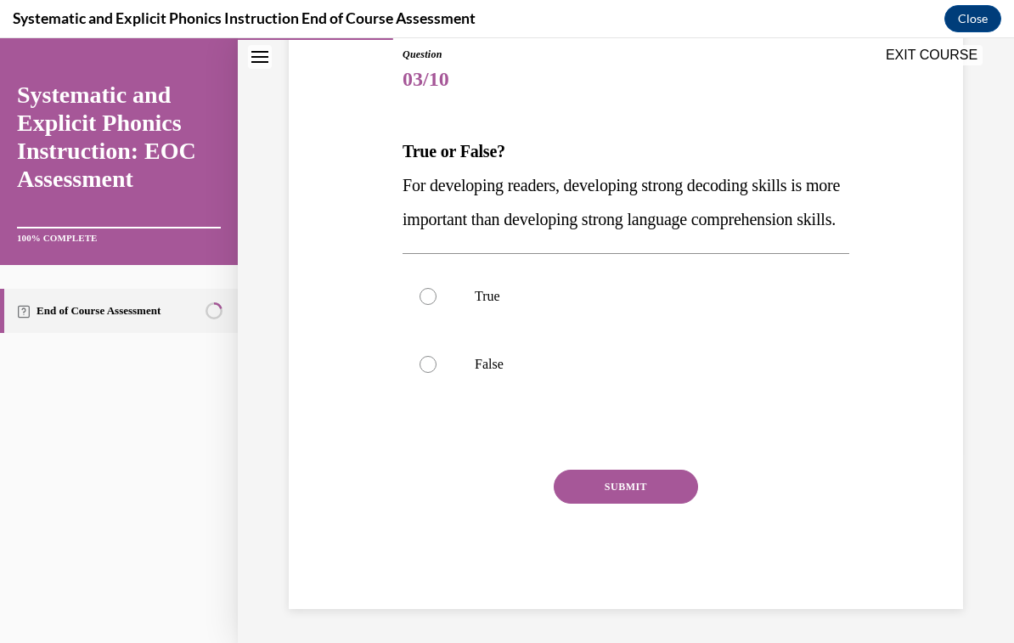
scroll to position [175, 0]
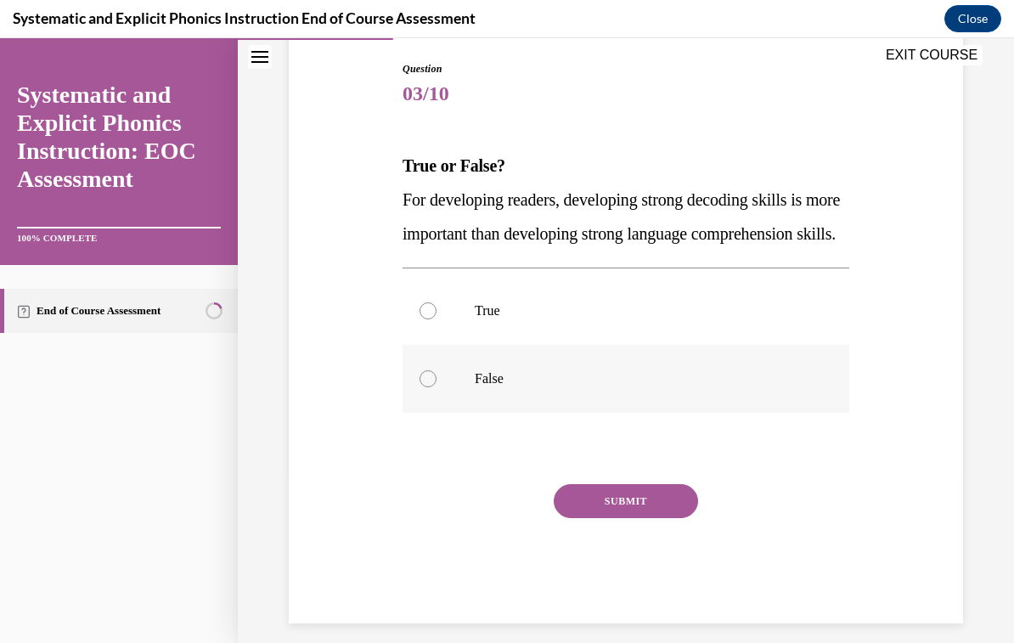
click at [472, 413] on div at bounding box center [625, 379] width 447 height 68
click at [666, 518] on button "SUBMIT" at bounding box center [626, 501] width 144 height 34
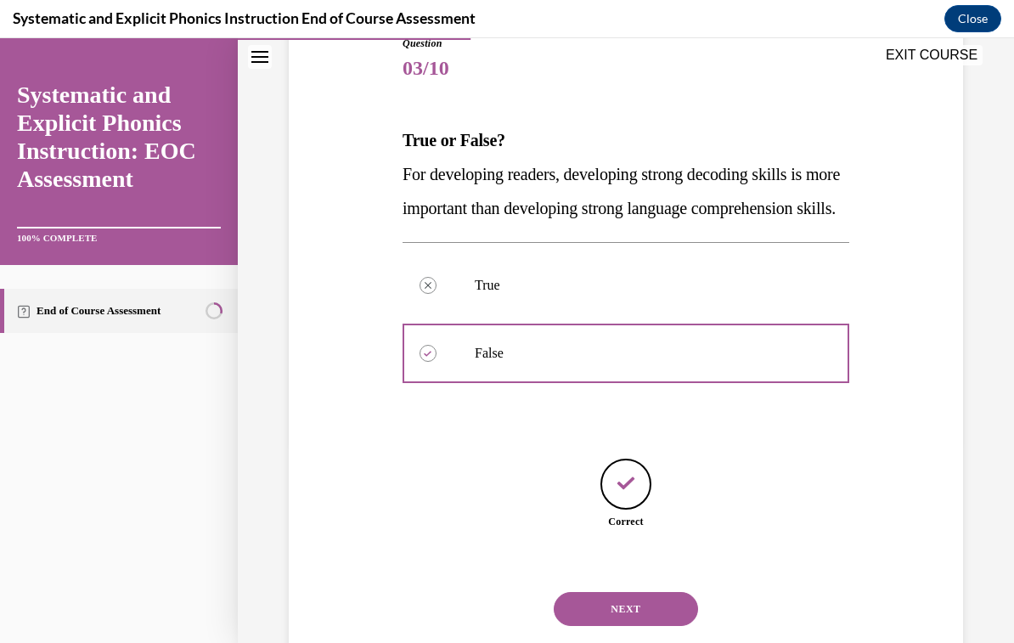
scroll to position [228, 0]
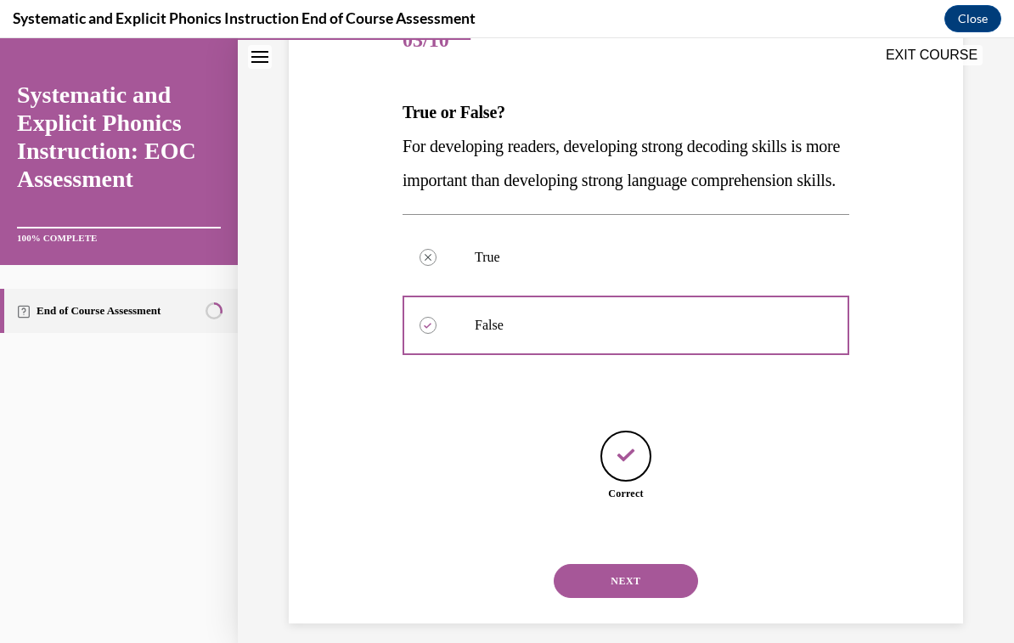
click at [657, 598] on button "NEXT" at bounding box center [626, 581] width 144 height 34
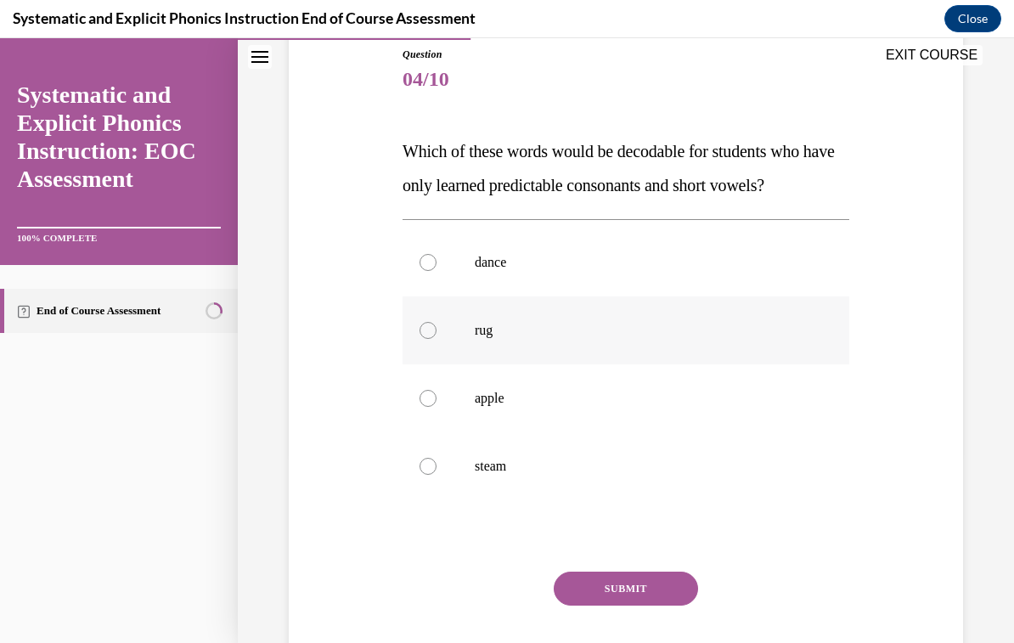
click at [497, 340] on div at bounding box center [625, 330] width 447 height 68
click at [662, 600] on button "SUBMIT" at bounding box center [626, 588] width 144 height 34
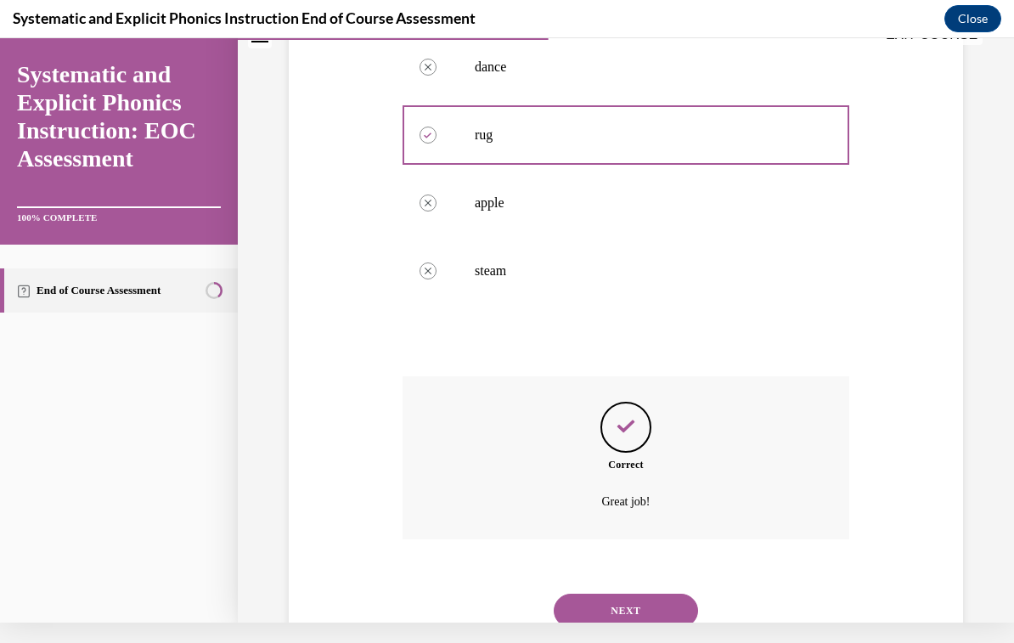
scroll to position [380, 0]
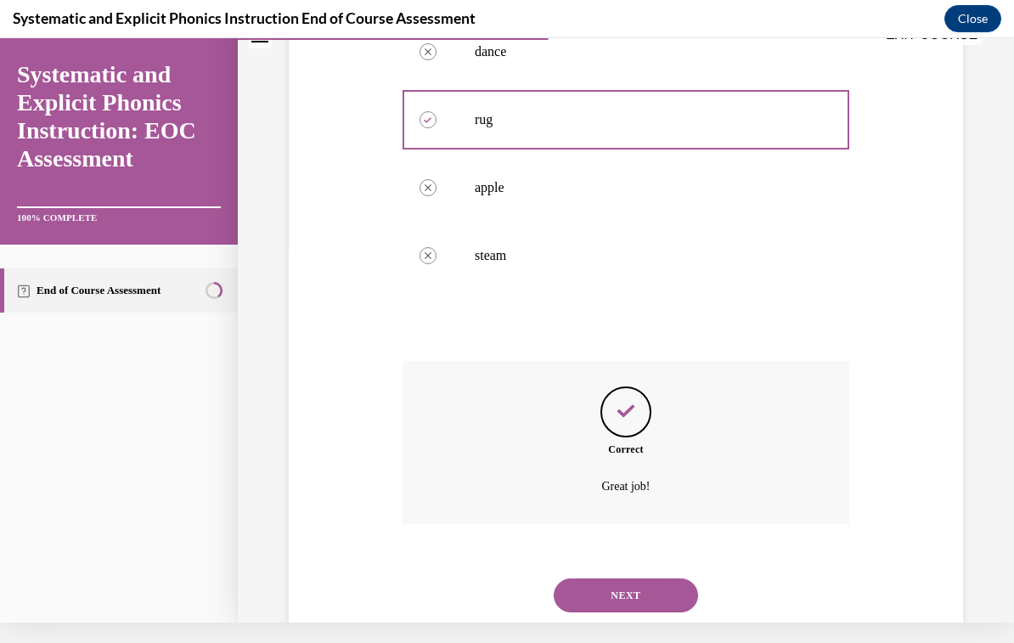
click at [667, 578] on button "NEXT" at bounding box center [626, 595] width 144 height 34
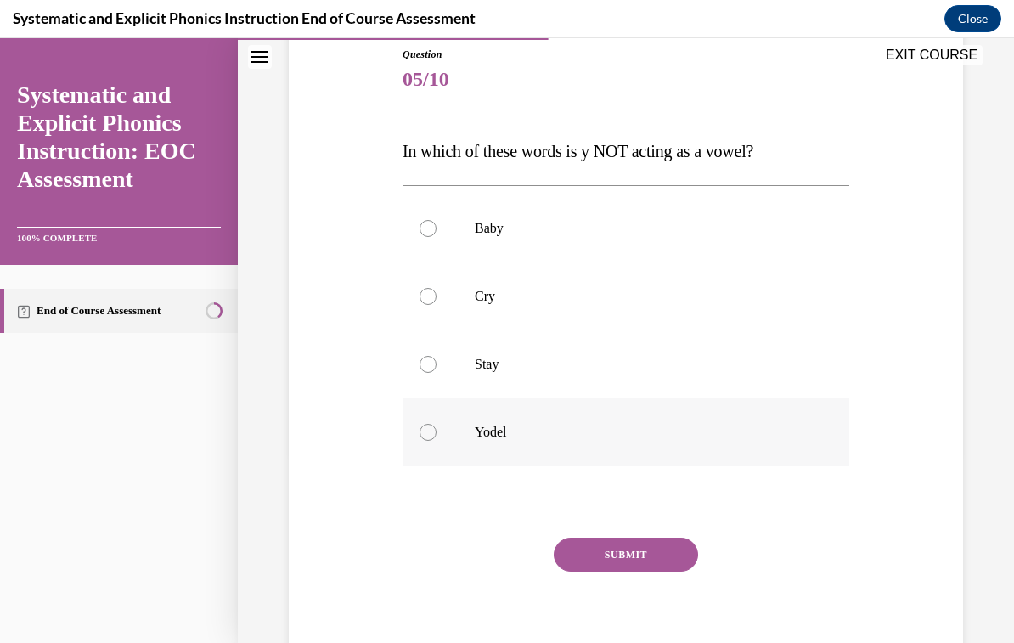
click at [481, 448] on div at bounding box center [625, 432] width 447 height 68
click at [654, 559] on button "SUBMIT" at bounding box center [626, 554] width 144 height 34
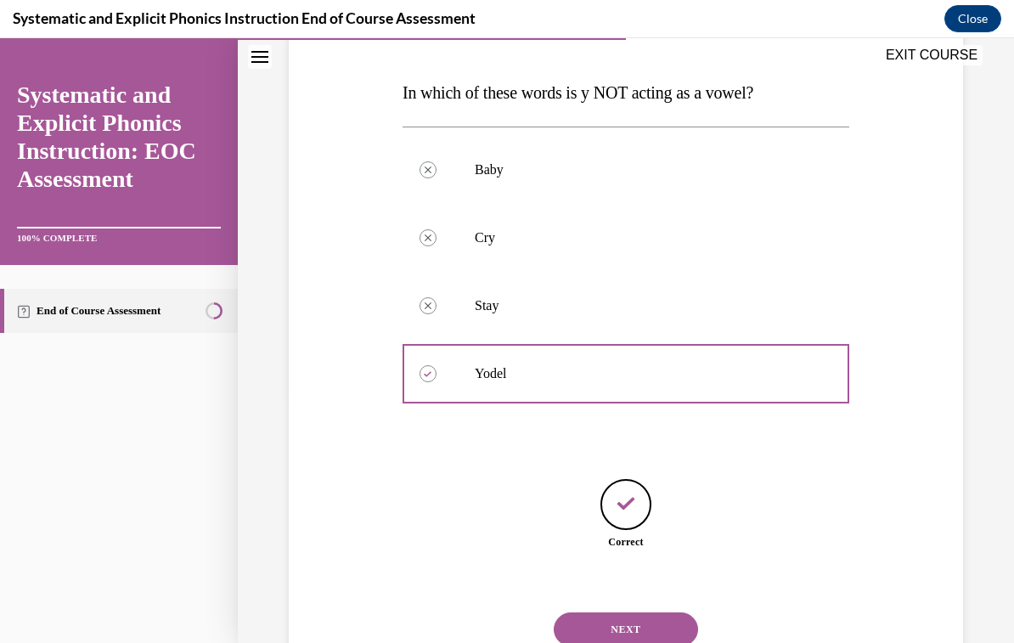
scroll to position [262, 0]
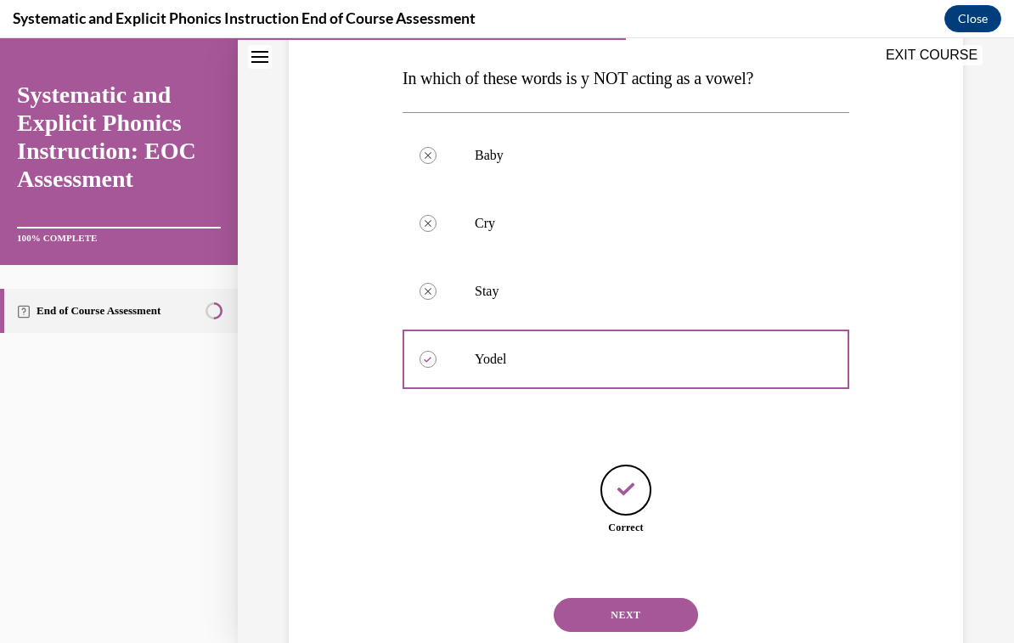
click at [664, 604] on button "NEXT" at bounding box center [626, 615] width 144 height 34
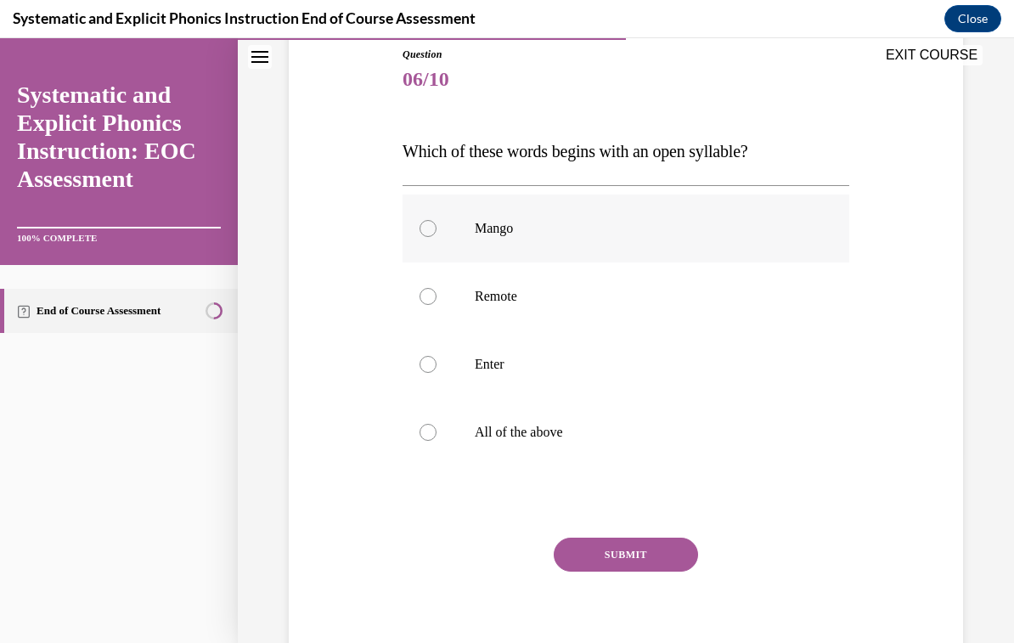
click at [507, 230] on p "Mango" at bounding box center [641, 228] width 332 height 17
click at [660, 554] on button "SUBMIT" at bounding box center [626, 554] width 144 height 34
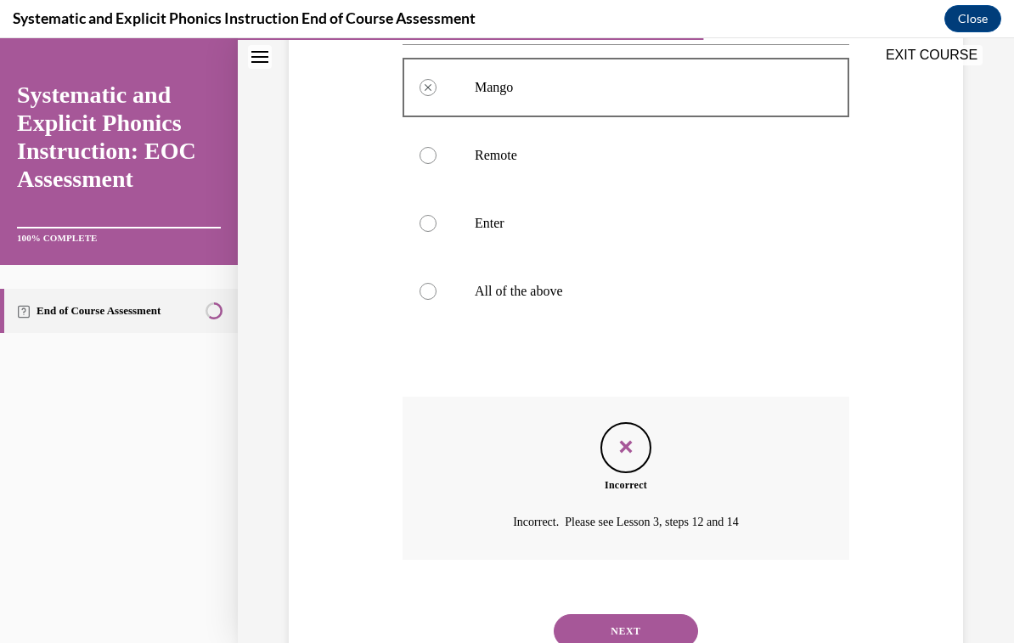
scroll to position [346, 0]
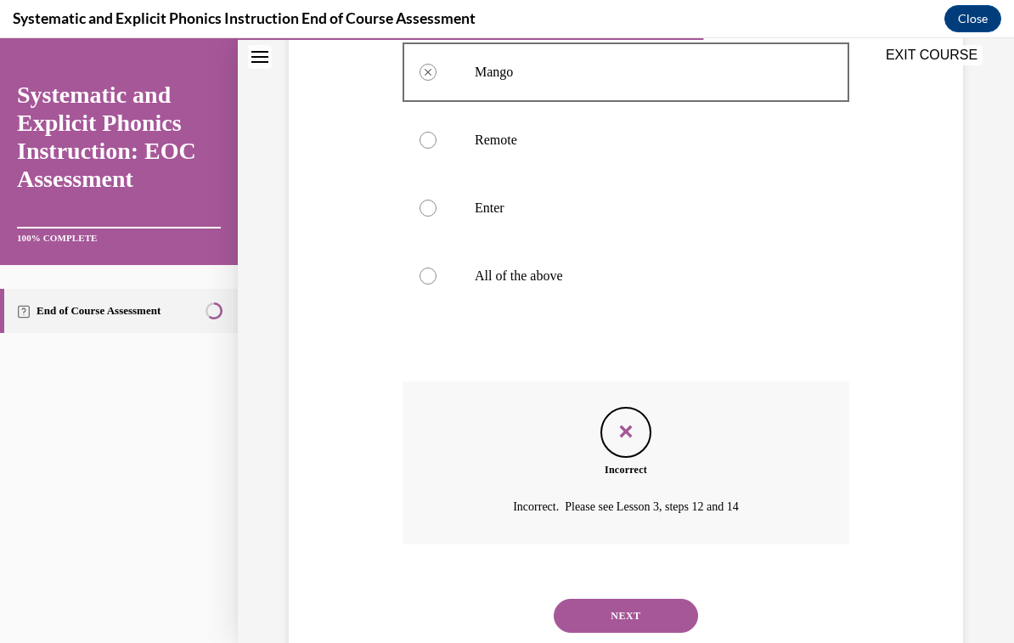
click at [672, 599] on button "NEXT" at bounding box center [626, 616] width 144 height 34
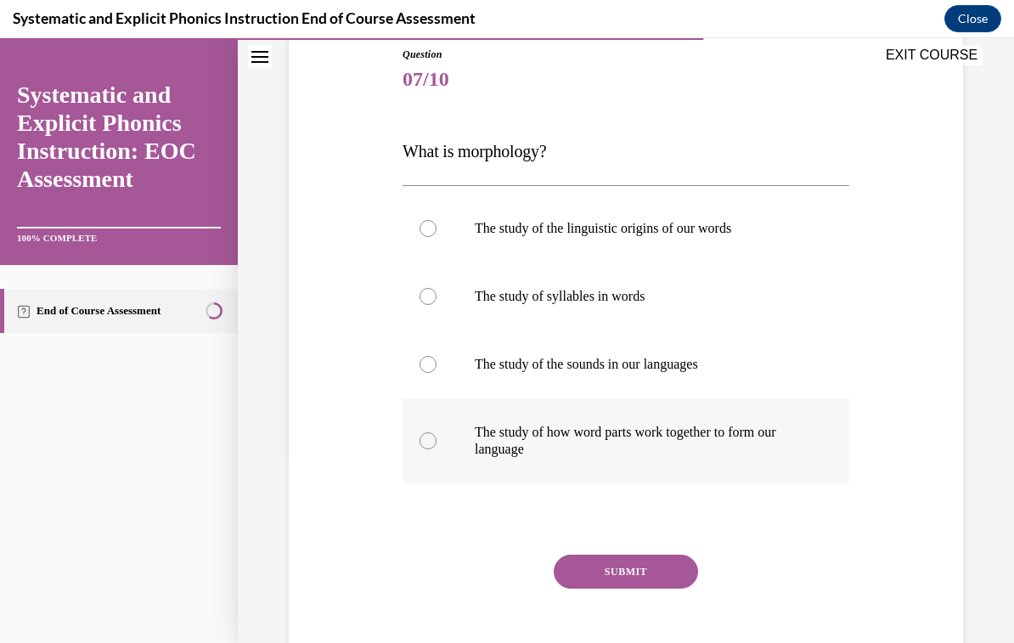
click at [785, 432] on p "The study of how word parts work together to form our language" at bounding box center [641, 441] width 332 height 34
click at [656, 585] on button "SUBMIT" at bounding box center [626, 571] width 144 height 34
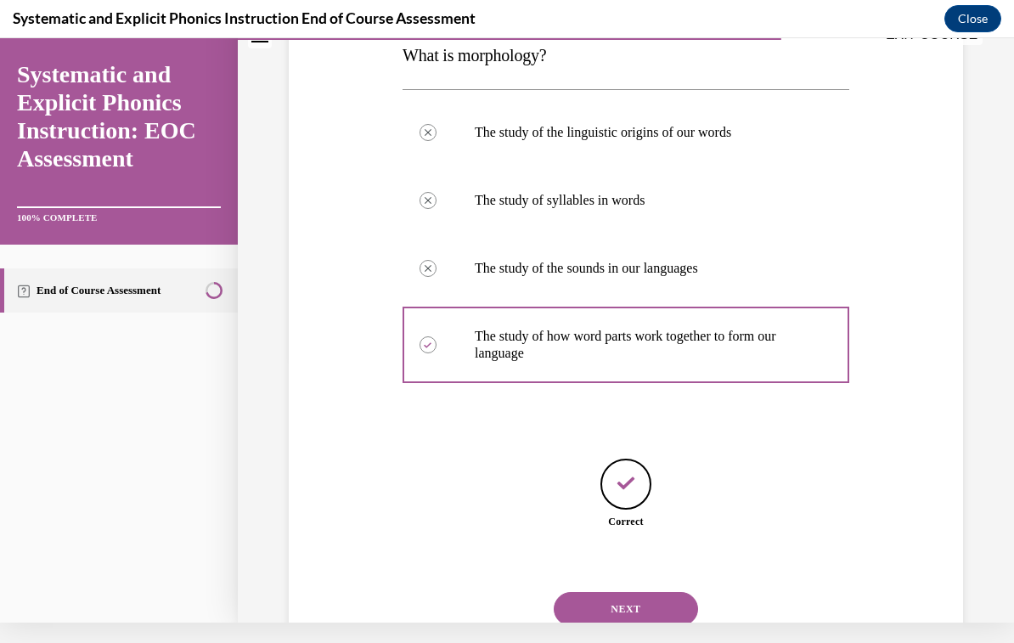
scroll to position [279, 0]
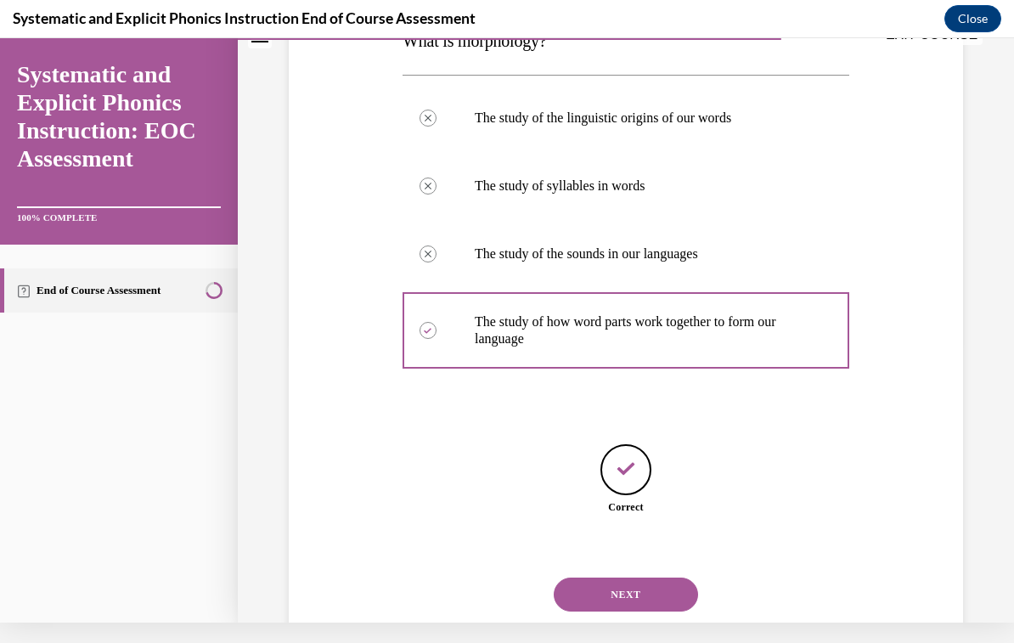
click at [683, 580] on button "NEXT" at bounding box center [626, 594] width 144 height 34
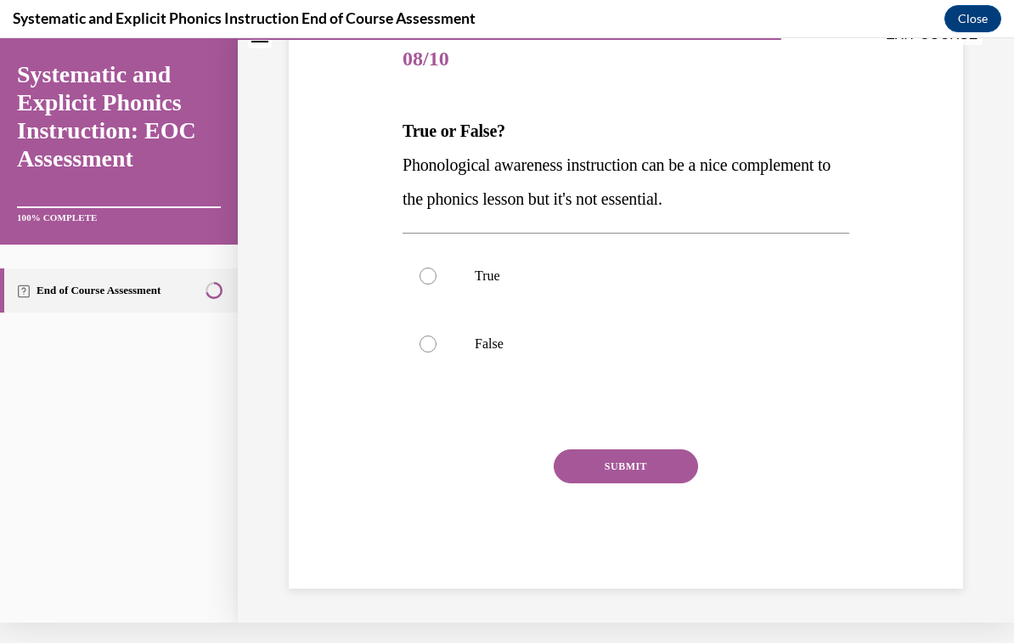
scroll to position [141, 0]
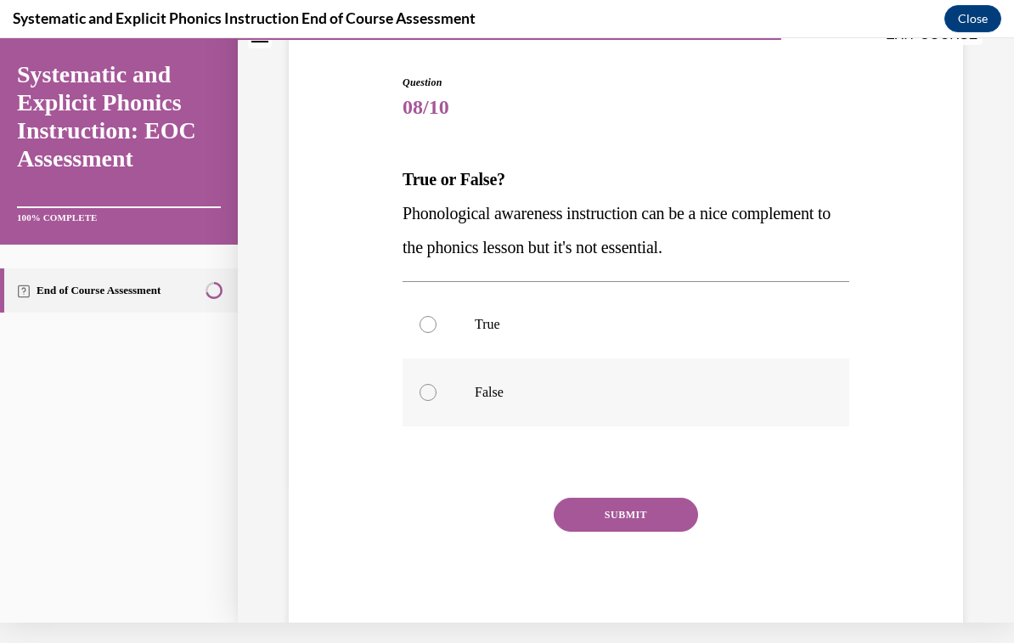
click at [484, 381] on div at bounding box center [625, 392] width 447 height 68
click at [695, 515] on button "SUBMIT" at bounding box center [626, 515] width 144 height 34
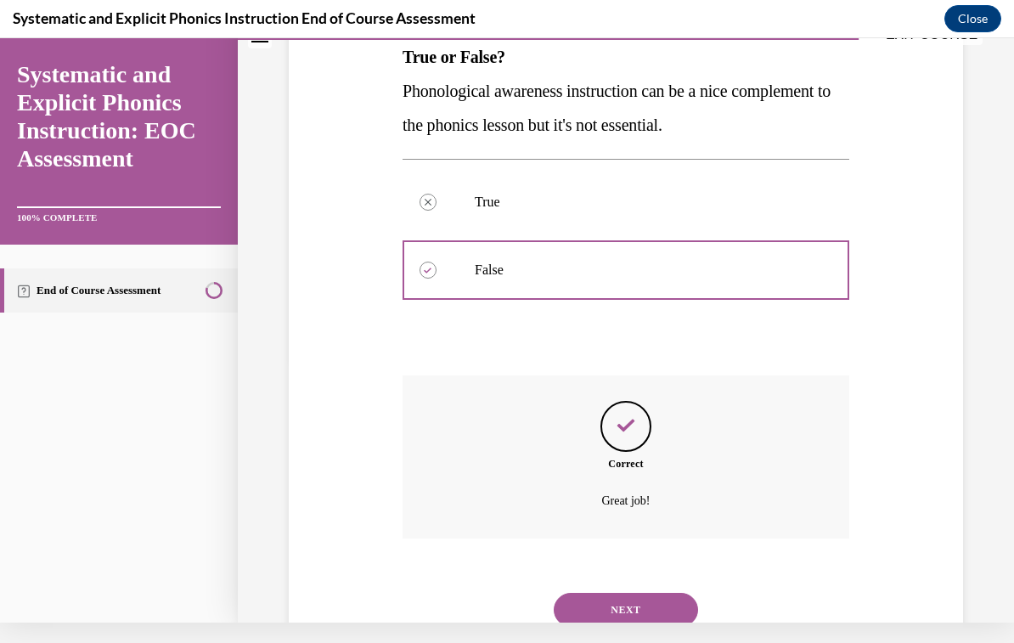
scroll to position [278, 0]
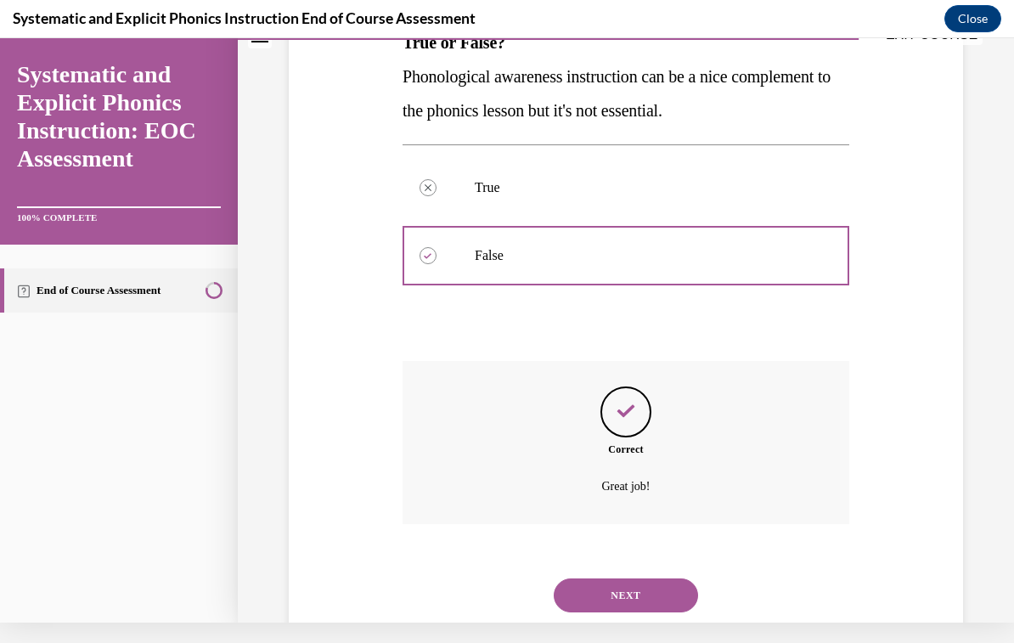
click at [667, 578] on button "NEXT" at bounding box center [626, 595] width 144 height 34
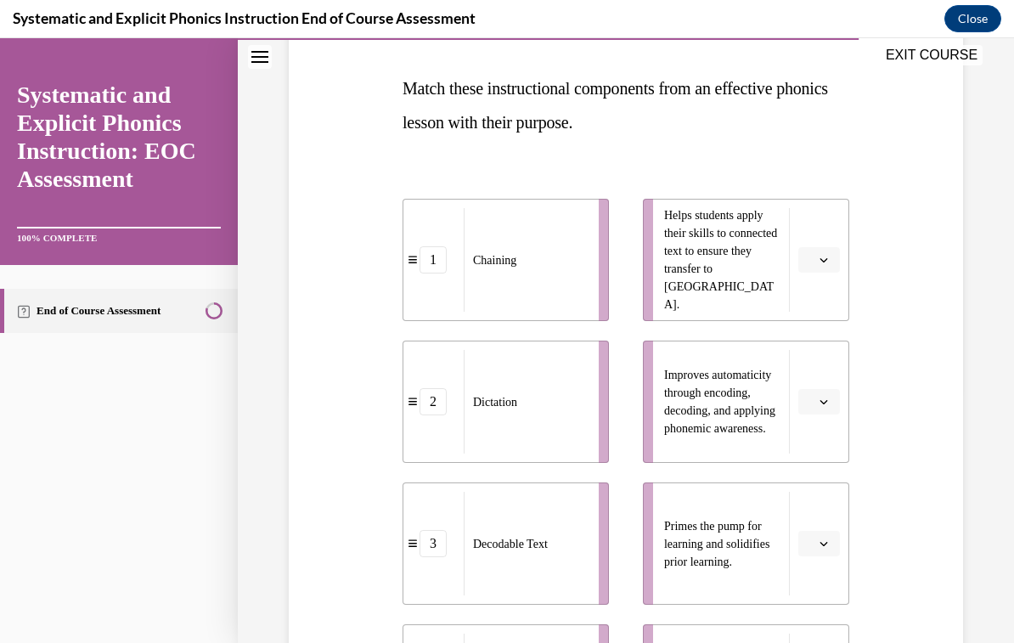
scroll to position [252, 0]
click at [827, 409] on button "button" at bounding box center [819, 401] width 42 height 25
click at [824, 480] on div "1" at bounding box center [817, 474] width 42 height 34
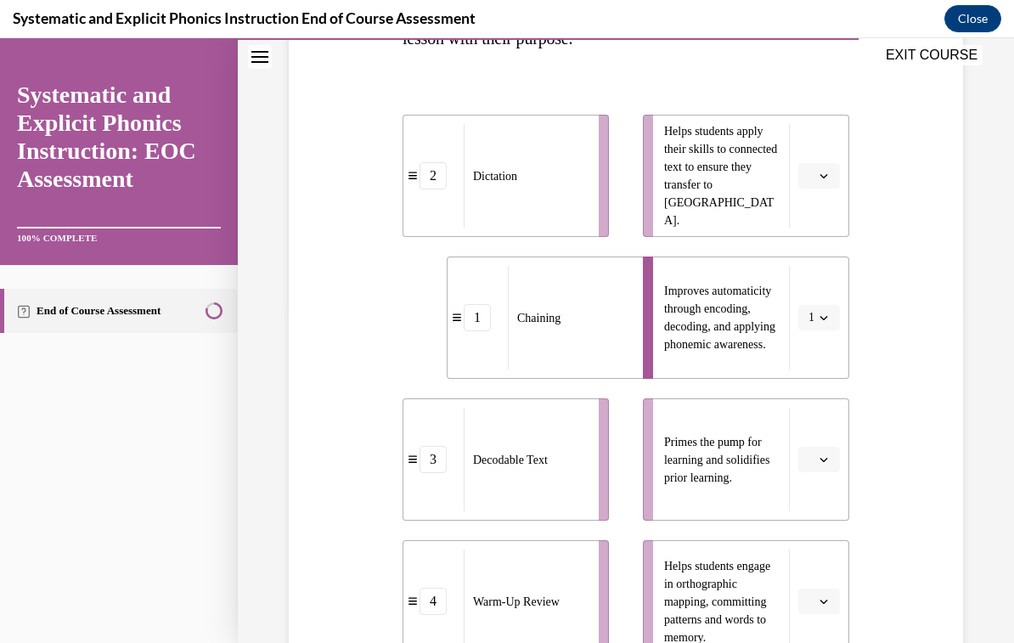
scroll to position [336, 0]
click at [824, 185] on button "button" at bounding box center [819, 175] width 42 height 25
click at [830, 320] on div "3" at bounding box center [817, 316] width 42 height 34
click at [832, 606] on button "button" at bounding box center [819, 600] width 42 height 25
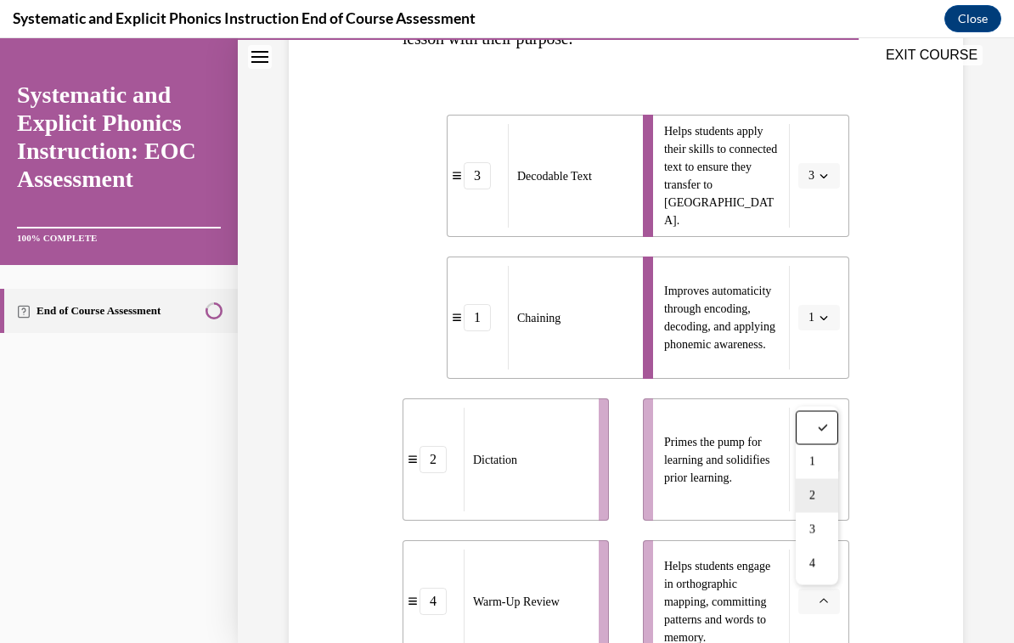
click at [819, 510] on div "2" at bounding box center [817, 496] width 42 height 34
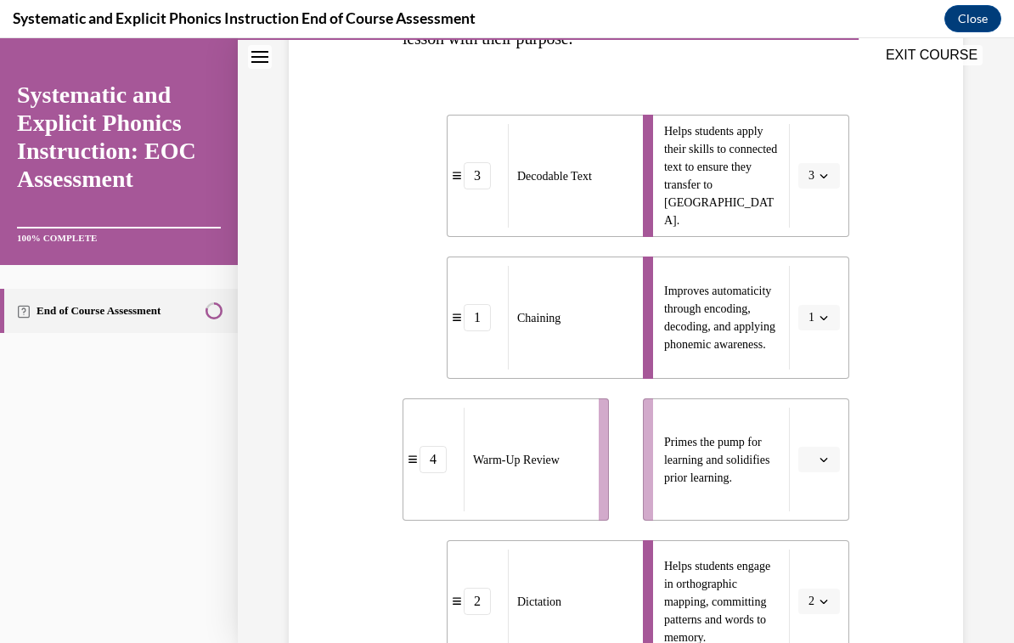
click at [819, 460] on icon "button" at bounding box center [823, 459] width 8 height 8
click at [824, 624] on div "4" at bounding box center [817, 633] width 42 height 34
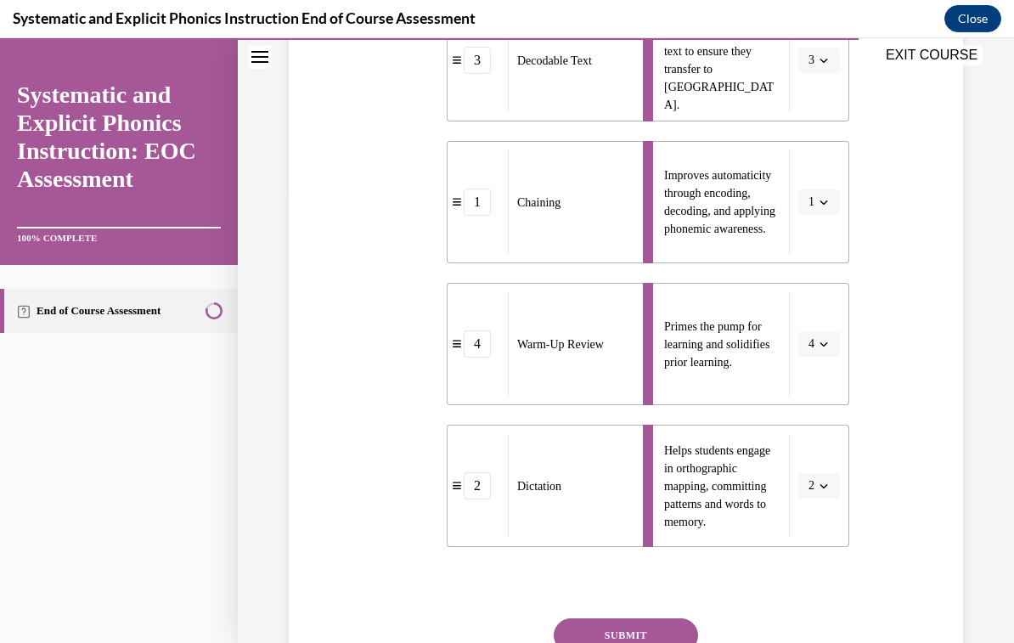
scroll to position [452, 0]
click at [674, 632] on button "SUBMIT" at bounding box center [626, 635] width 144 height 34
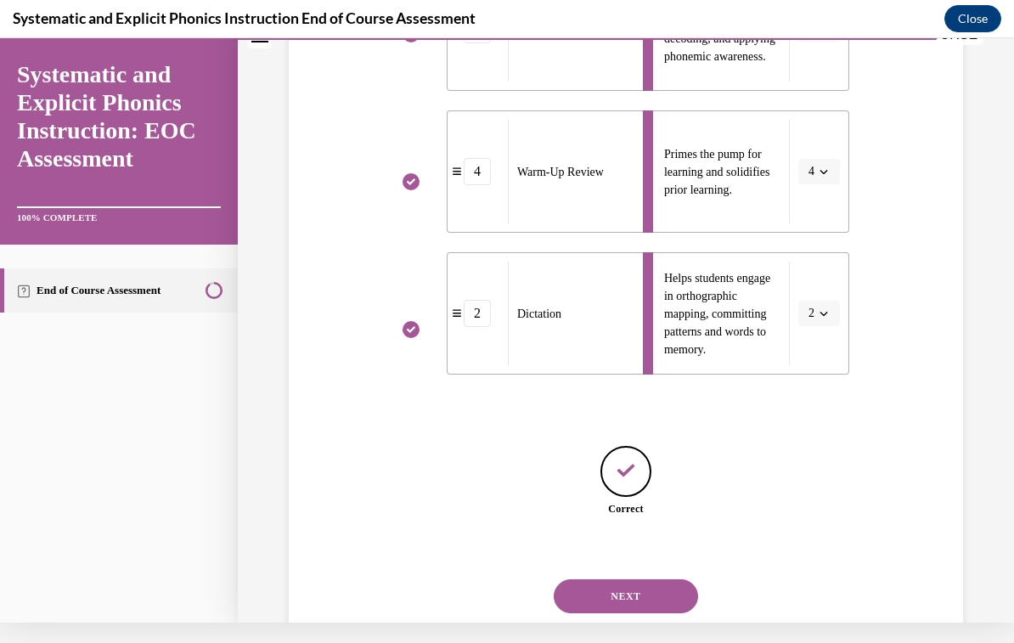
scroll to position [605, 0]
click at [661, 578] on button "NEXT" at bounding box center [626, 594] width 144 height 34
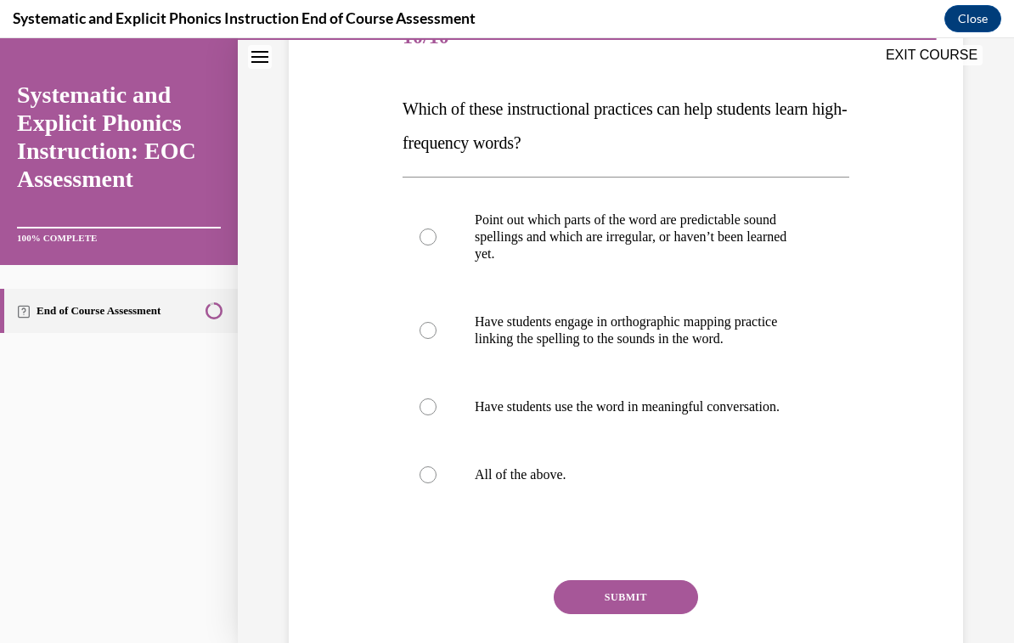
scroll to position [232, 0]
click at [476, 465] on div at bounding box center [625, 475] width 447 height 68
click at [642, 599] on button "SUBMIT" at bounding box center [626, 597] width 144 height 34
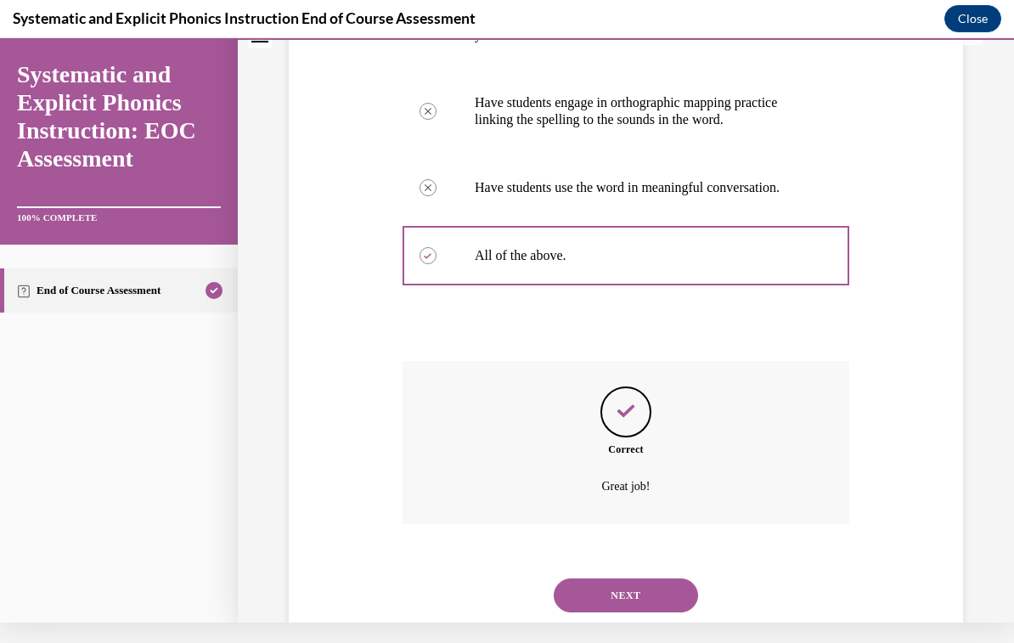
scroll to position [430, 0]
click at [650, 581] on button "NEXT" at bounding box center [626, 595] width 144 height 34
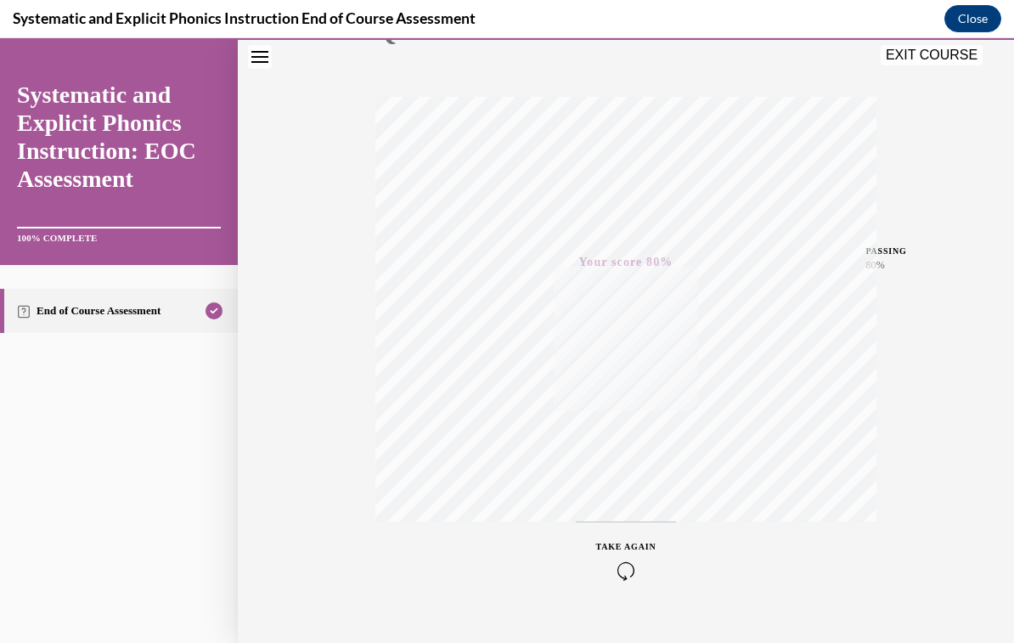
scroll to position [238, 0]
click at [943, 57] on button "EXIT COURSE" at bounding box center [932, 55] width 102 height 20
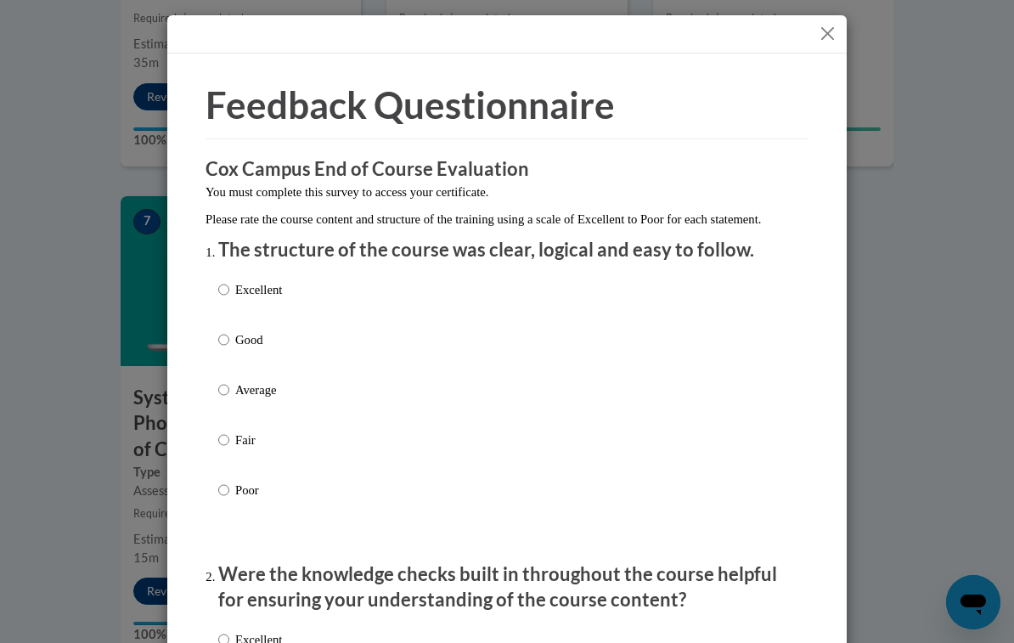
click at [262, 287] on p "Excellent" at bounding box center [258, 289] width 47 height 19
click at [229, 287] on input "Excellent" at bounding box center [223, 289] width 11 height 19
radio input "true"
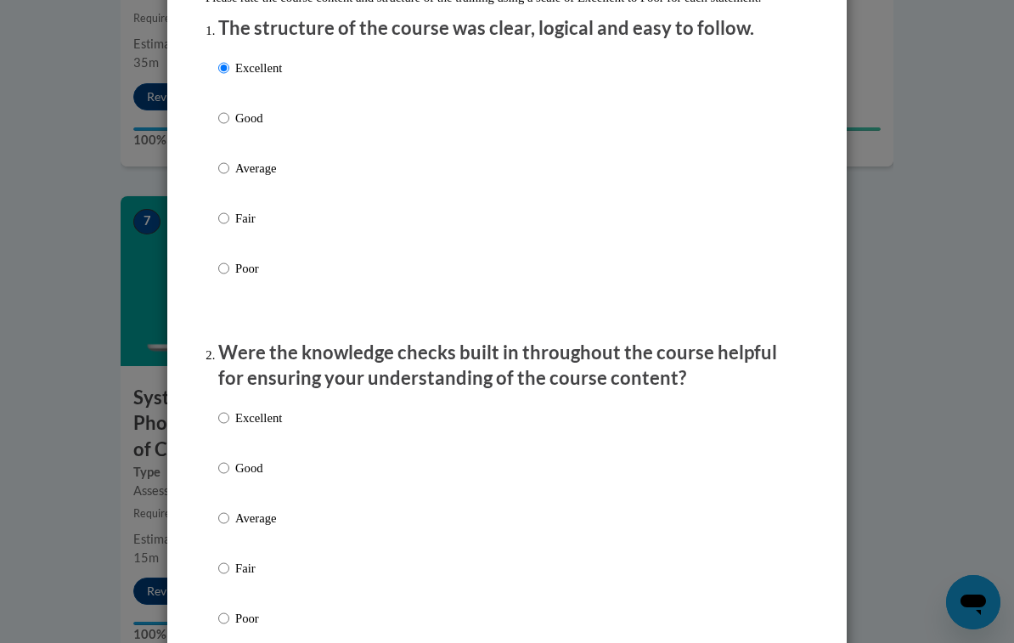
scroll to position [237, 0]
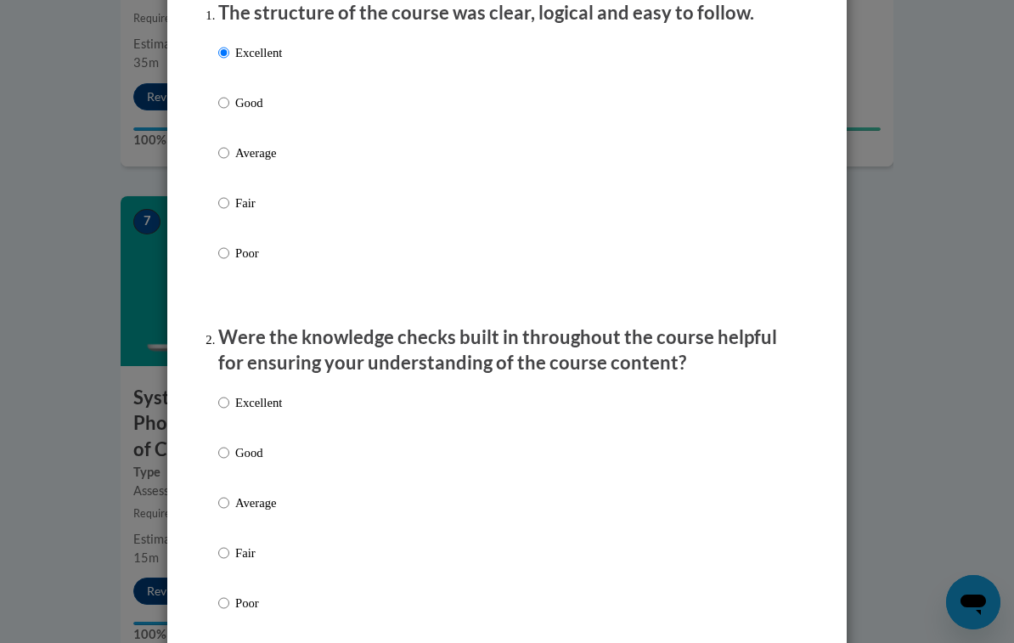
click at [268, 402] on p "Excellent" at bounding box center [258, 402] width 47 height 19
click at [229, 402] on input "Excellent" at bounding box center [223, 402] width 11 height 19
radio input "true"
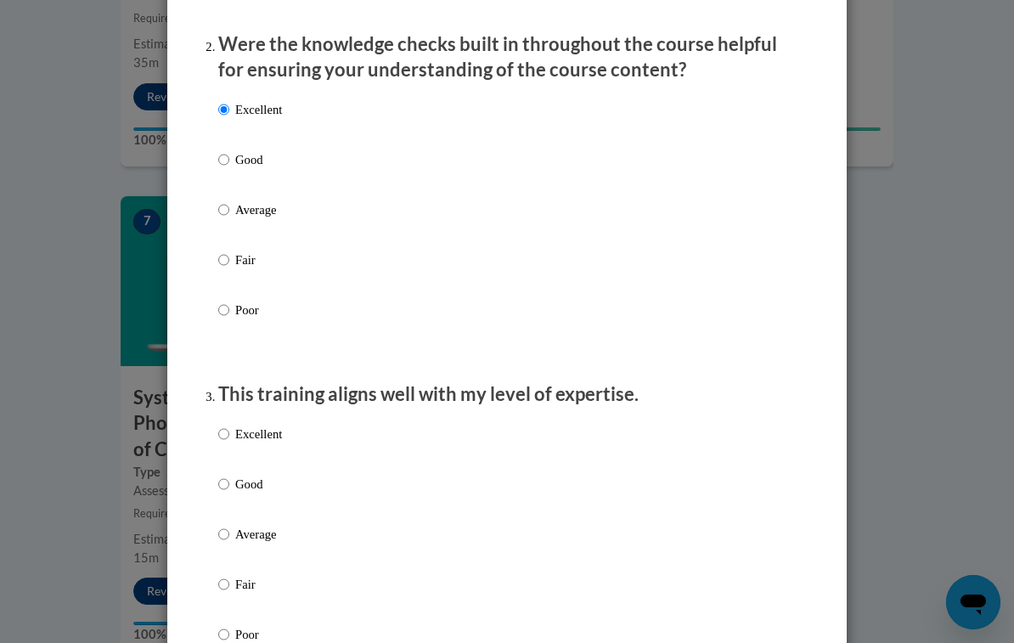
scroll to position [546, 0]
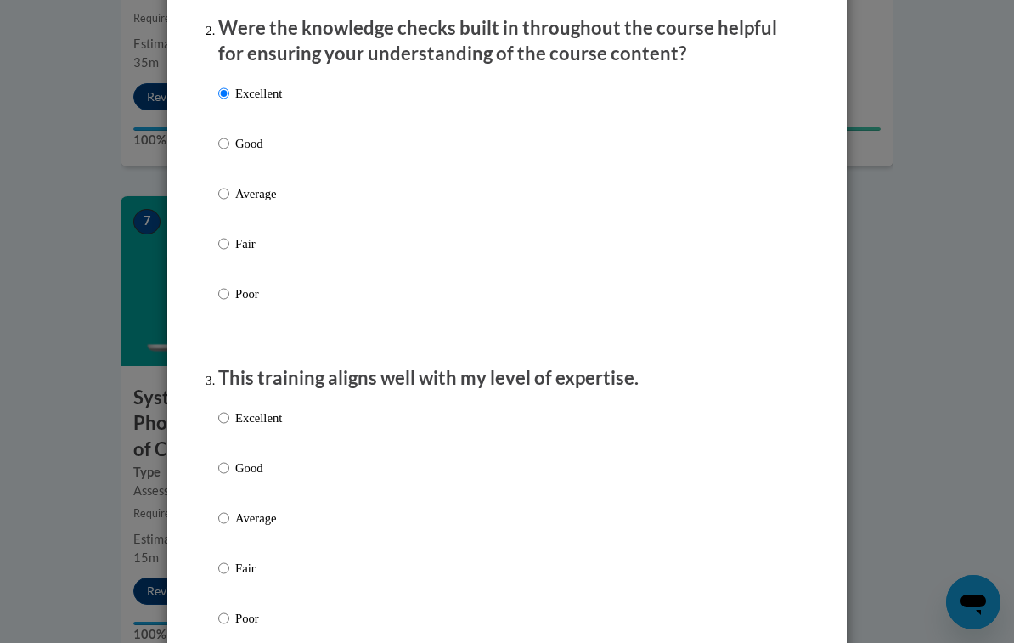
click at [269, 419] on p "Excellent" at bounding box center [258, 417] width 47 height 19
click at [229, 419] on input "Excellent" at bounding box center [223, 417] width 11 height 19
radio input "true"
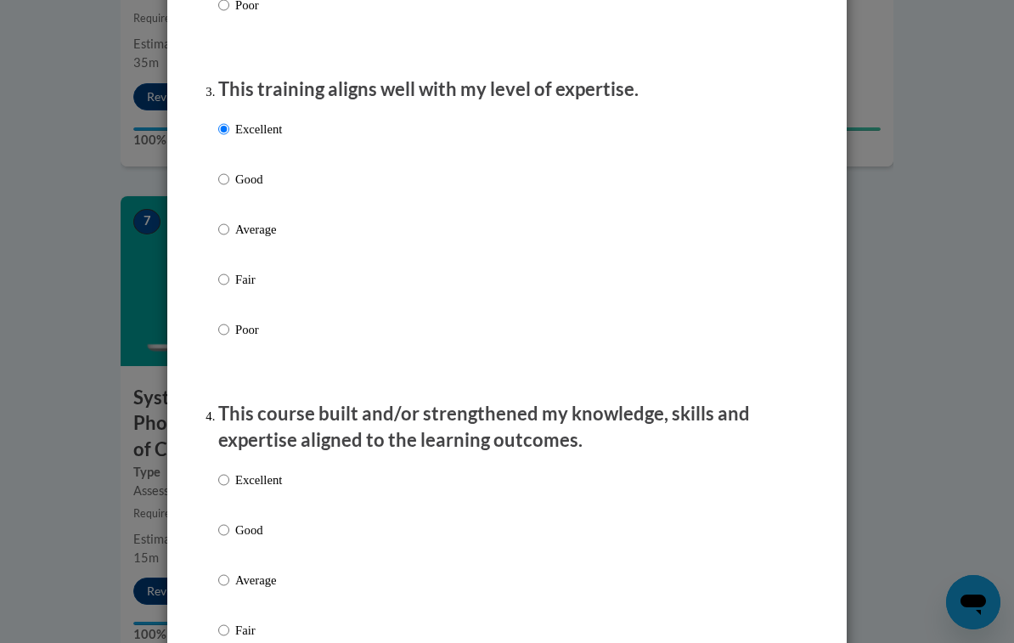
scroll to position [867, 0]
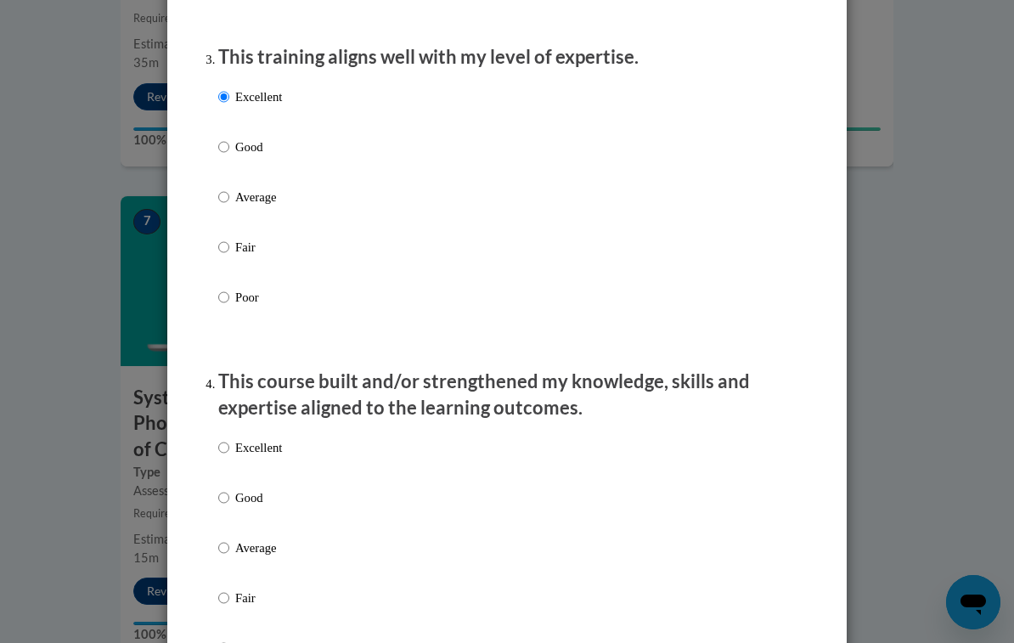
click at [271, 456] on label "Excellent" at bounding box center [250, 461] width 64 height 46
click at [229, 456] on input "Excellent" at bounding box center [223, 447] width 11 height 19
radio input "true"
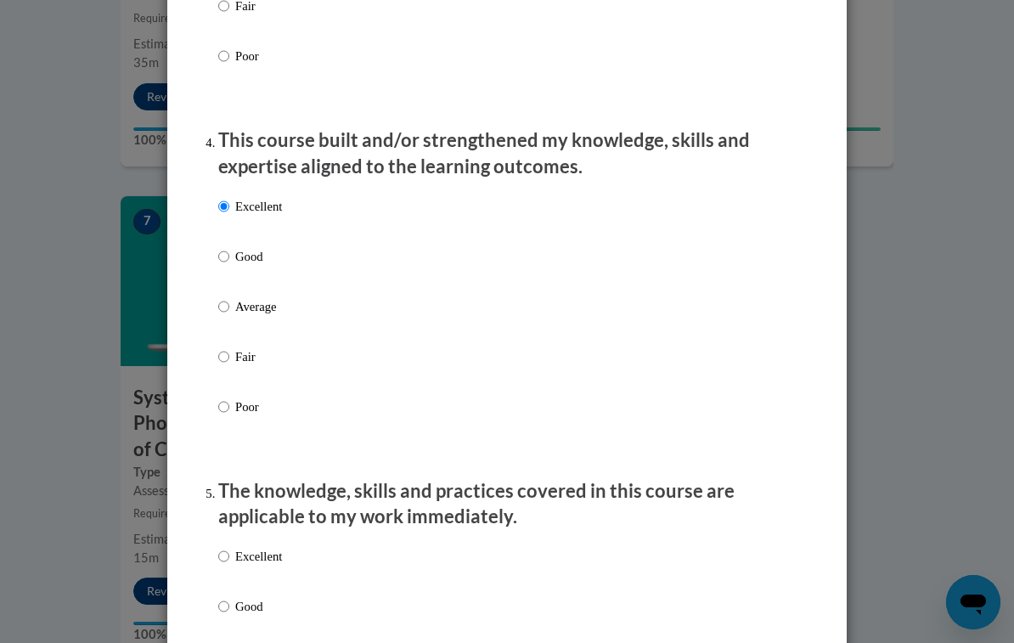
scroll to position [1216, 0]
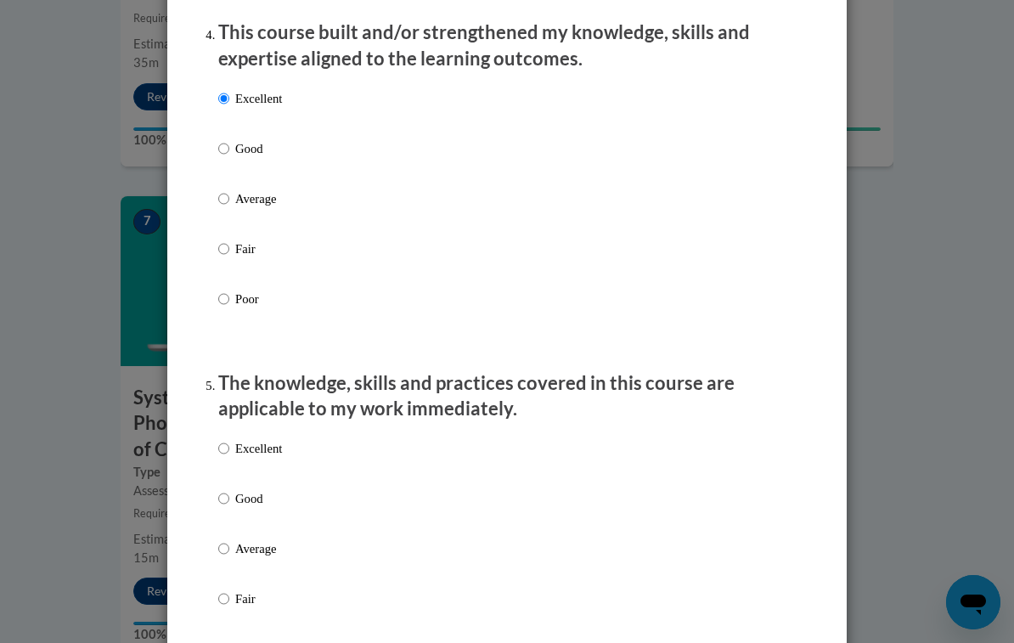
click at [273, 442] on p "Excellent" at bounding box center [258, 448] width 47 height 19
click at [229, 442] on input "Excellent" at bounding box center [223, 448] width 11 height 19
radio input "true"
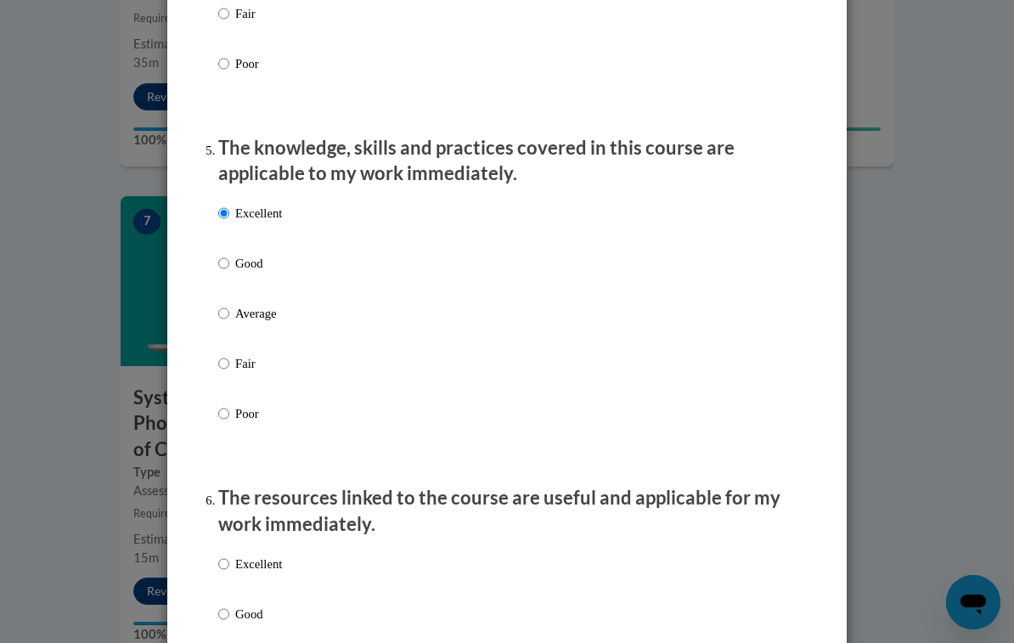
scroll to position [1524, 0]
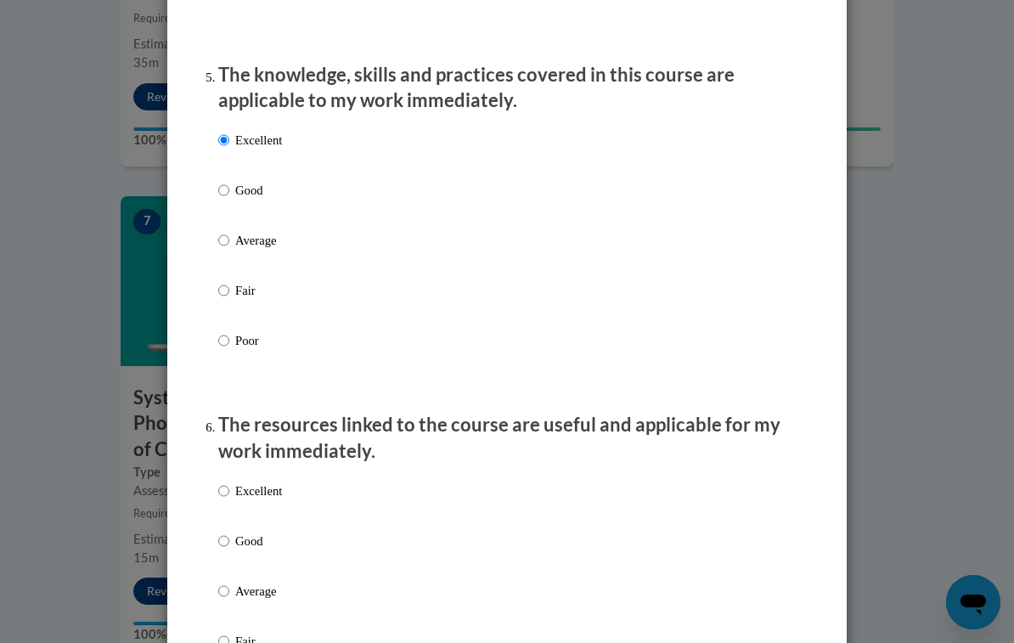
click at [279, 486] on p "Excellent" at bounding box center [258, 490] width 47 height 19
click at [229, 486] on input "Excellent" at bounding box center [223, 490] width 11 height 19
radio input "true"
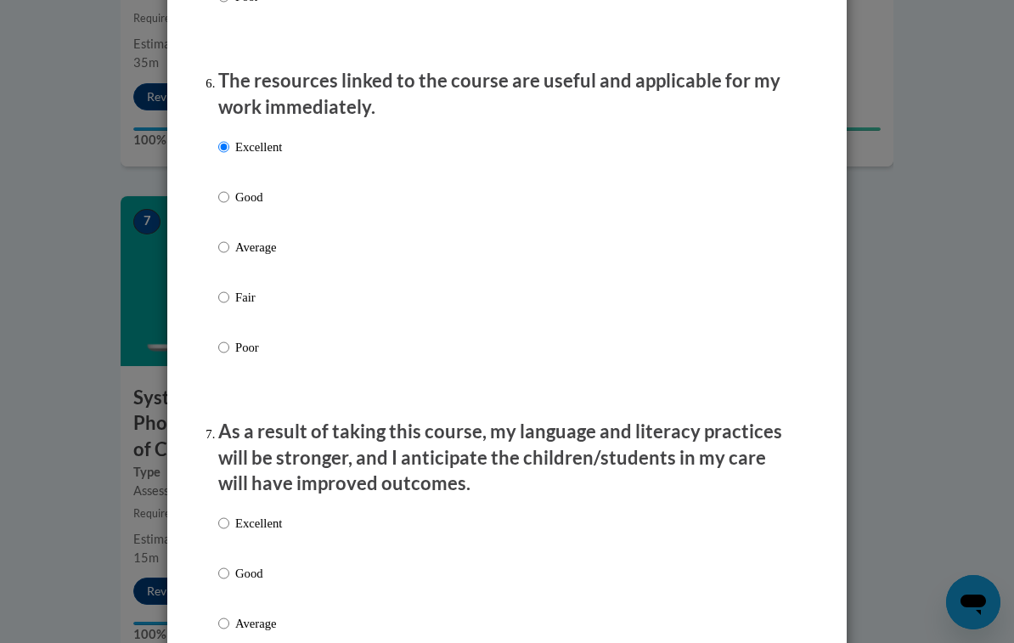
scroll to position [1874, 0]
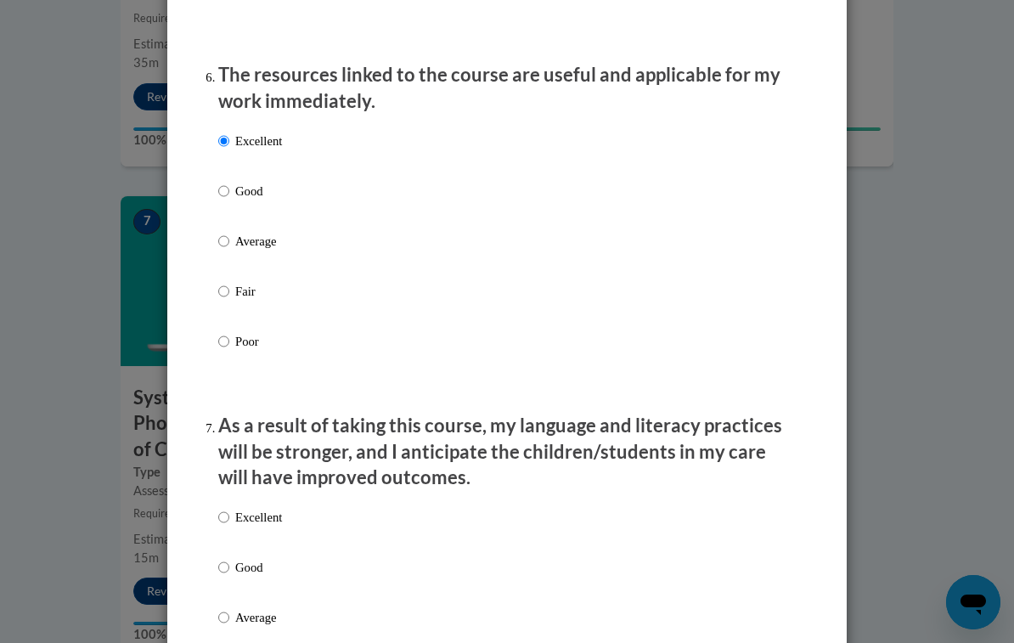
click at [277, 513] on p "Excellent" at bounding box center [258, 517] width 47 height 19
click at [229, 513] on input "Excellent" at bounding box center [223, 517] width 11 height 19
radio input "true"
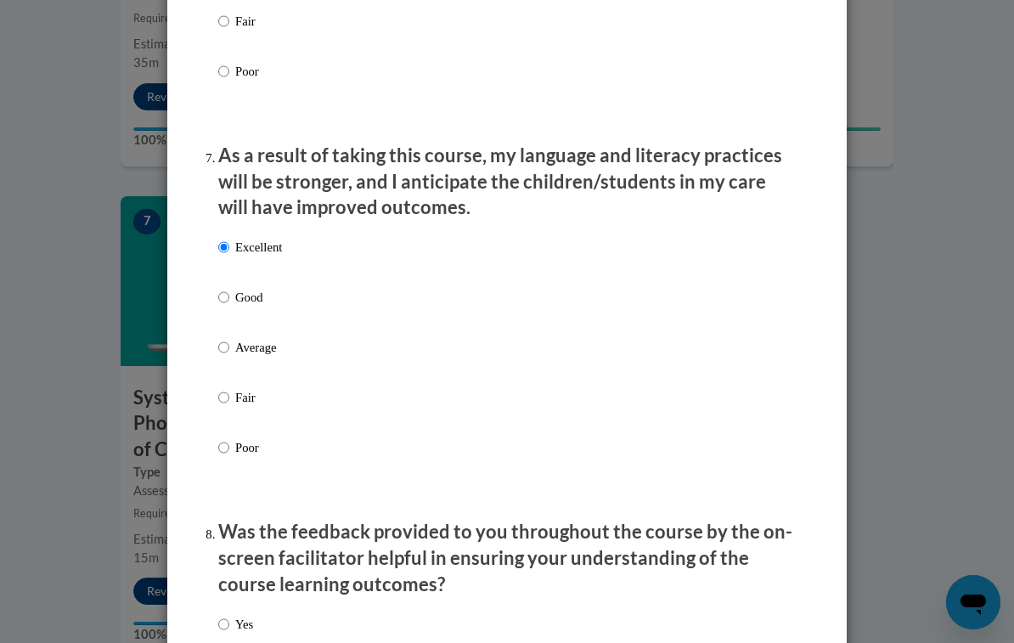
scroll to position [2238, 0]
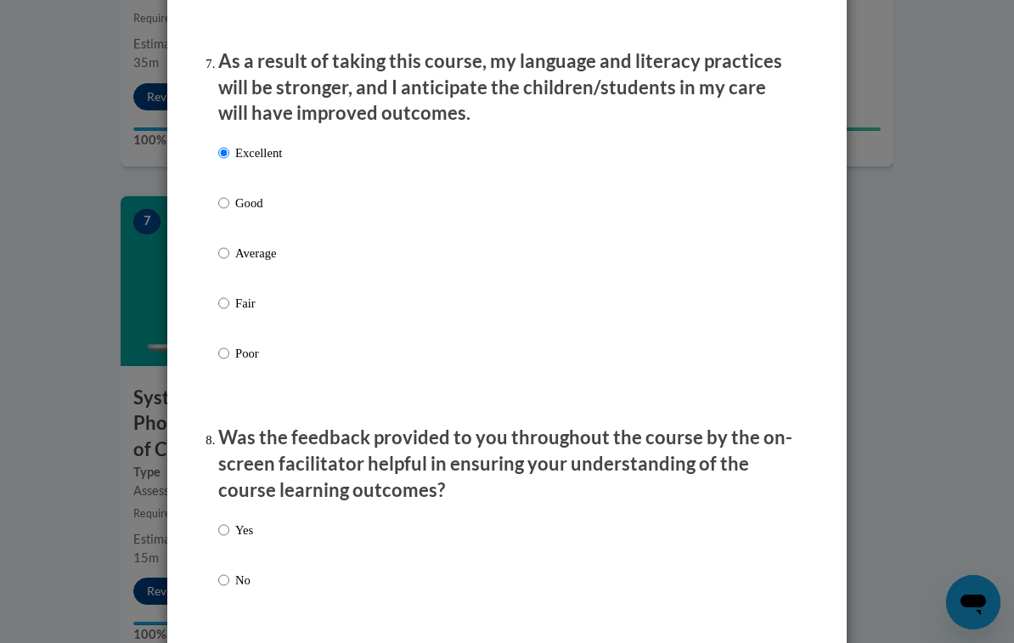
click at [262, 517] on div "Yes No" at bounding box center [506, 575] width 577 height 127
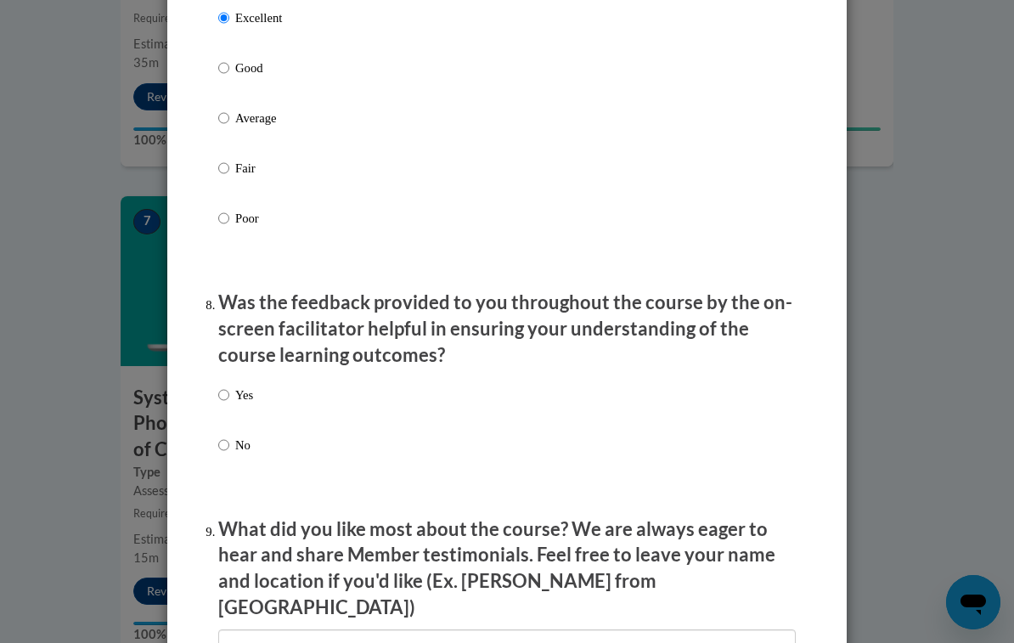
scroll to position [2408, 0]
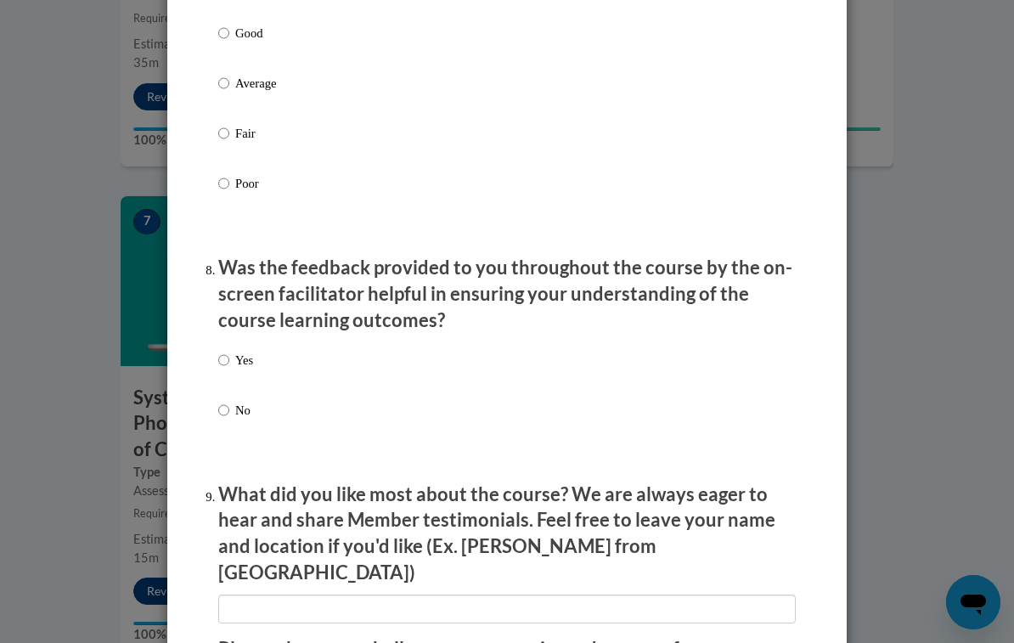
click at [242, 351] on p "Yes" at bounding box center [244, 360] width 18 height 19
click at [229, 351] on input "Yes" at bounding box center [223, 360] width 11 height 19
radio input "true"
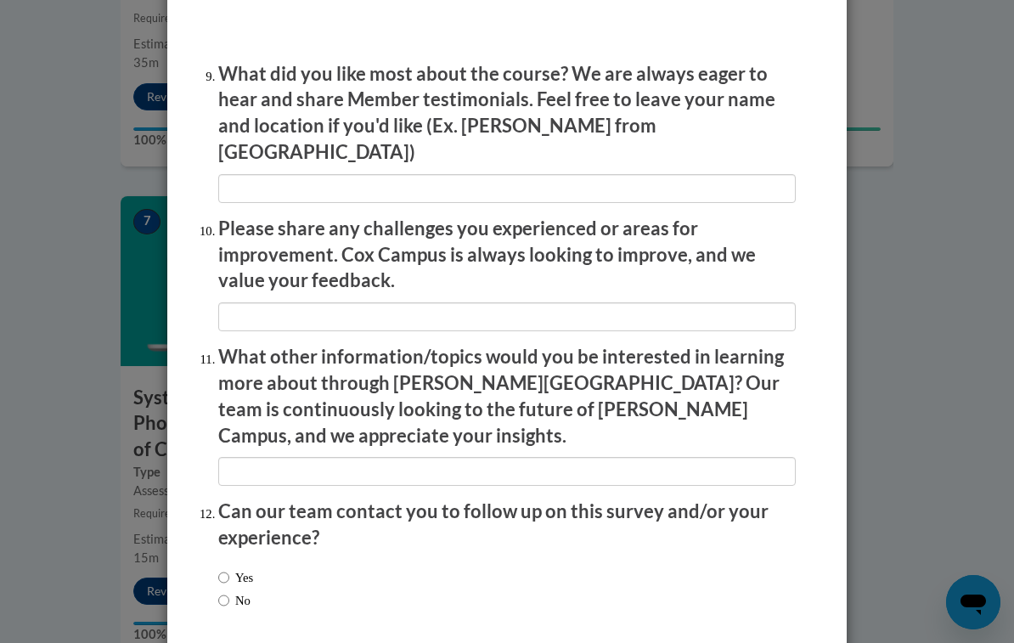
scroll to position [2827, 0]
click at [228, 569] on input "Yes" at bounding box center [223, 578] width 11 height 19
radio input "true"
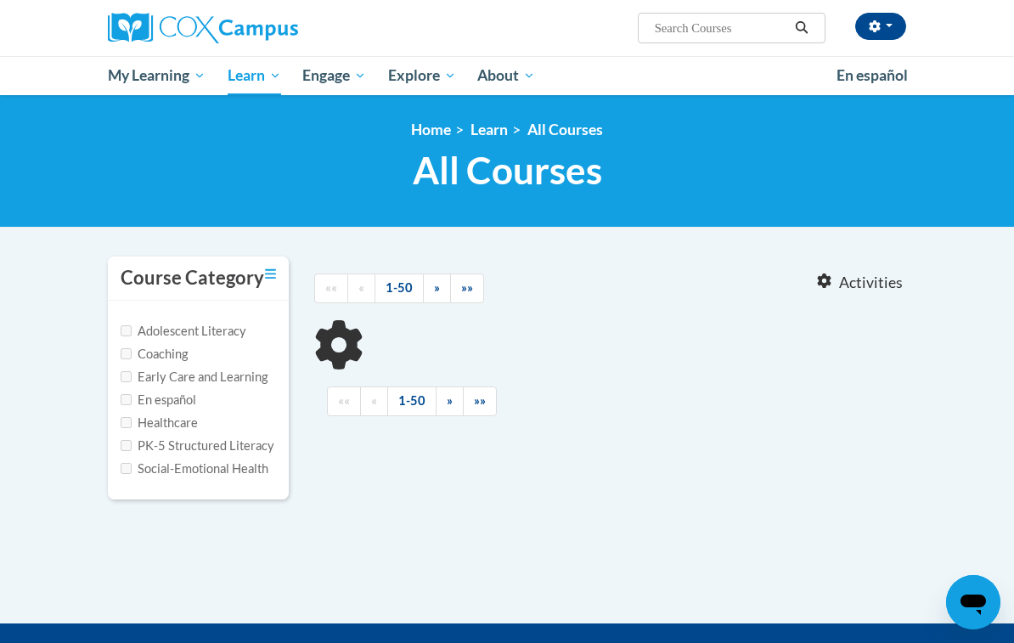
type input "Reading fluency"
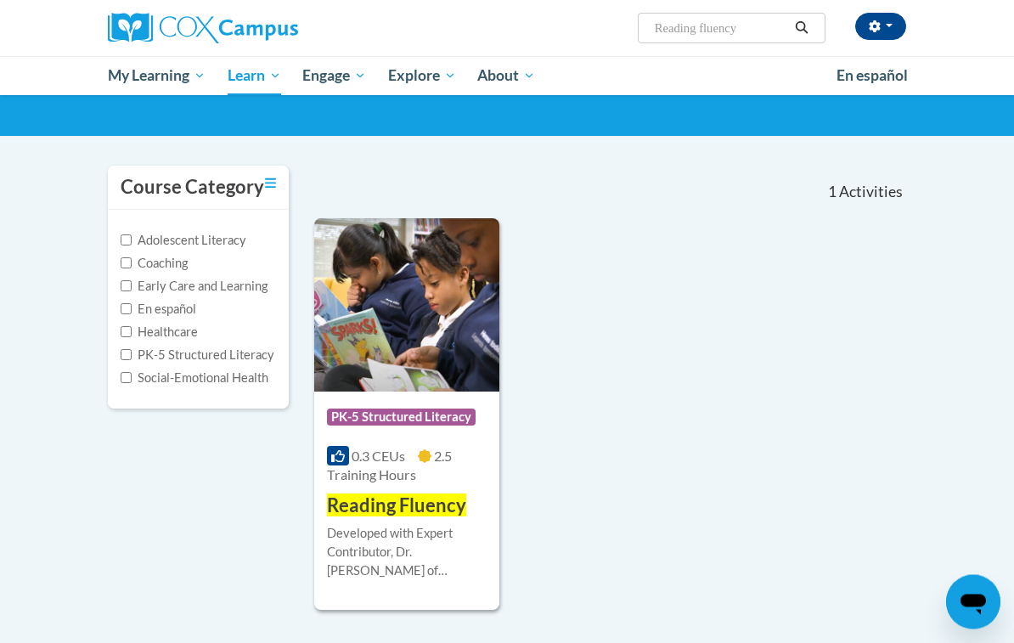
scroll to position [91, 0]
click at [442, 509] on span "Reading Fluency" at bounding box center [396, 504] width 139 height 23
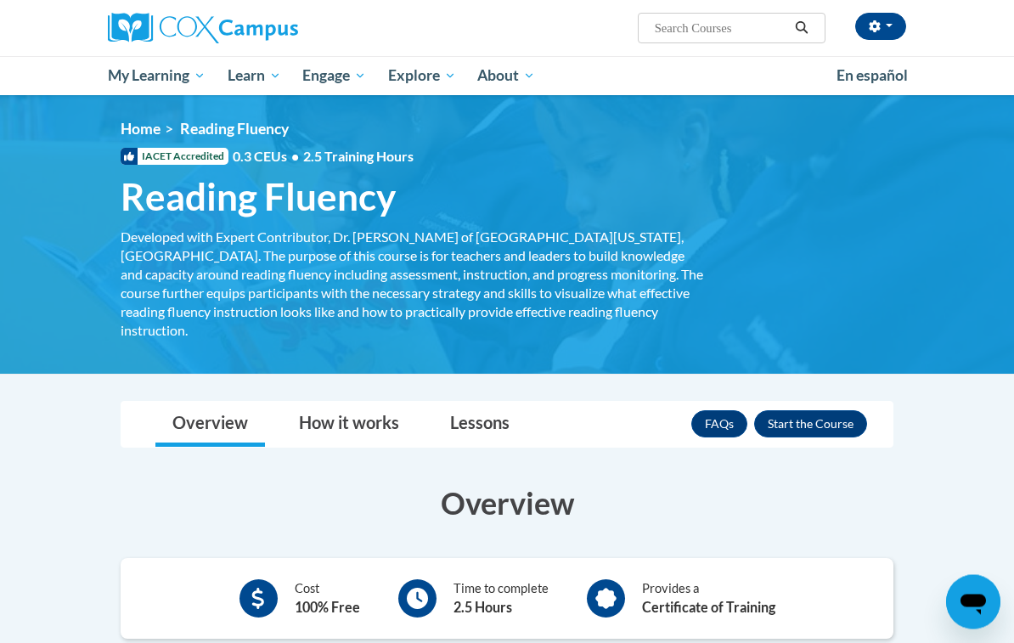
scroll to position [1, 0]
click at [820, 410] on button "Enroll" at bounding box center [810, 423] width 113 height 27
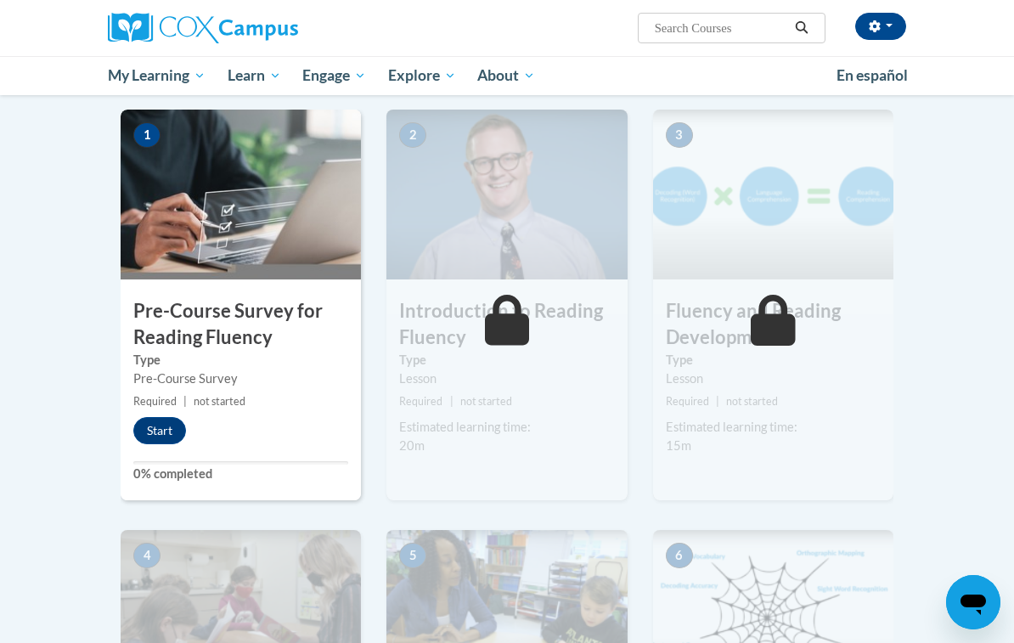
scroll to position [330, 0]
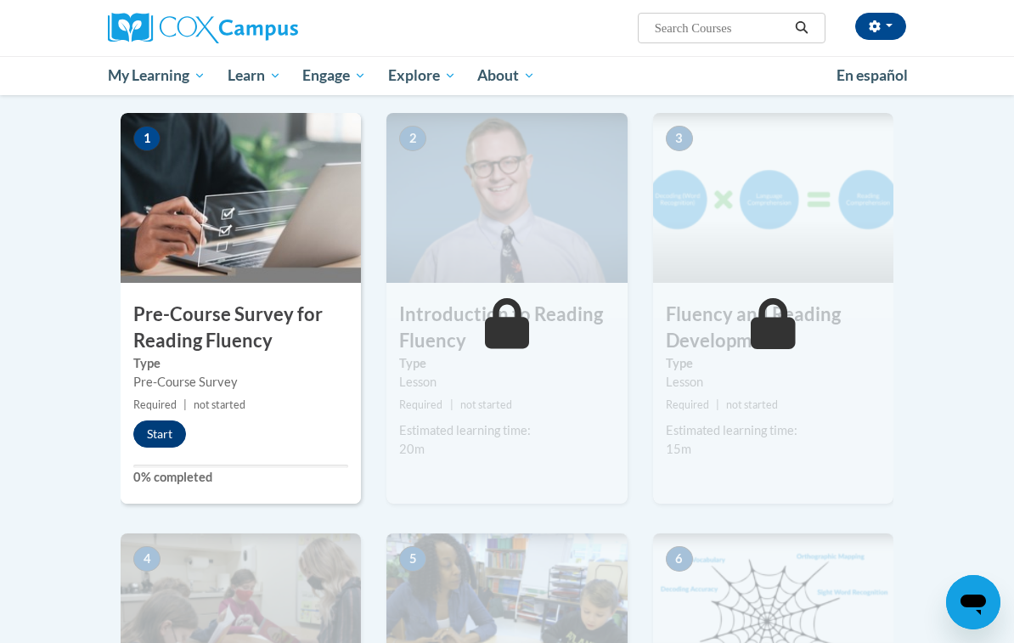
click at [166, 442] on button "Start" at bounding box center [159, 433] width 53 height 27
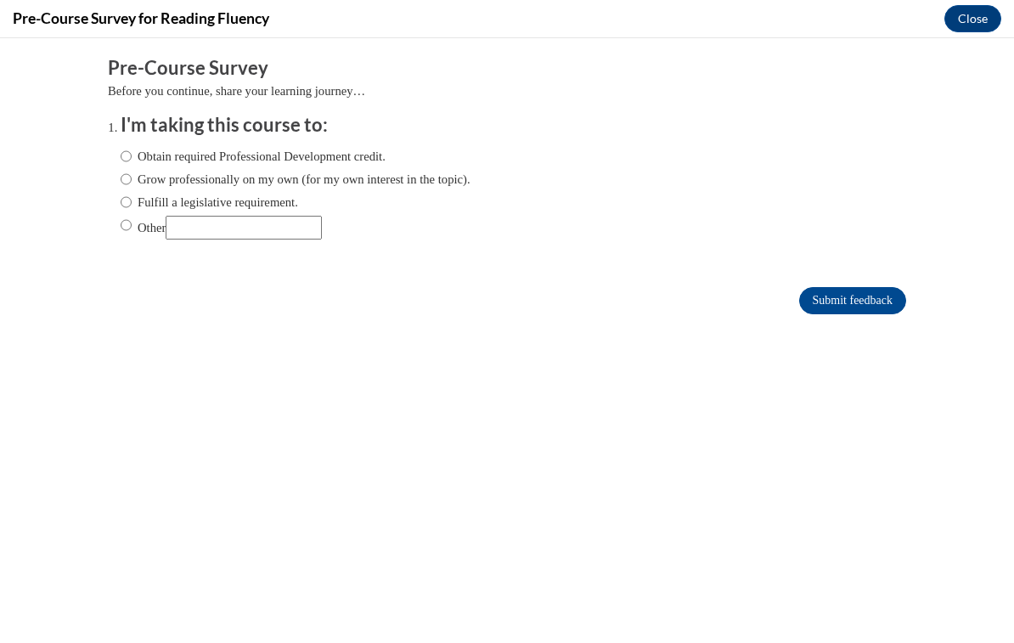
scroll to position [0, 0]
click at [348, 147] on label "Obtain required Professional Development credit." at bounding box center [253, 156] width 265 height 19
click at [132, 147] on input "Obtain required Professional Development credit." at bounding box center [126, 156] width 11 height 19
radio input "true"
click at [876, 298] on input "Submit feedback" at bounding box center [852, 300] width 107 height 27
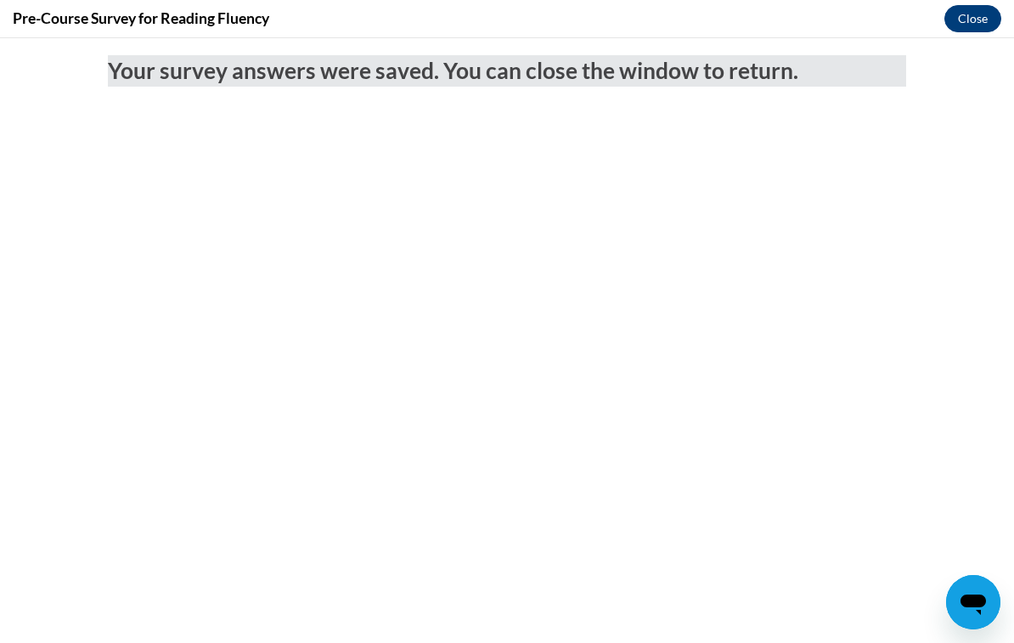
click at [980, 23] on button "Close" at bounding box center [972, 18] width 57 height 27
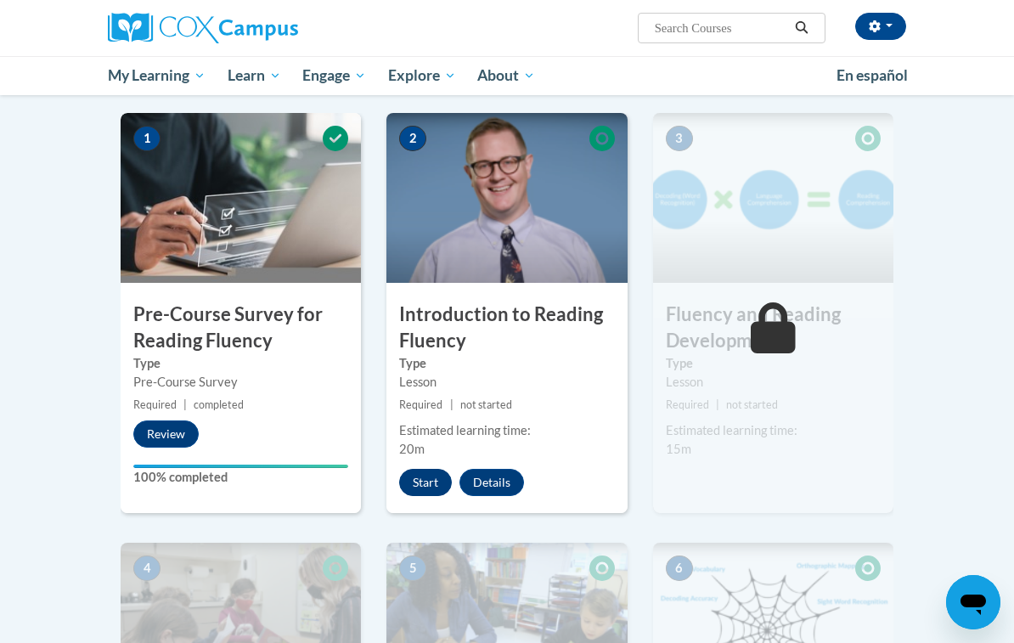
click at [436, 484] on button "Start" at bounding box center [425, 482] width 53 height 27
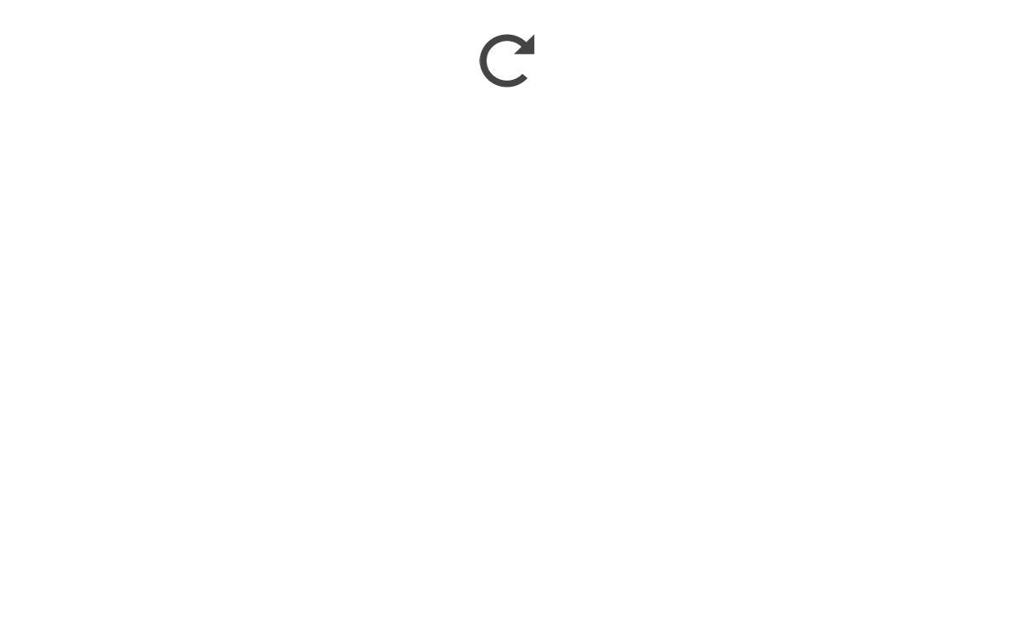
scroll to position [609, 0]
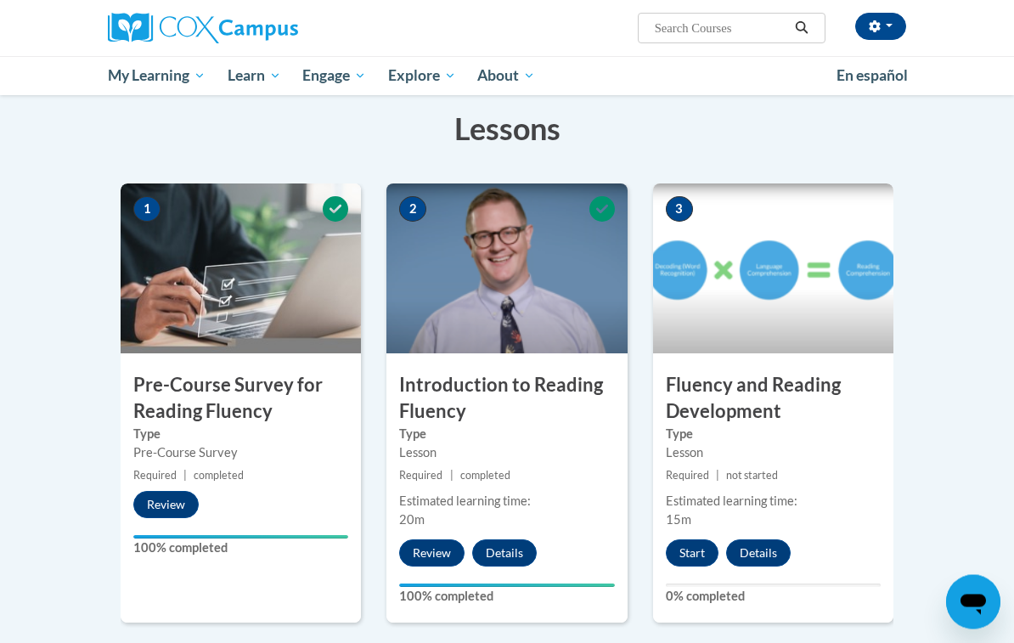
scroll to position [260, 0]
click at [703, 554] on button "Start" at bounding box center [692, 552] width 53 height 27
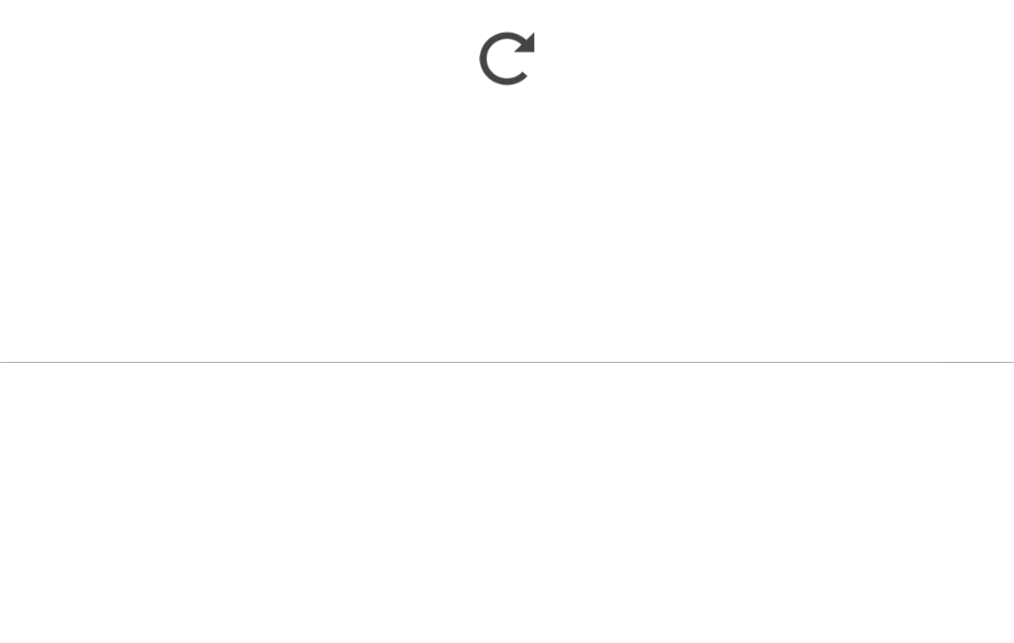
scroll to position [540, 0]
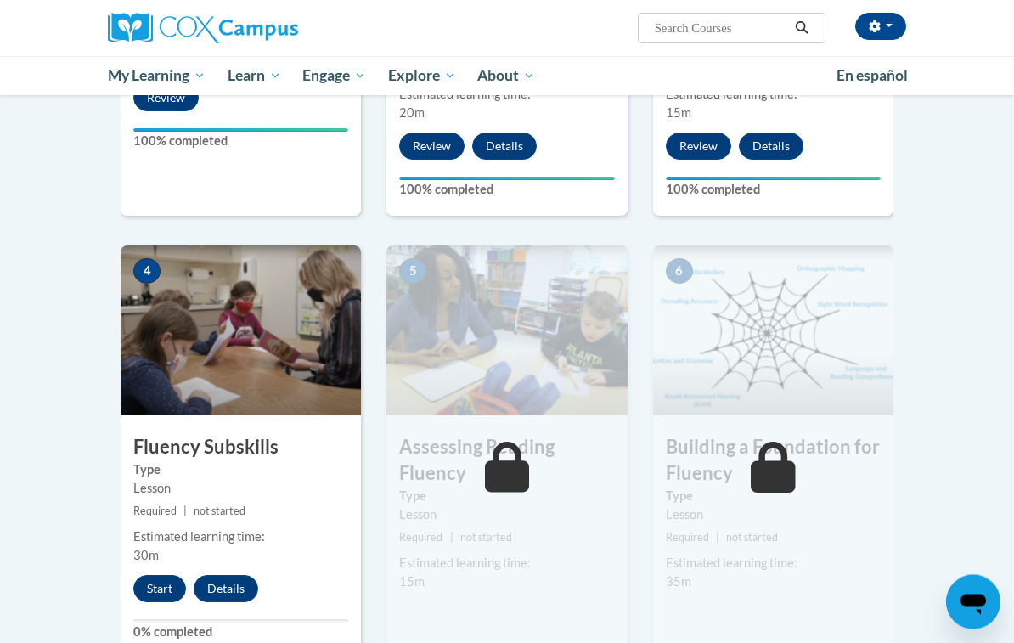
scroll to position [667, 0]
click at [153, 588] on button "Start" at bounding box center [159, 588] width 53 height 27
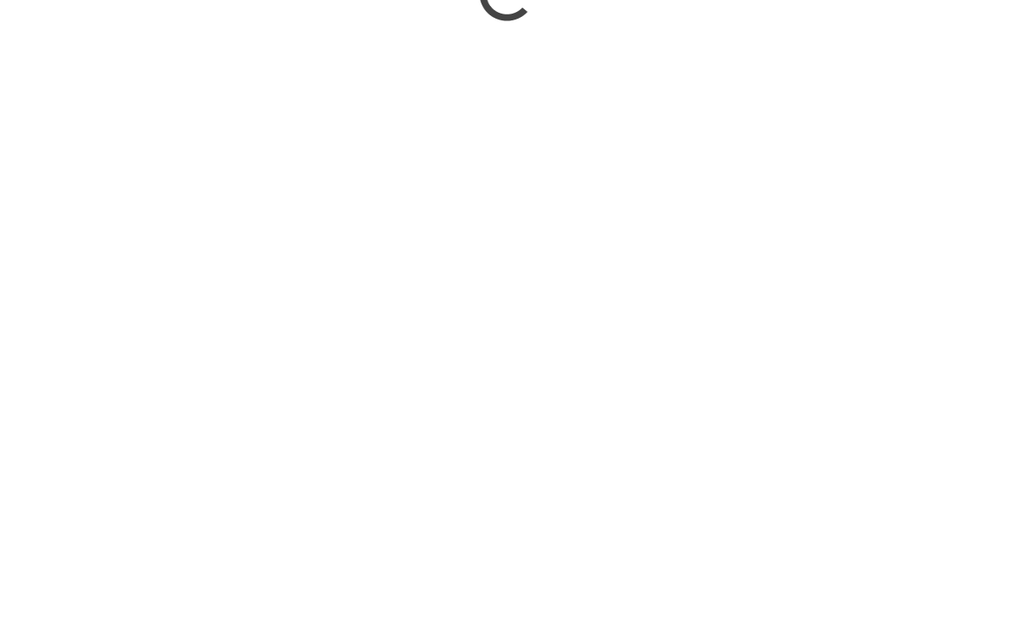
scroll to position [1477, 0]
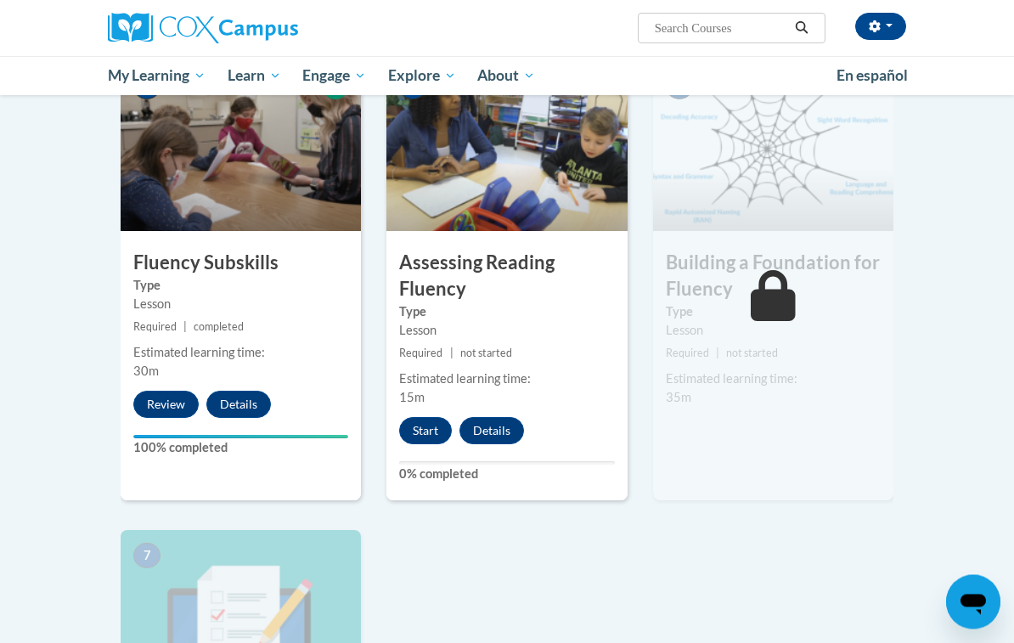
scroll to position [851, 0]
click at [423, 435] on button "Start" at bounding box center [425, 430] width 53 height 27
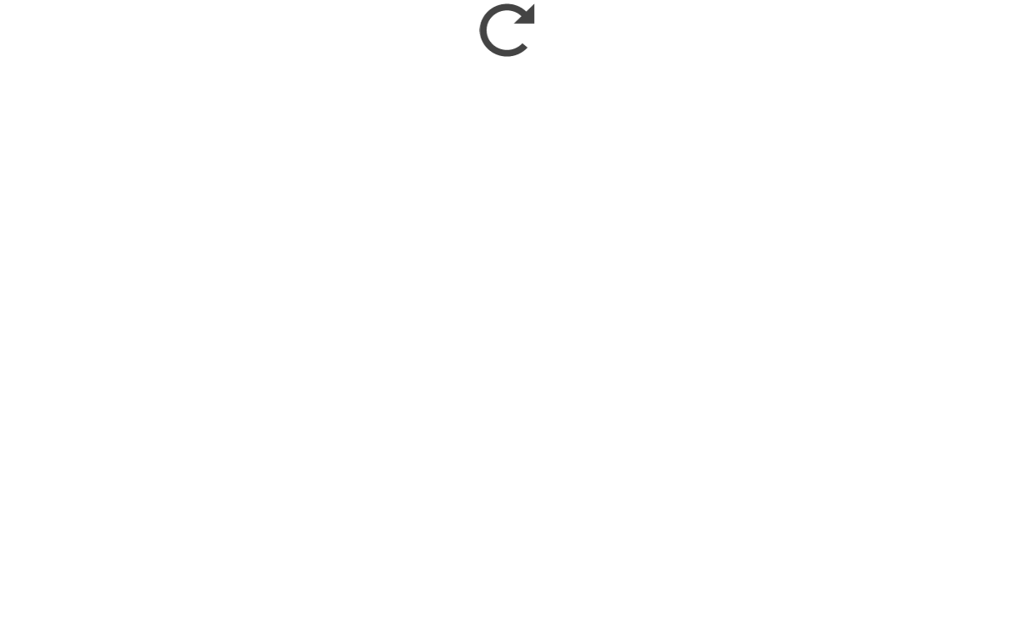
scroll to position [1408, 0]
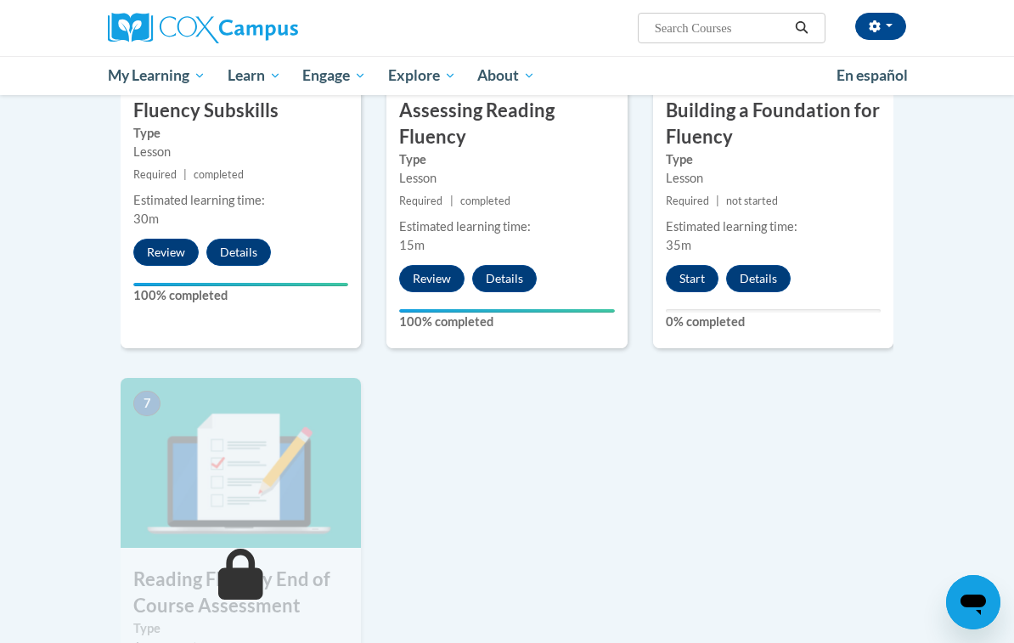
scroll to position [1002, 0]
click at [701, 268] on button "Start" at bounding box center [692, 279] width 53 height 27
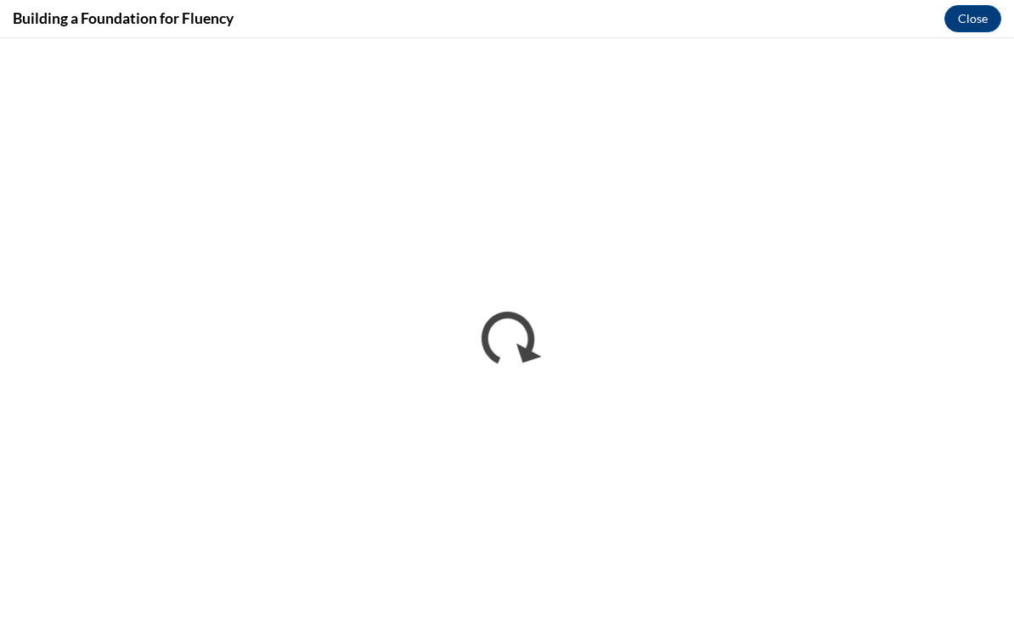
scroll to position [0, 0]
